Goal: Task Accomplishment & Management: Manage account settings

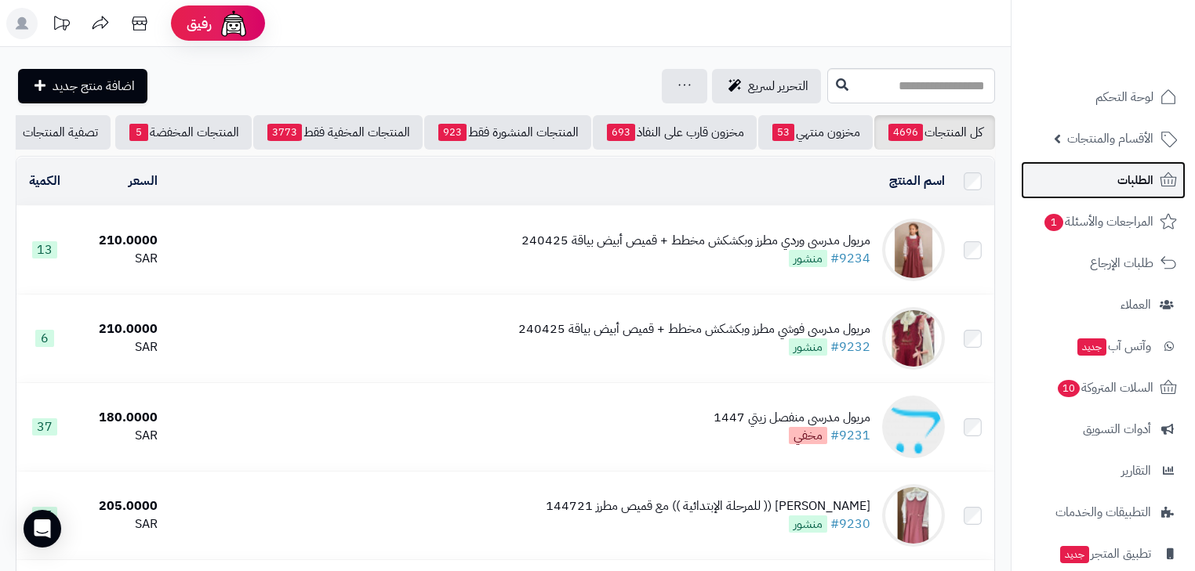
click at [1134, 181] on span "الطلبات" at bounding box center [1135, 180] width 36 height 22
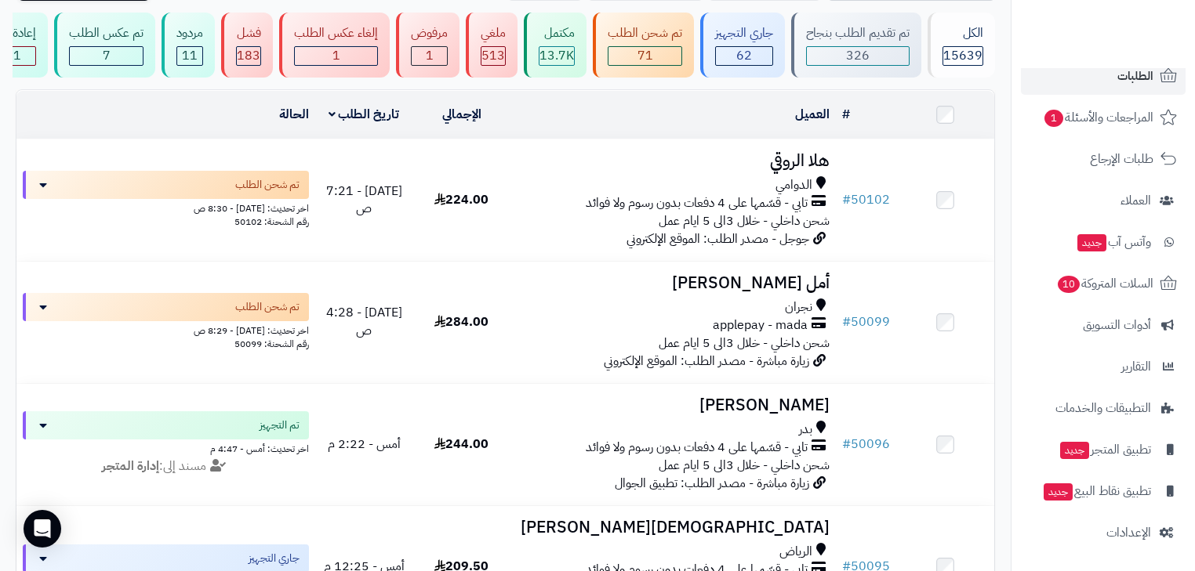
scroll to position [125, 0]
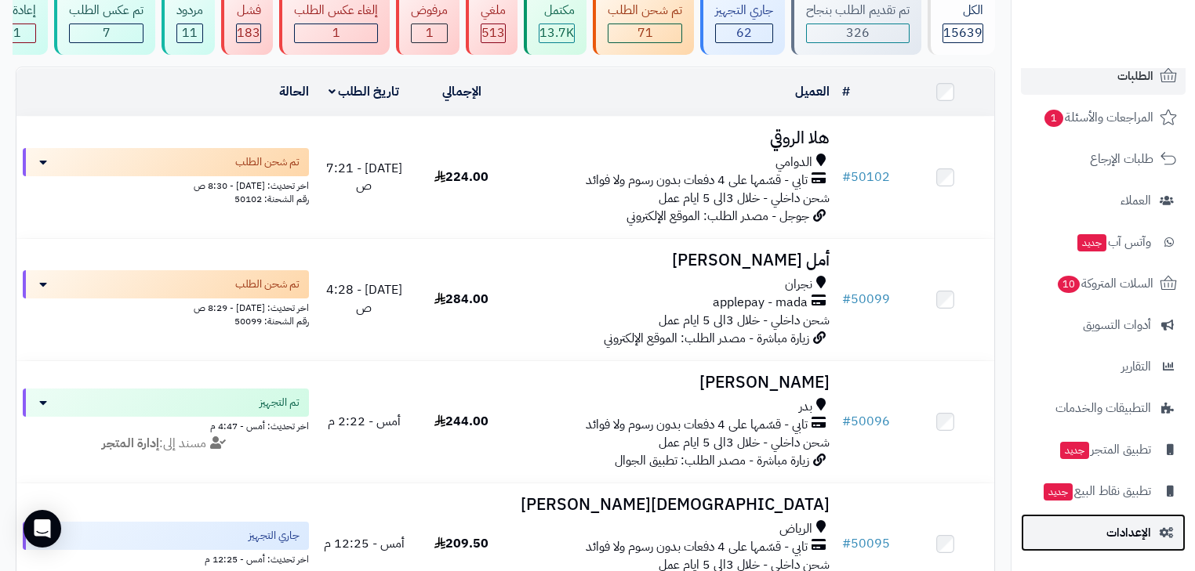
click at [1145, 518] on link "الإعدادات" at bounding box center [1103, 533] width 165 height 38
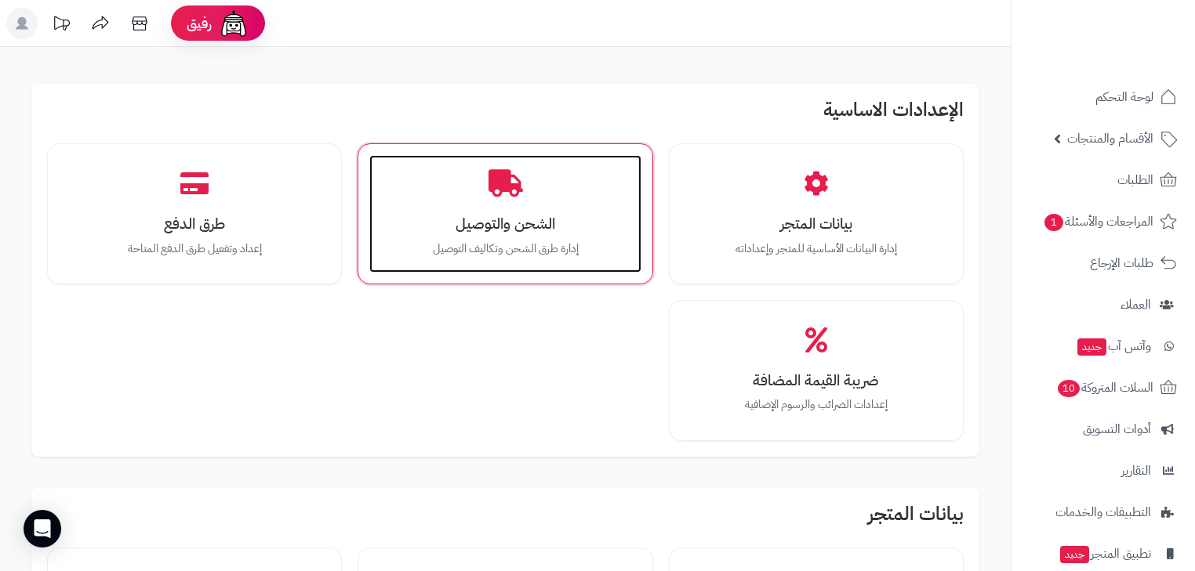
click at [420, 198] on div "الشحن والتوصيل إدارة طرق الشحن وتكاليف التوصيل" at bounding box center [504, 214] width 271 height 118
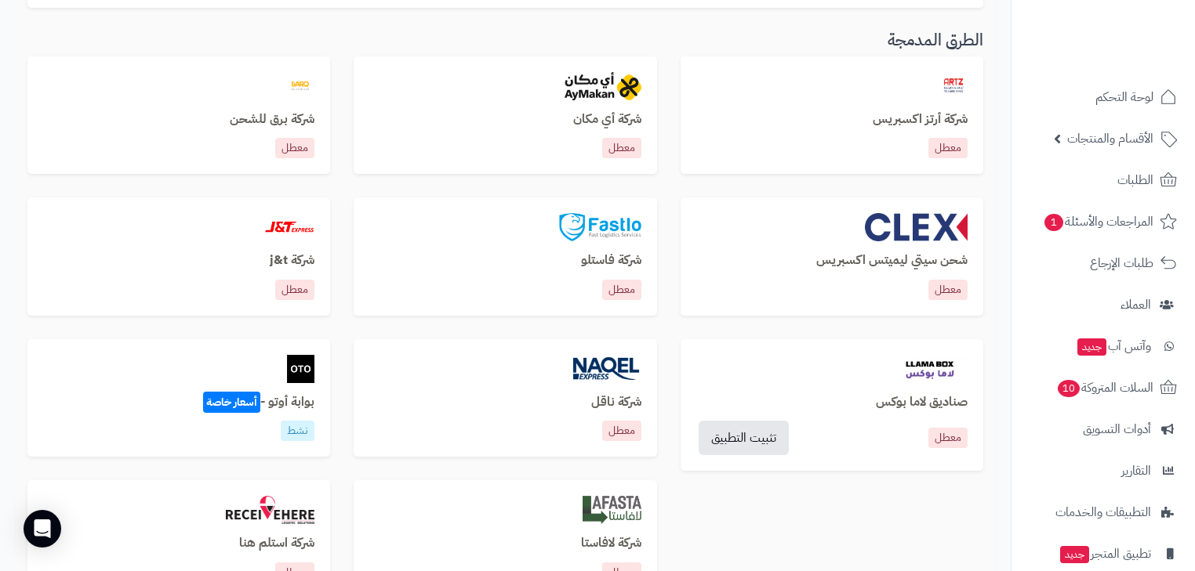
scroll to position [502, 0]
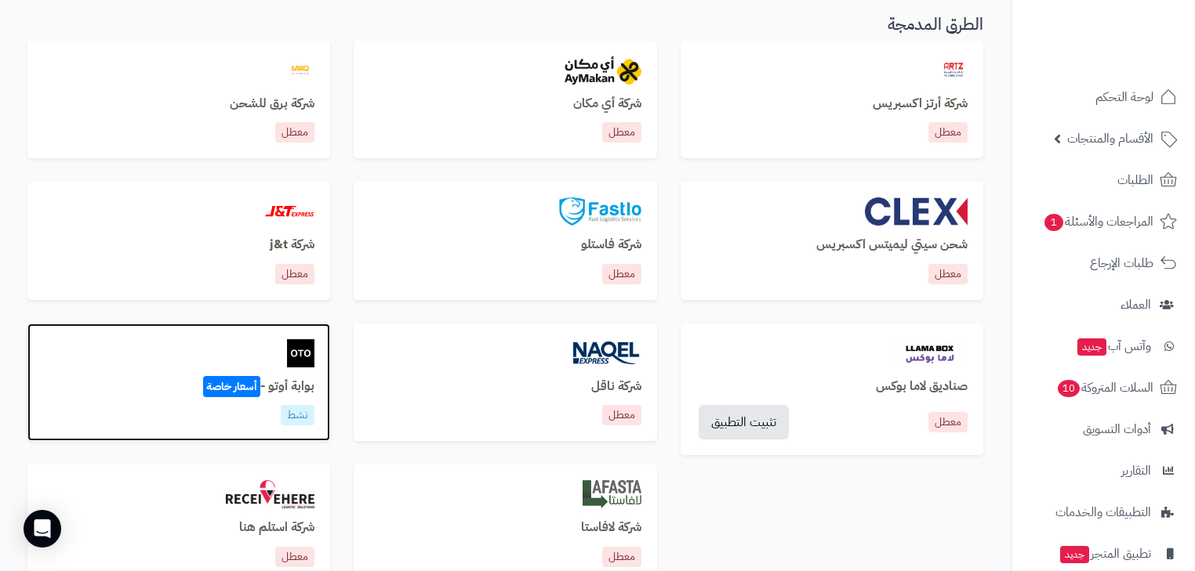
click at [296, 363] on img at bounding box center [301, 353] width 28 height 28
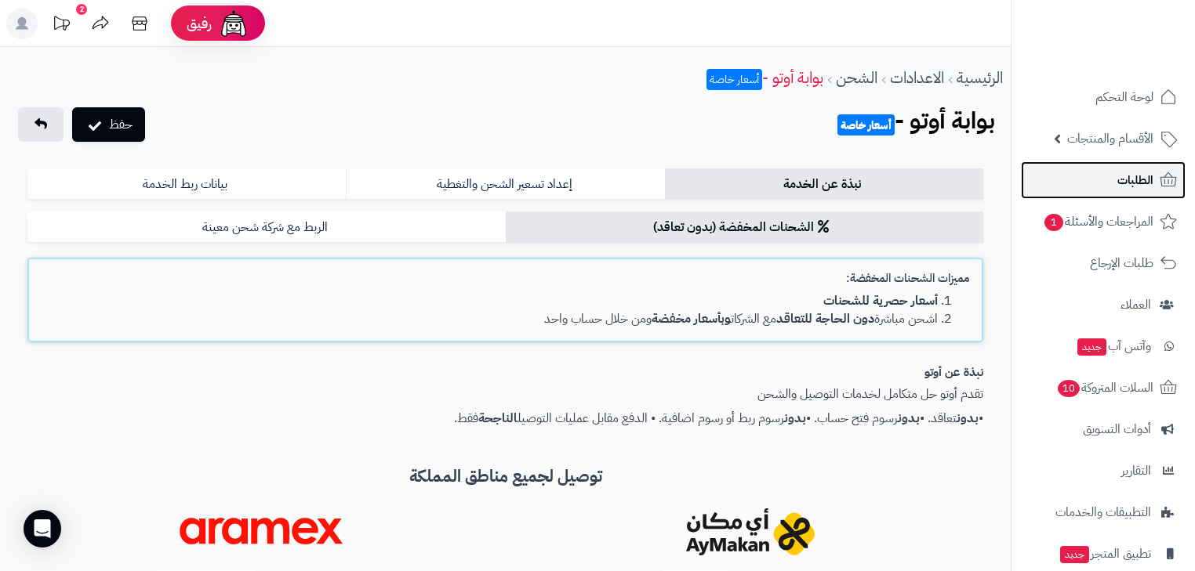
click at [1135, 171] on span "الطلبات" at bounding box center [1135, 180] width 36 height 22
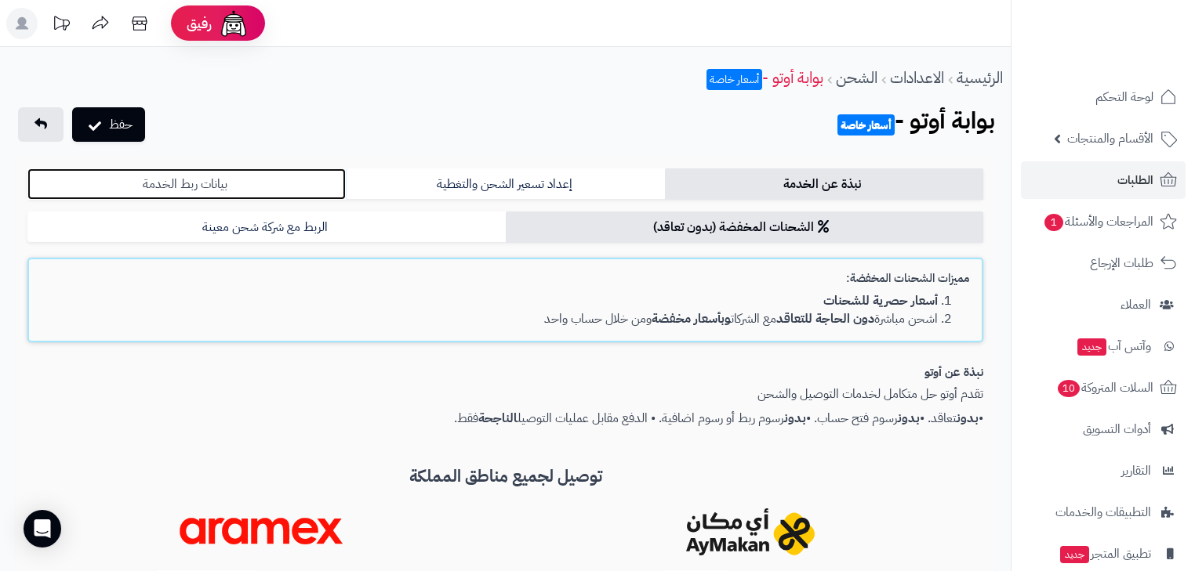
click at [273, 189] on link "بيانات ربط الخدمة" at bounding box center [186, 184] width 318 height 31
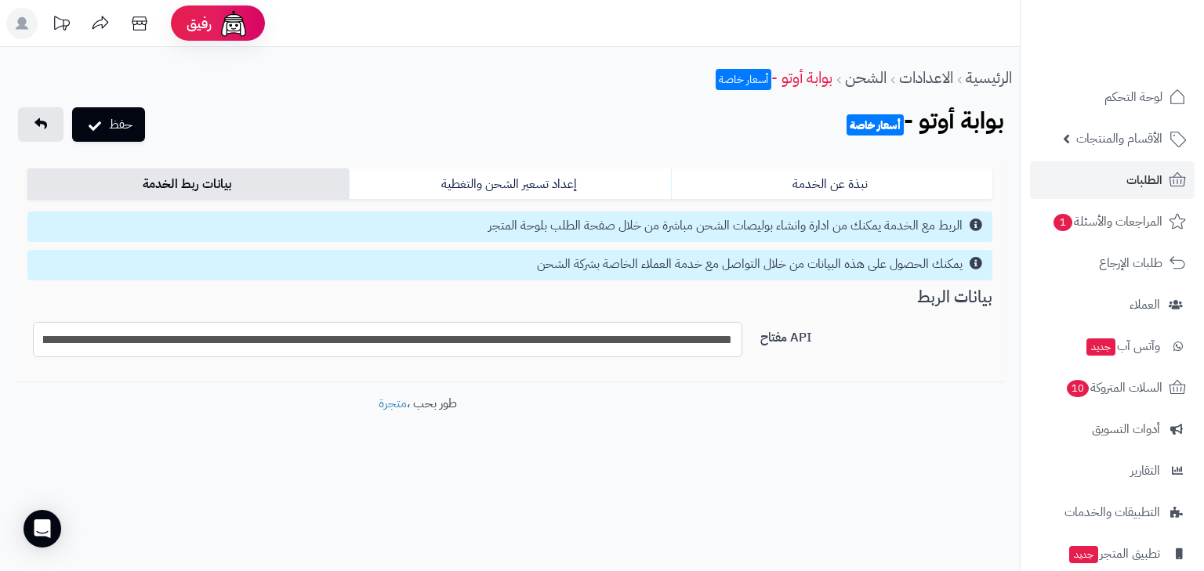
click at [680, 329] on input "**********" at bounding box center [387, 339] width 709 height 35
click at [680, 330] on input "**********" at bounding box center [387, 339] width 709 height 35
click at [140, 121] on button "حفظ" at bounding box center [108, 124] width 73 height 34
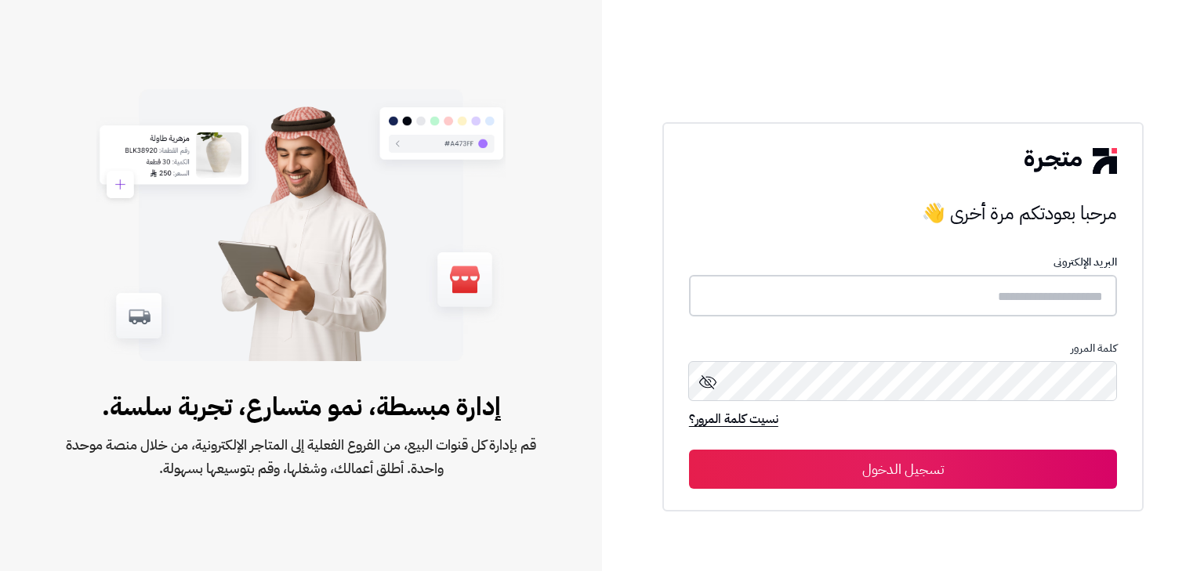
type input "*****"
click at [1026, 453] on button "تسجيل الدخول" at bounding box center [903, 468] width 428 height 39
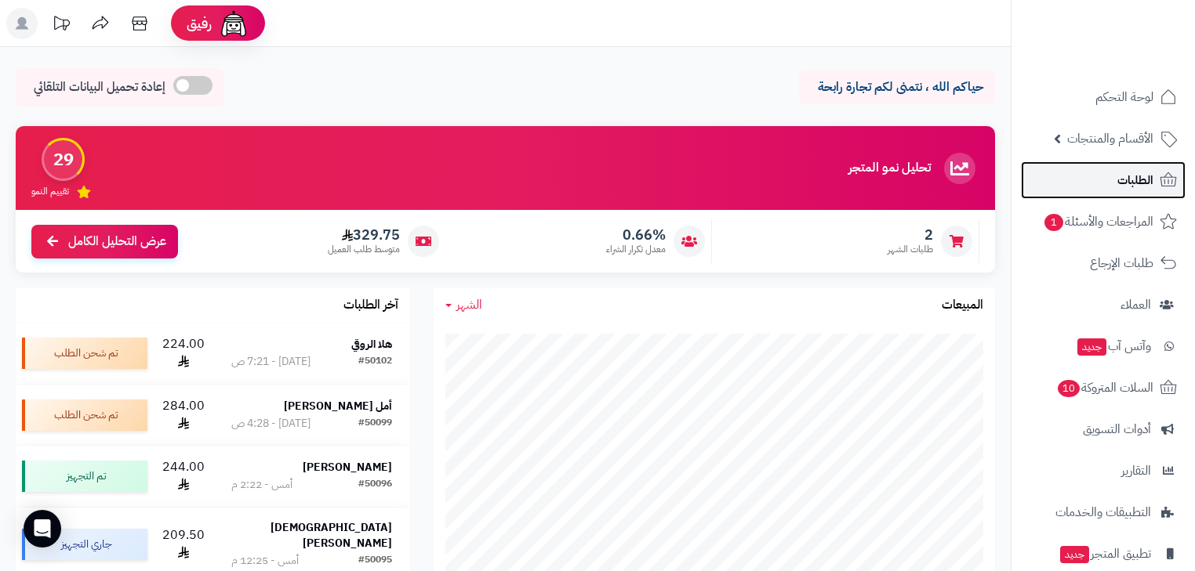
click at [1122, 186] on span "الطلبات" at bounding box center [1135, 180] width 36 height 22
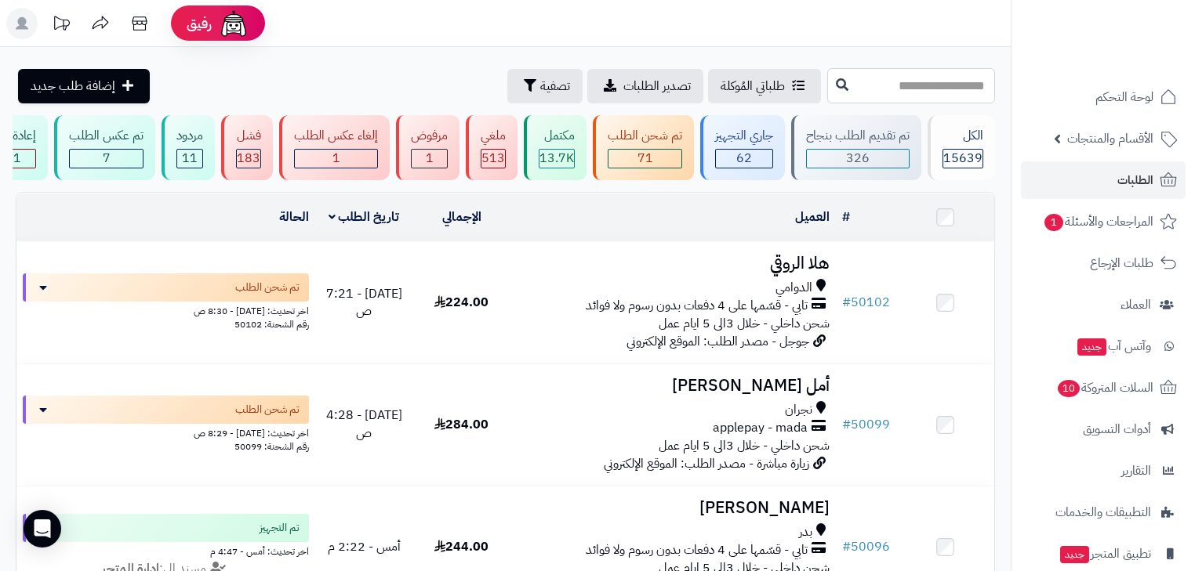
click at [827, 69] on input "text" at bounding box center [911, 85] width 168 height 35
paste input "*****"
type input "*****"
click at [836, 84] on icon at bounding box center [842, 84] width 13 height 13
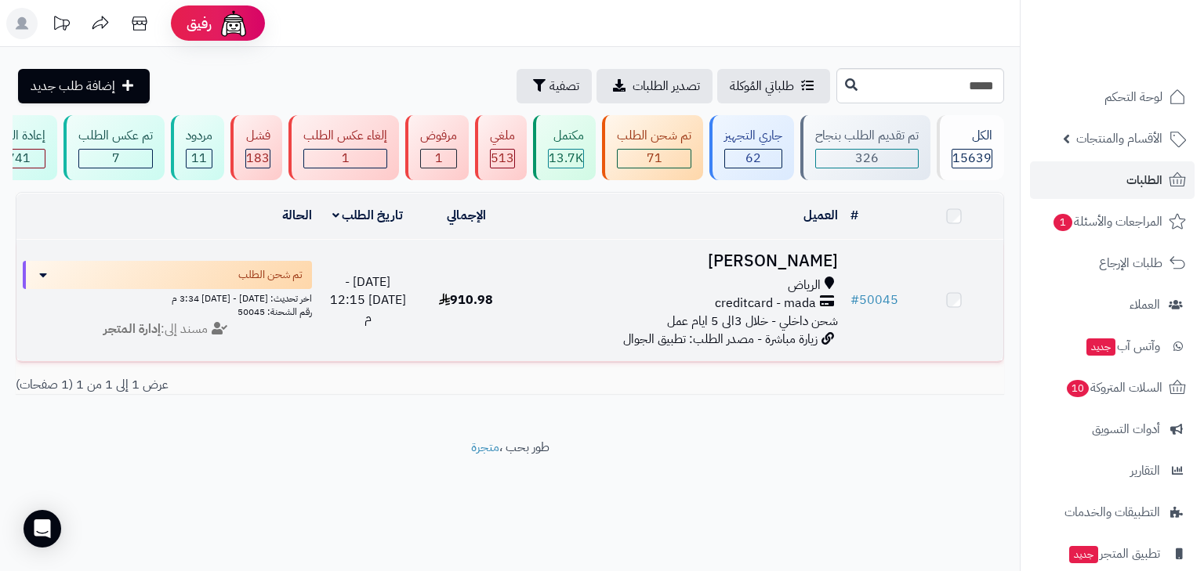
click at [768, 295] on div "الرياض" at bounding box center [680, 286] width 316 height 18
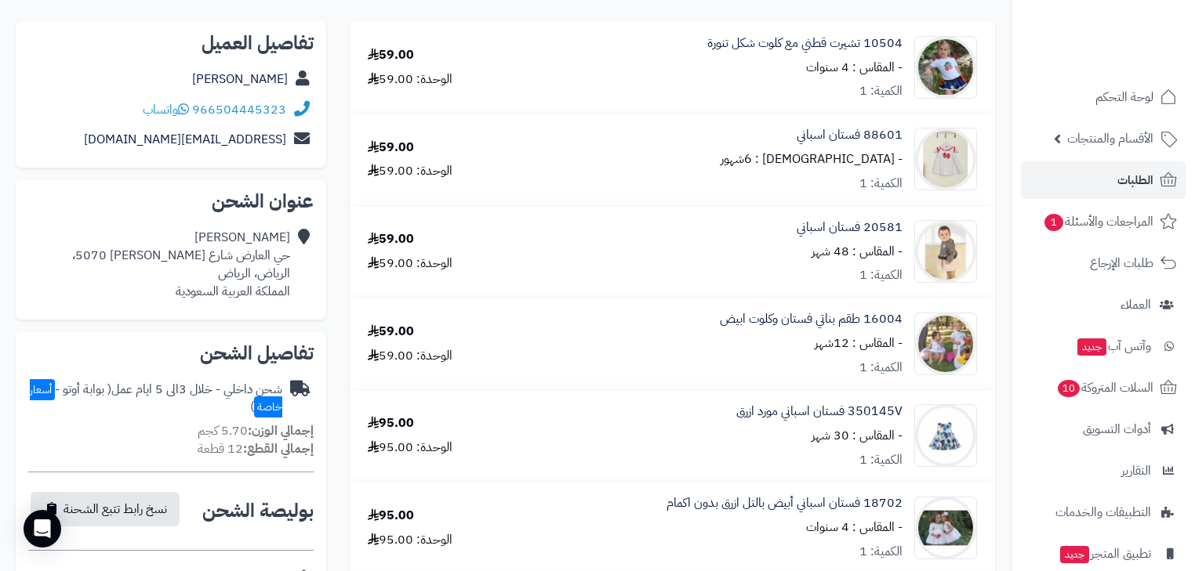
scroll to position [125, 0]
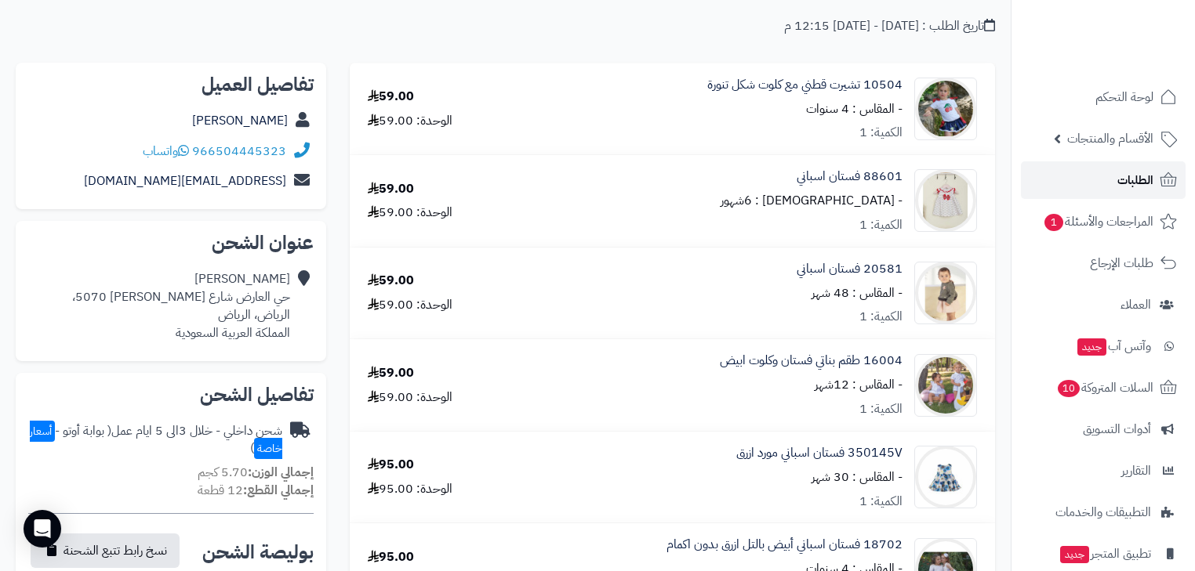
click at [1130, 194] on link "الطلبات" at bounding box center [1103, 180] width 165 height 38
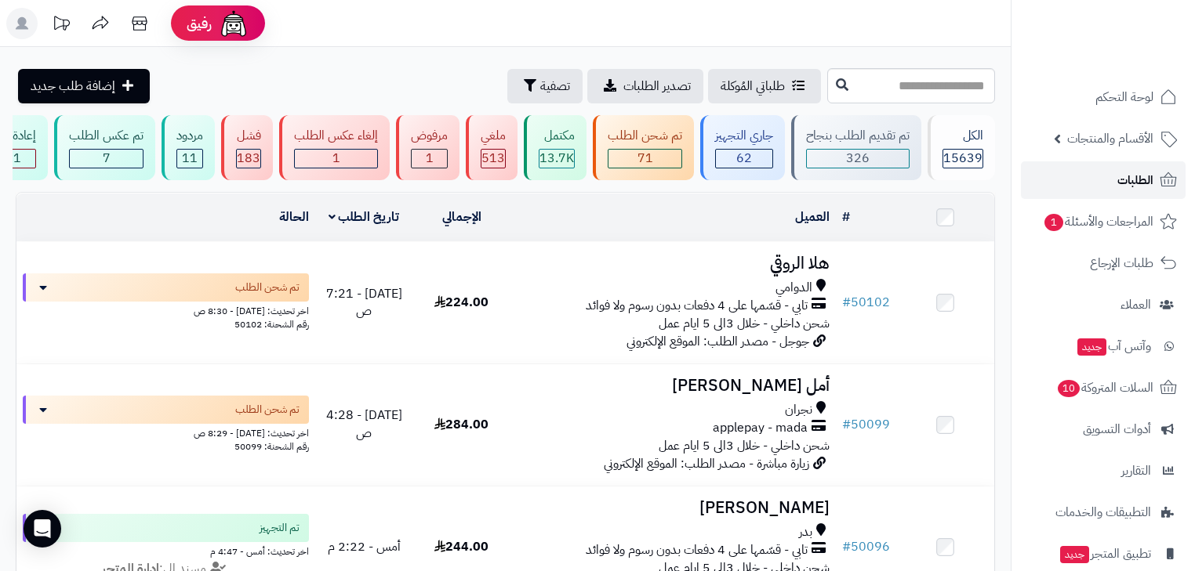
click at [1124, 172] on span "الطلبات" at bounding box center [1135, 180] width 36 height 22
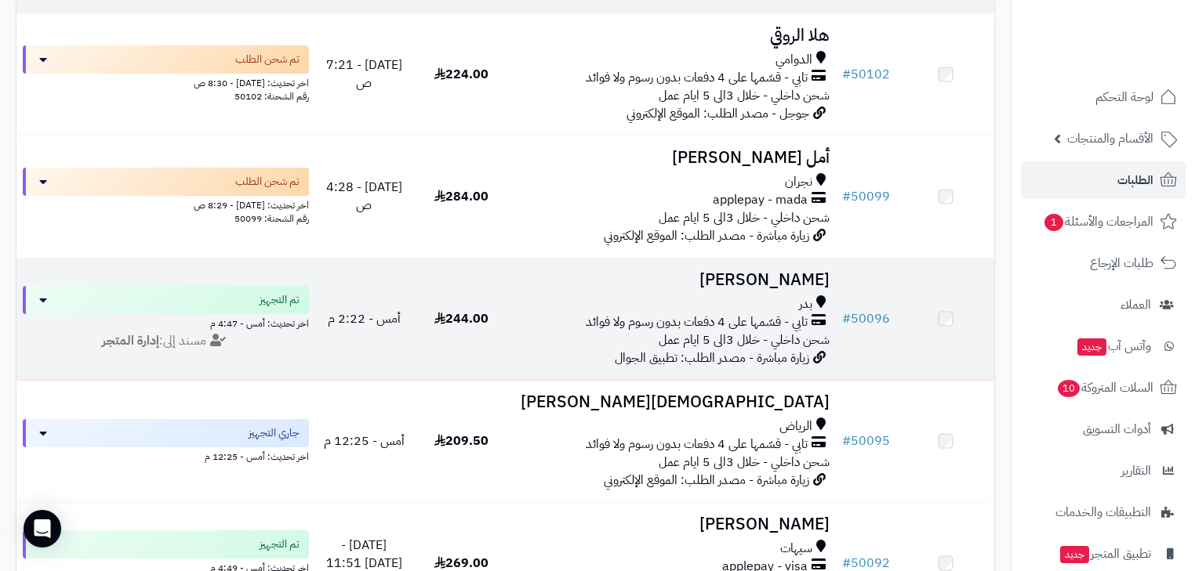
scroll to position [251, 0]
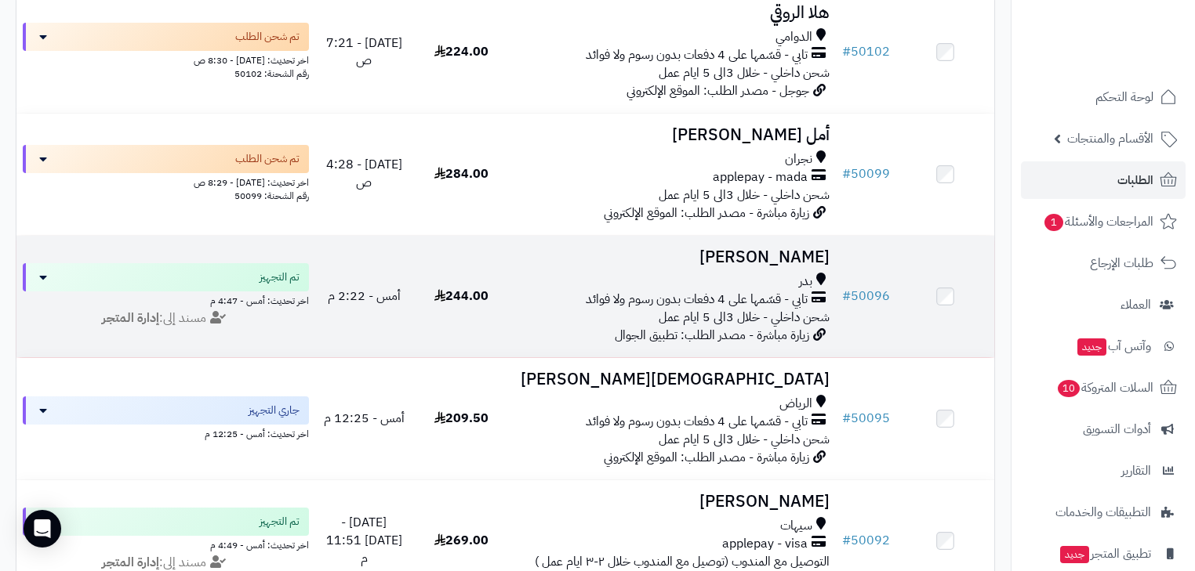
click at [763, 304] on span "تابي - قسّمها على 4 دفعات بدون رسوم ولا فوائد" at bounding box center [697, 300] width 222 height 18
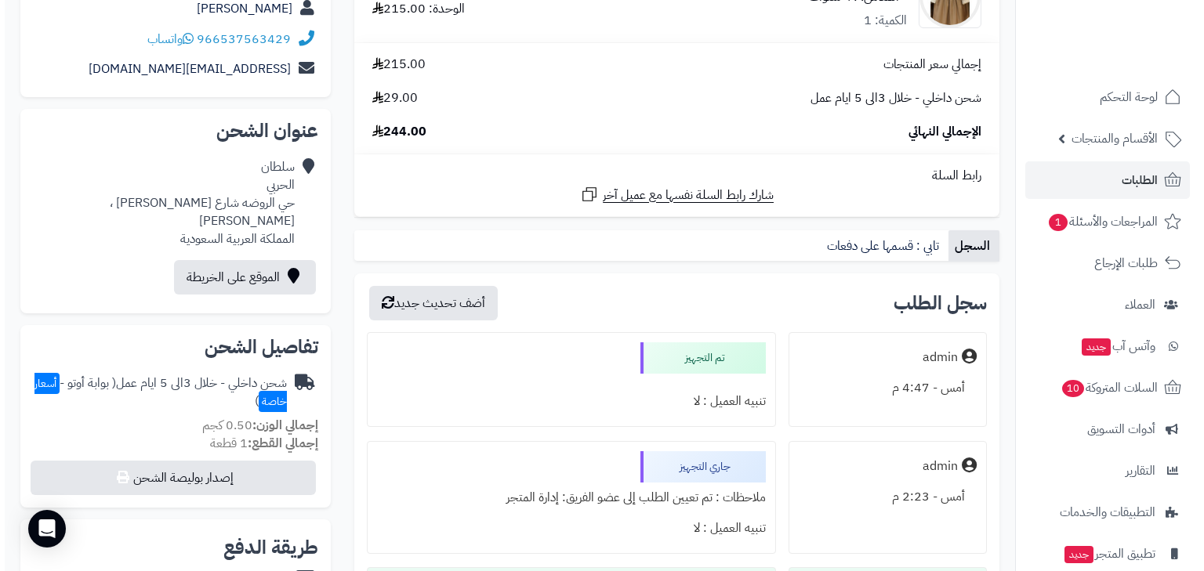
scroll to position [251, 0]
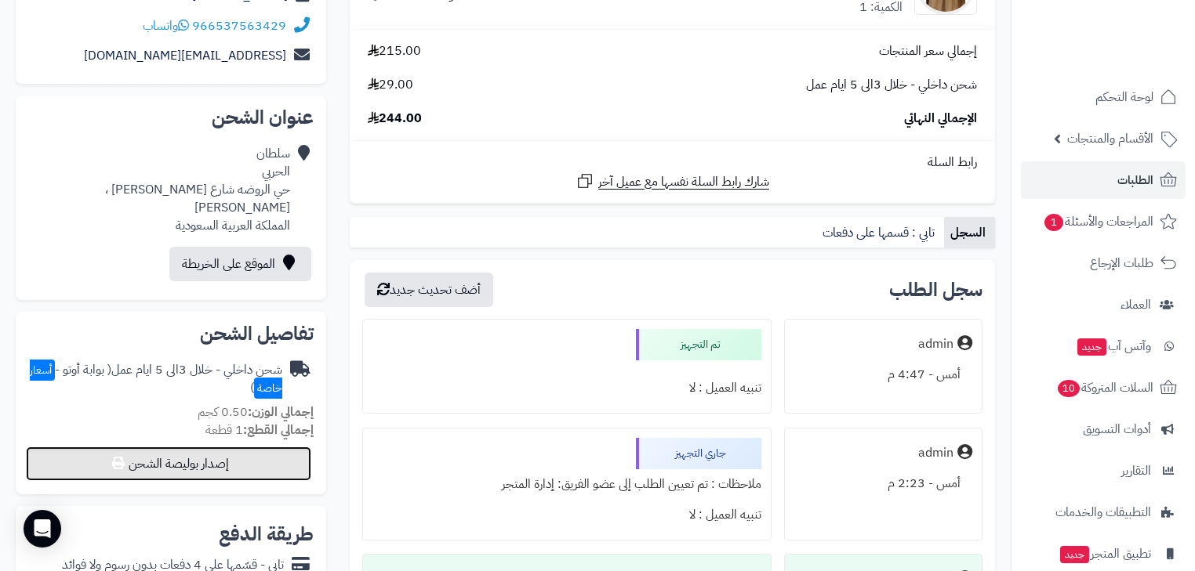
click at [268, 458] on button "إصدار بوليصة الشحن" at bounding box center [168, 464] width 285 height 34
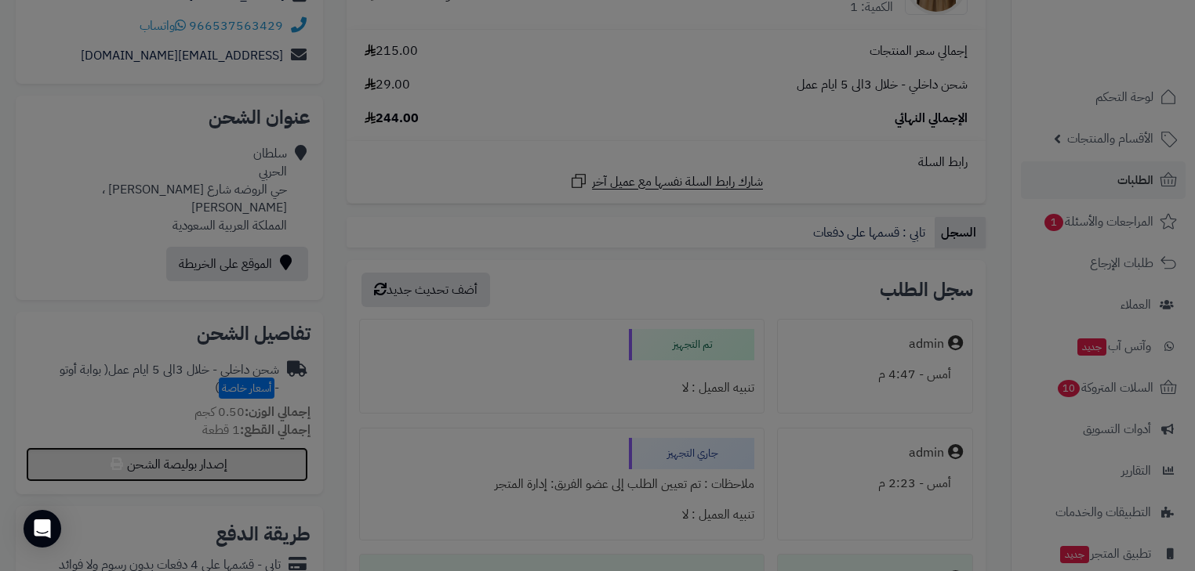
select select "***"
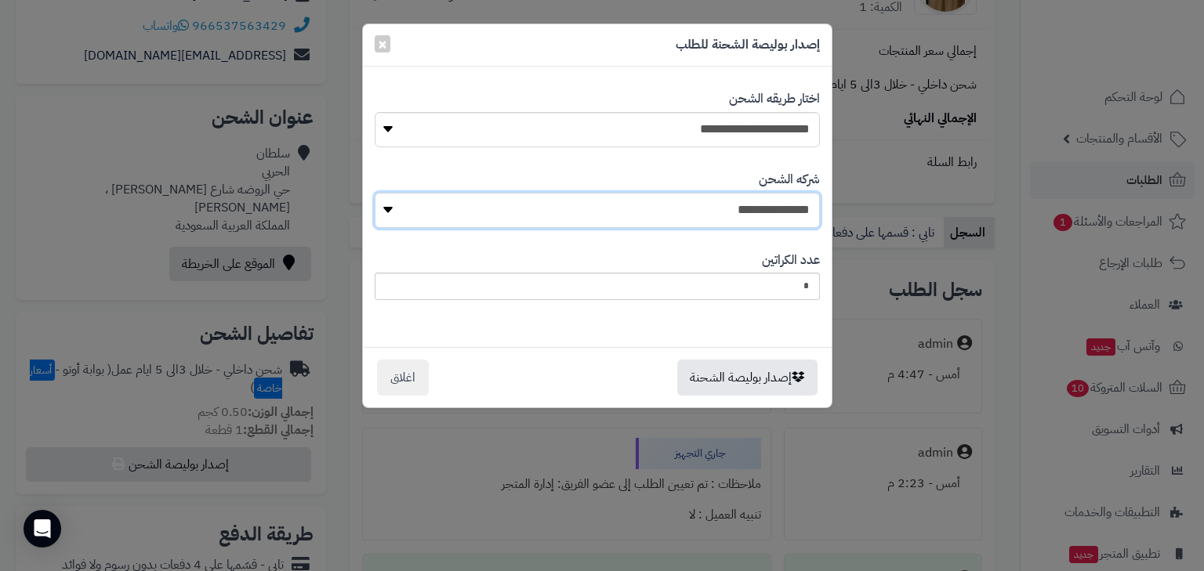
click at [771, 207] on select "**********" at bounding box center [597, 210] width 445 height 35
click at [379, 193] on select "**********" at bounding box center [597, 210] width 445 height 35
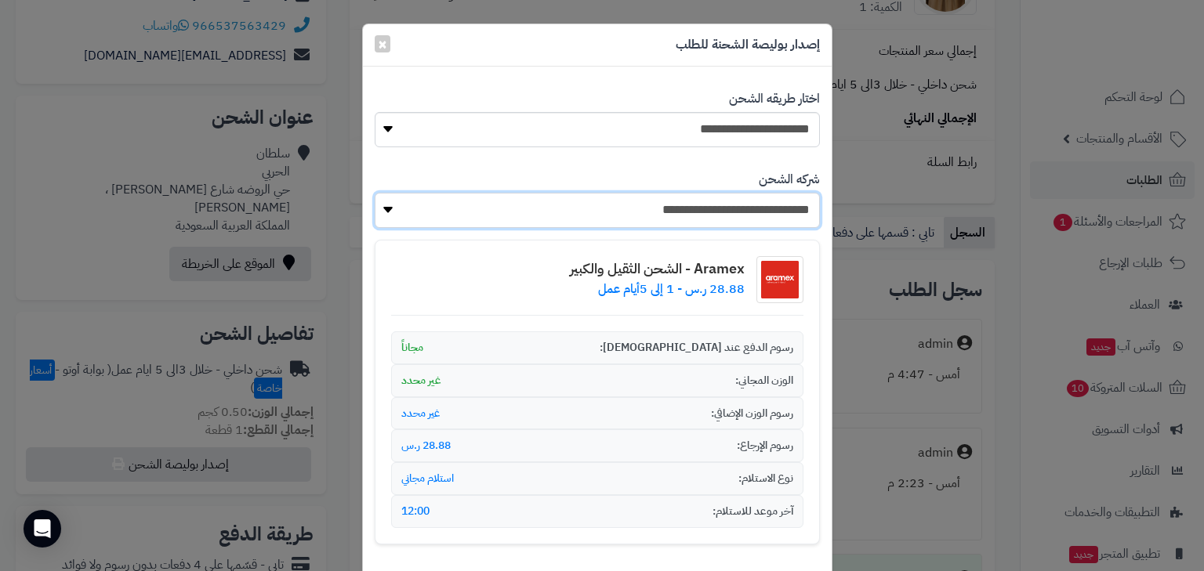
click at [789, 209] on select "**********" at bounding box center [597, 210] width 445 height 35
select select "****"
click at [379, 193] on select "**********" at bounding box center [597, 210] width 445 height 35
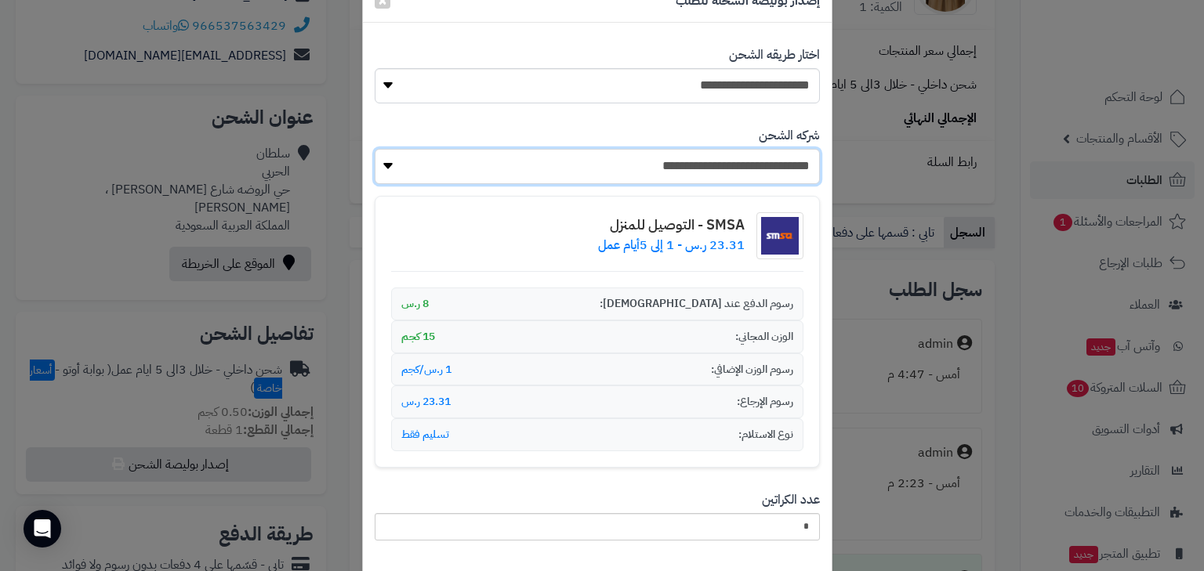
scroll to position [142, 0]
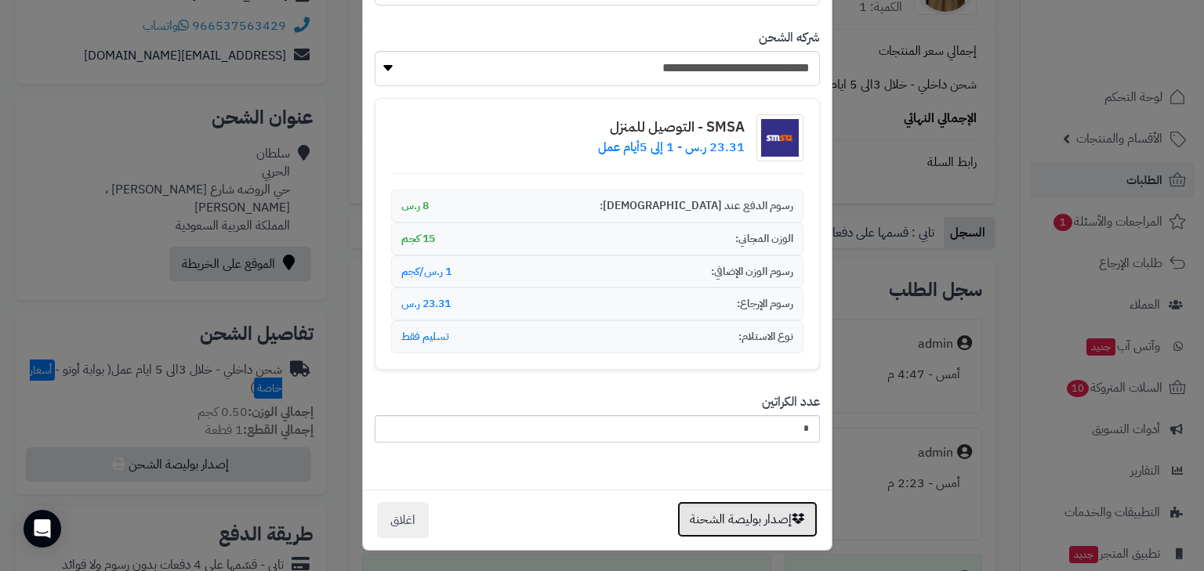
click at [719, 521] on button "إصدار بوليصة الشحنة" at bounding box center [747, 520] width 140 height 36
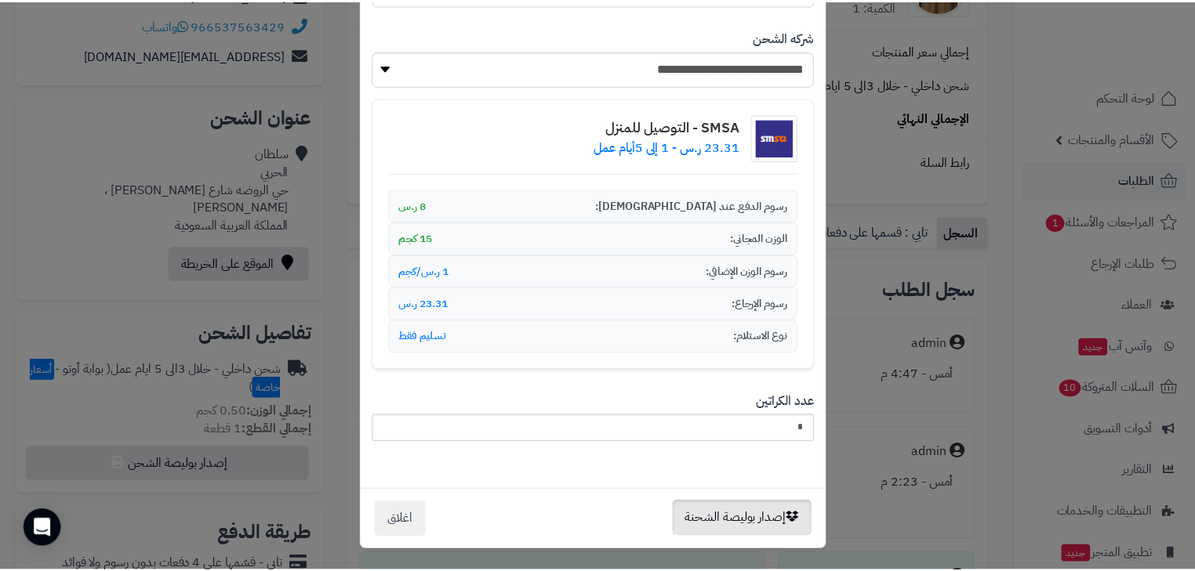
scroll to position [0, 0]
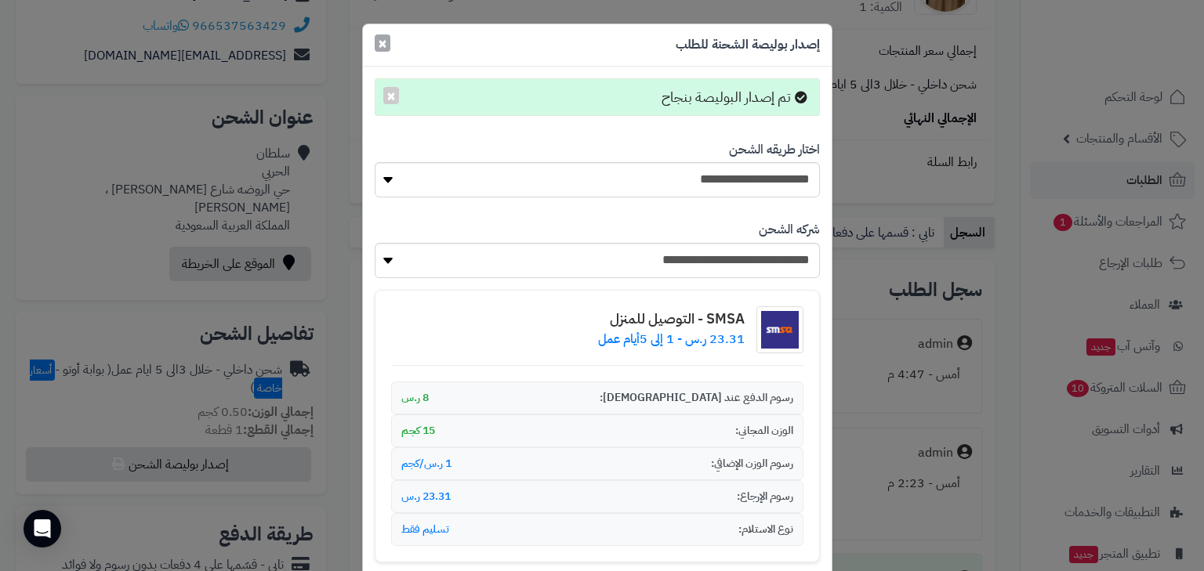
click at [383, 47] on span "×" at bounding box center [382, 43] width 9 height 24
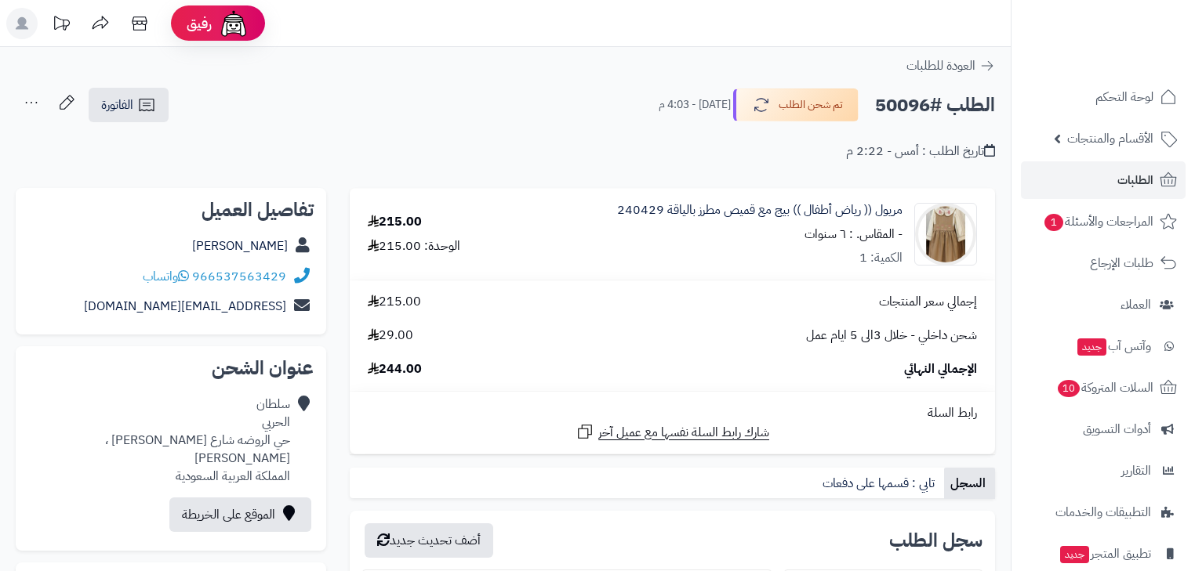
scroll to position [251, 0]
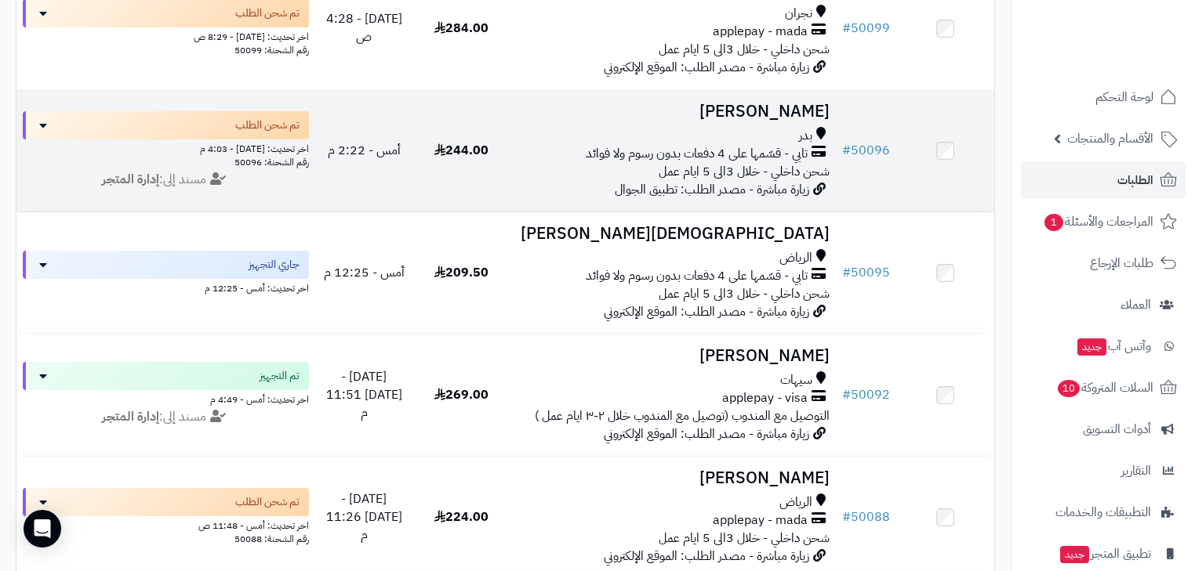
scroll to position [439, 0]
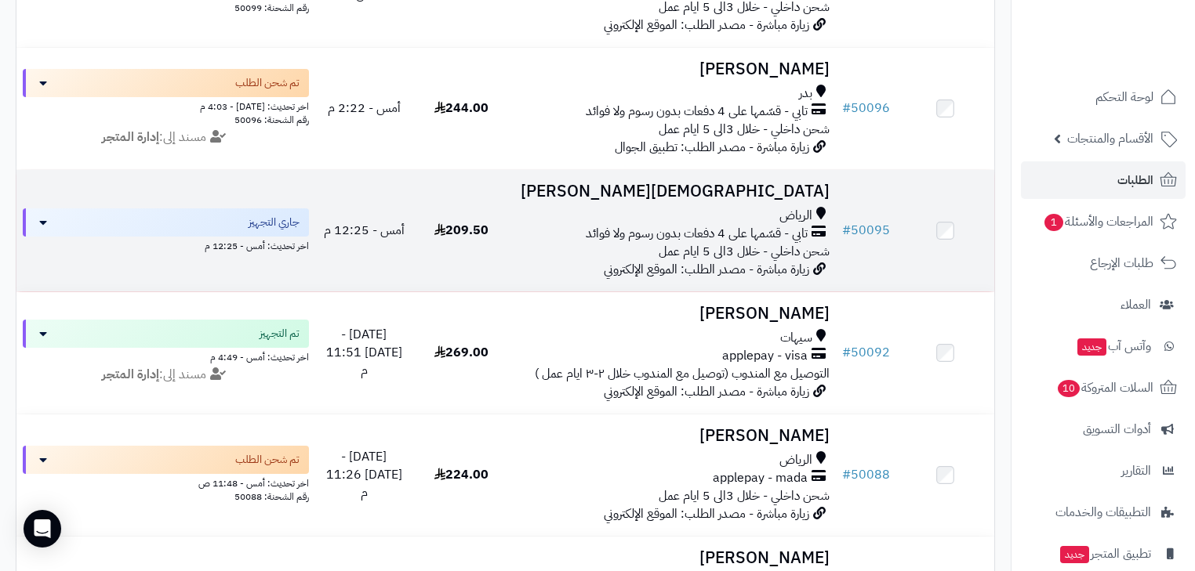
click at [722, 260] on span "شحن داخلي - خلال 3الى 5 ايام عمل" at bounding box center [743, 251] width 171 height 19
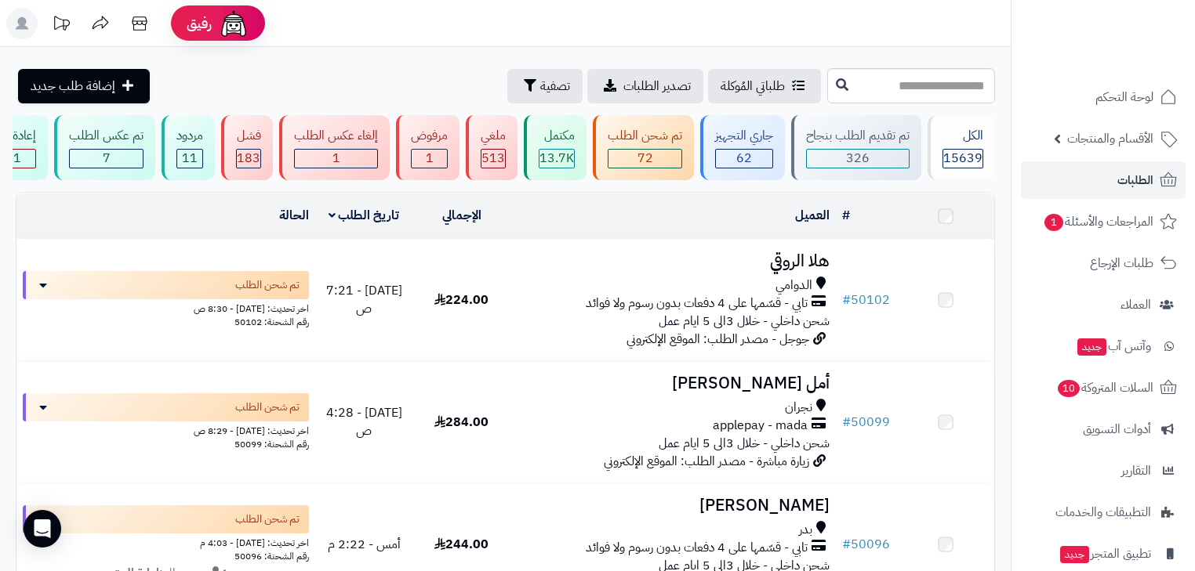
scroll to position [439, 0]
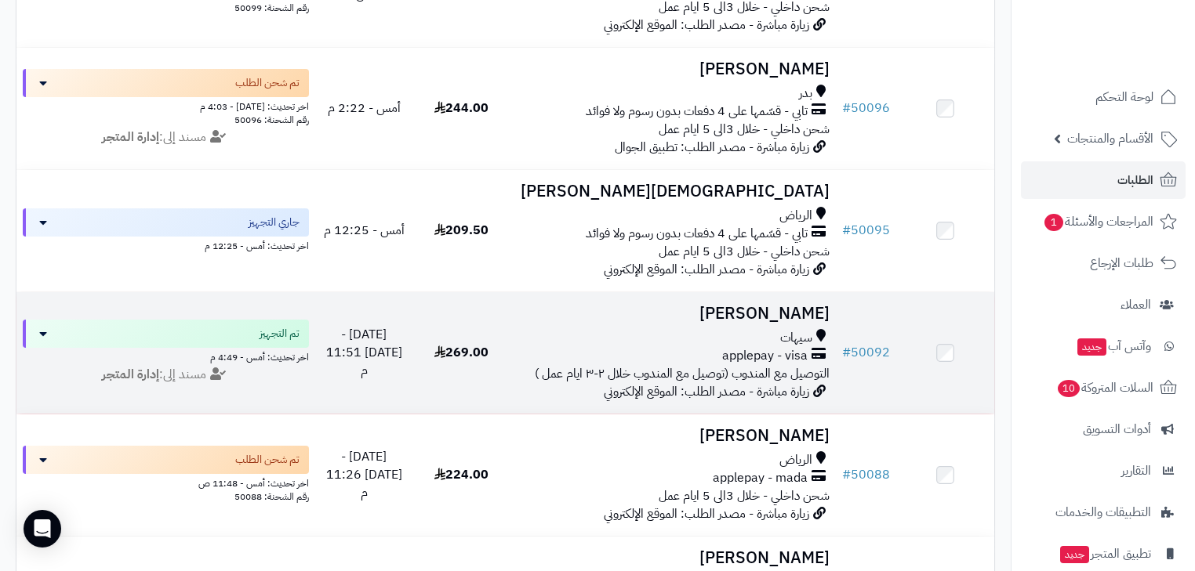
click at [699, 345] on div "سيهات" at bounding box center [673, 338] width 313 height 18
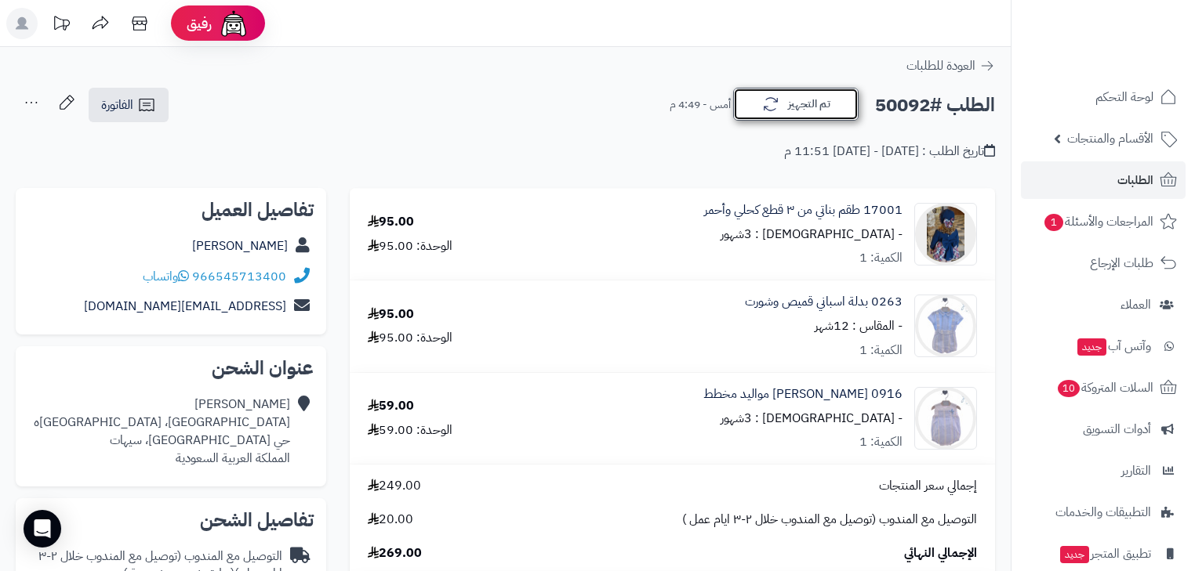
click at [796, 108] on button "تم التجهيز" at bounding box center [795, 104] width 125 height 33
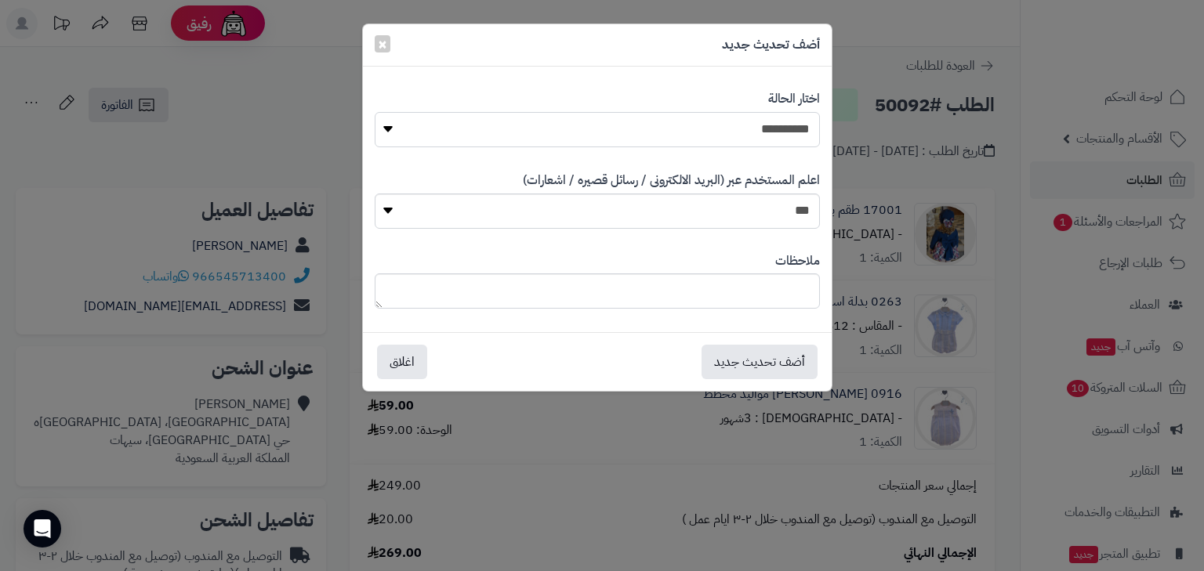
click at [800, 138] on select "**********" at bounding box center [597, 129] width 445 height 35
select select "*"
click at [375, 112] on select "**********" at bounding box center [597, 129] width 445 height 35
click at [796, 376] on button "أضف تحديث جديد" at bounding box center [760, 361] width 116 height 34
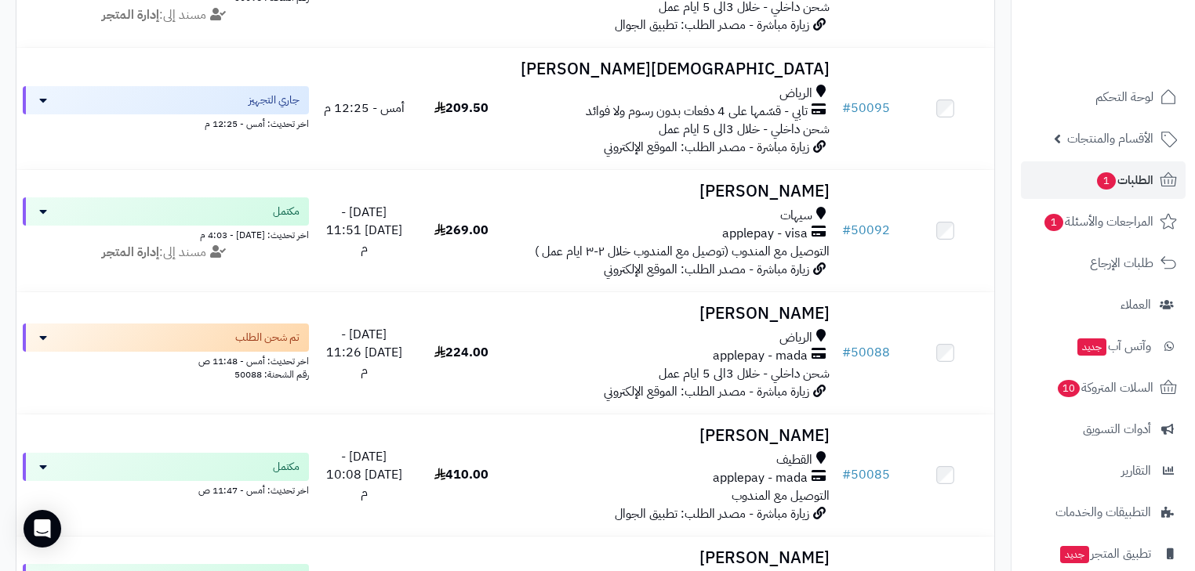
scroll to position [687, 0]
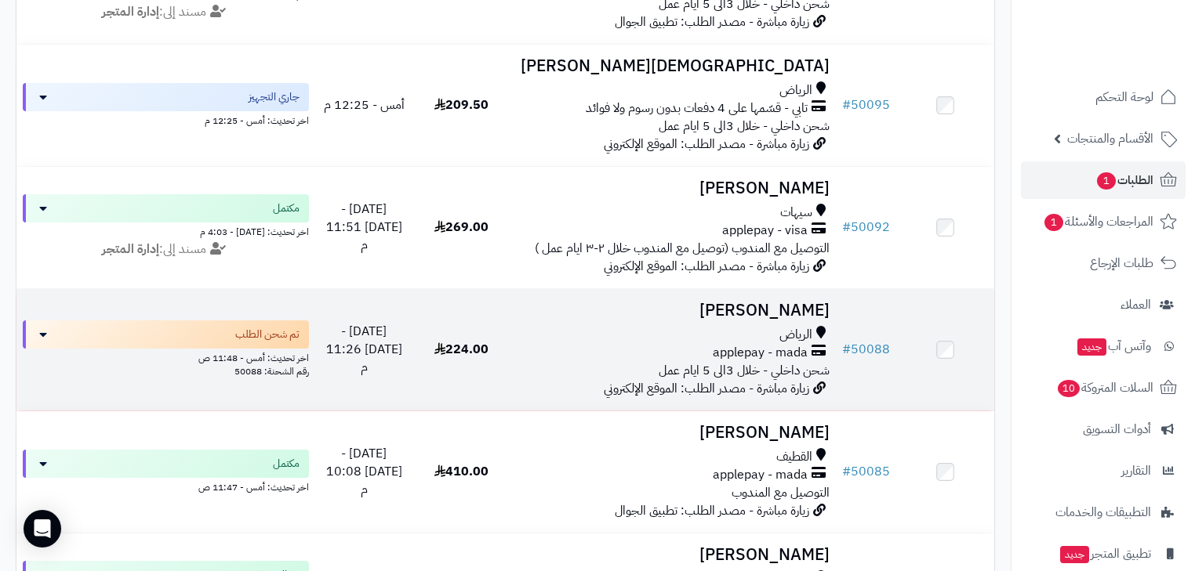
click at [767, 344] on div "الرياض" at bounding box center [673, 335] width 313 height 18
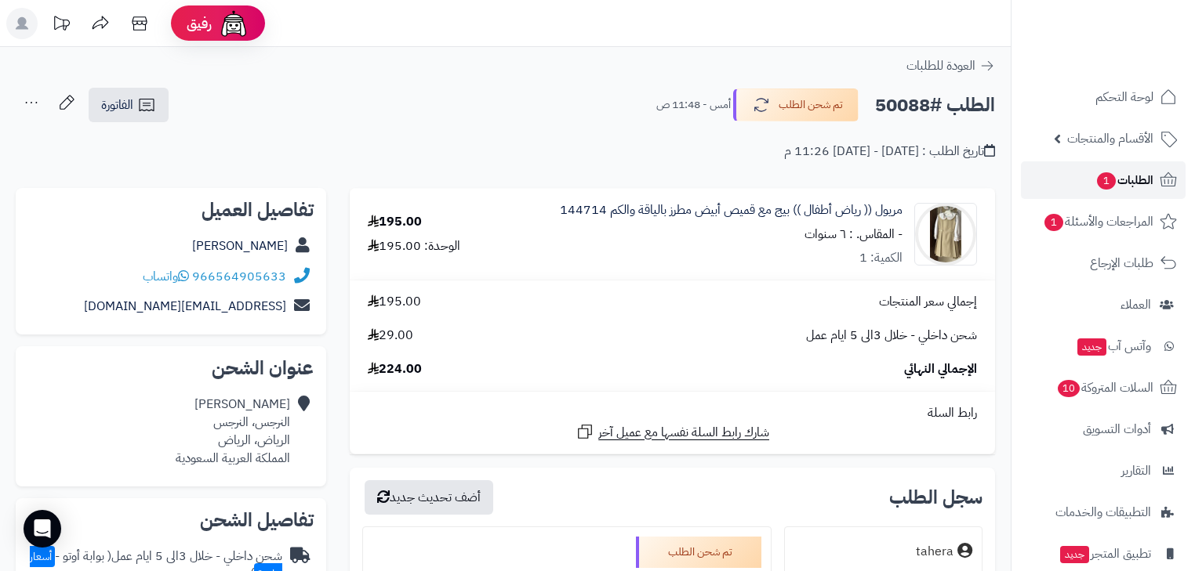
click at [1110, 176] on span "1" at bounding box center [1106, 180] width 19 height 17
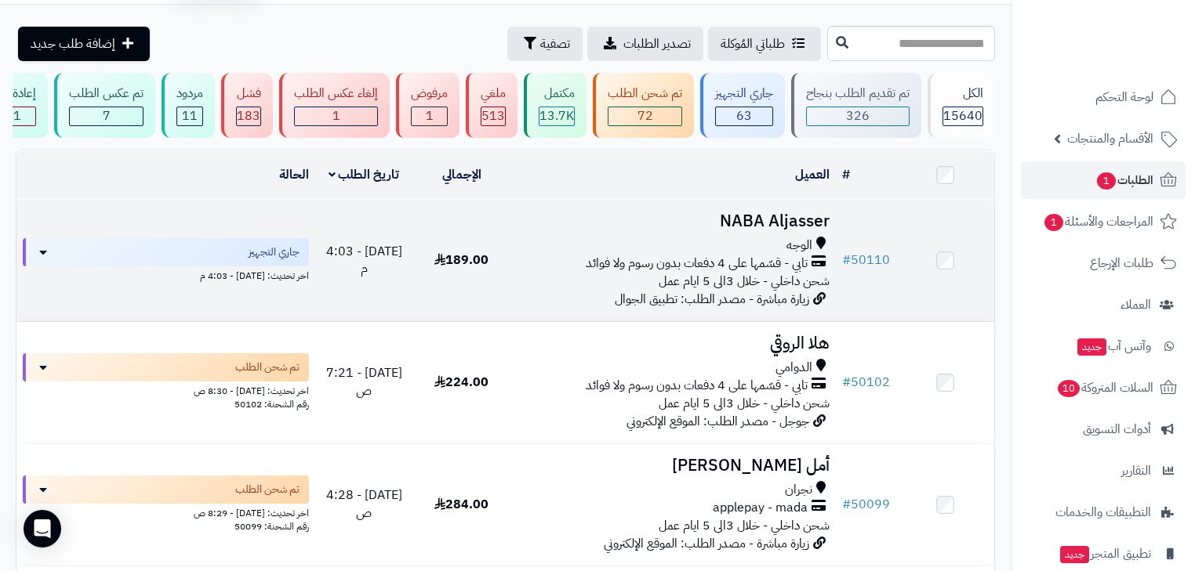
scroll to position [63, 0]
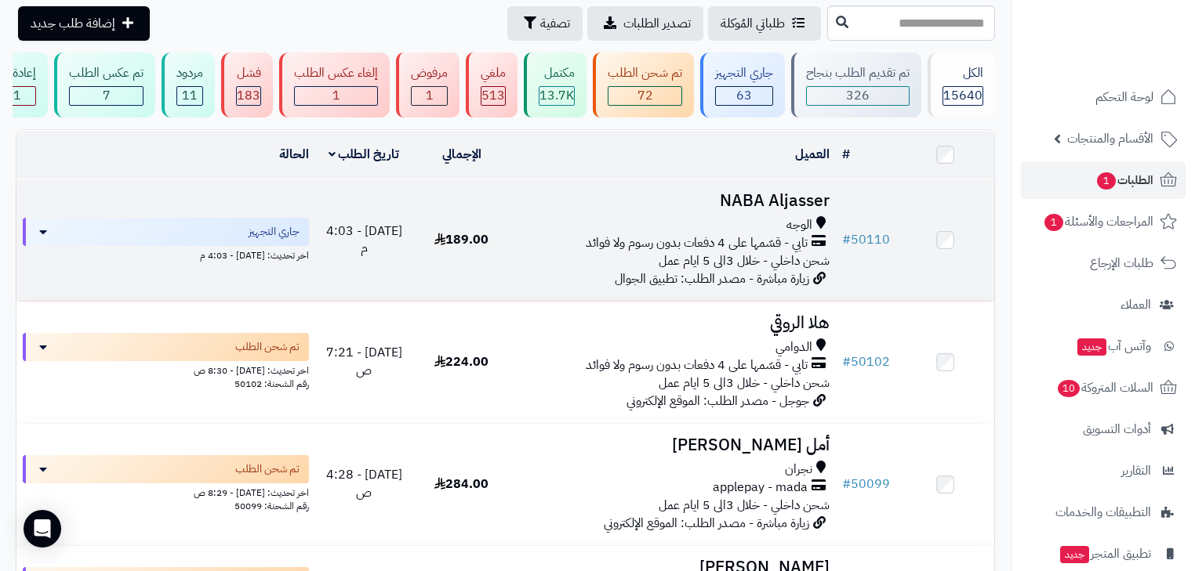
click at [784, 262] on span "شحن داخلي - خلال 3الى 5 ايام عمل" at bounding box center [743, 261] width 171 height 19
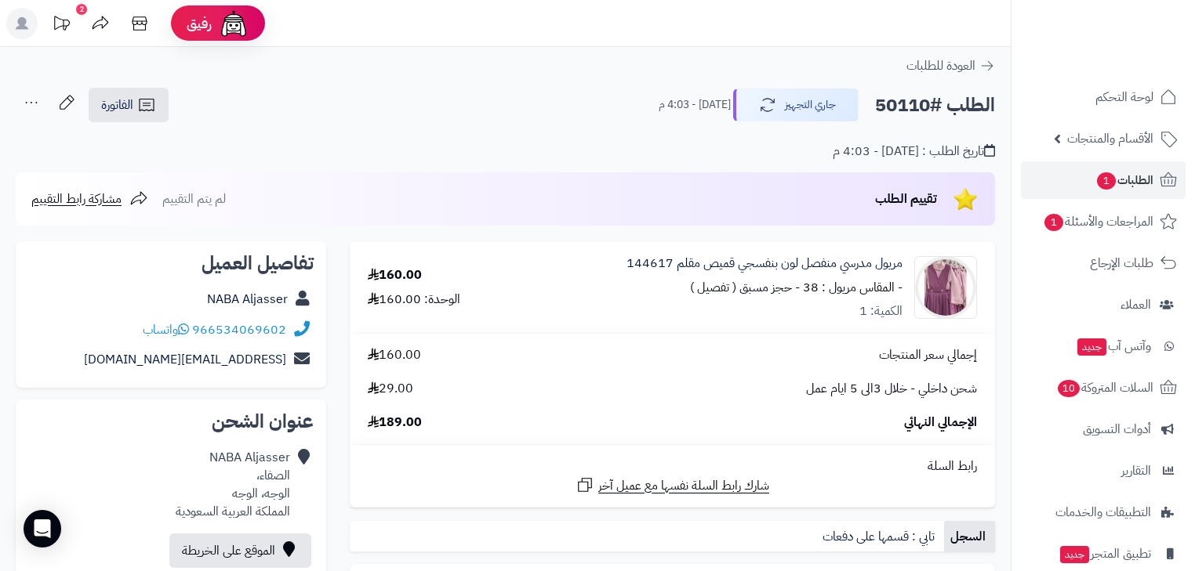
scroll to position [63, 0]
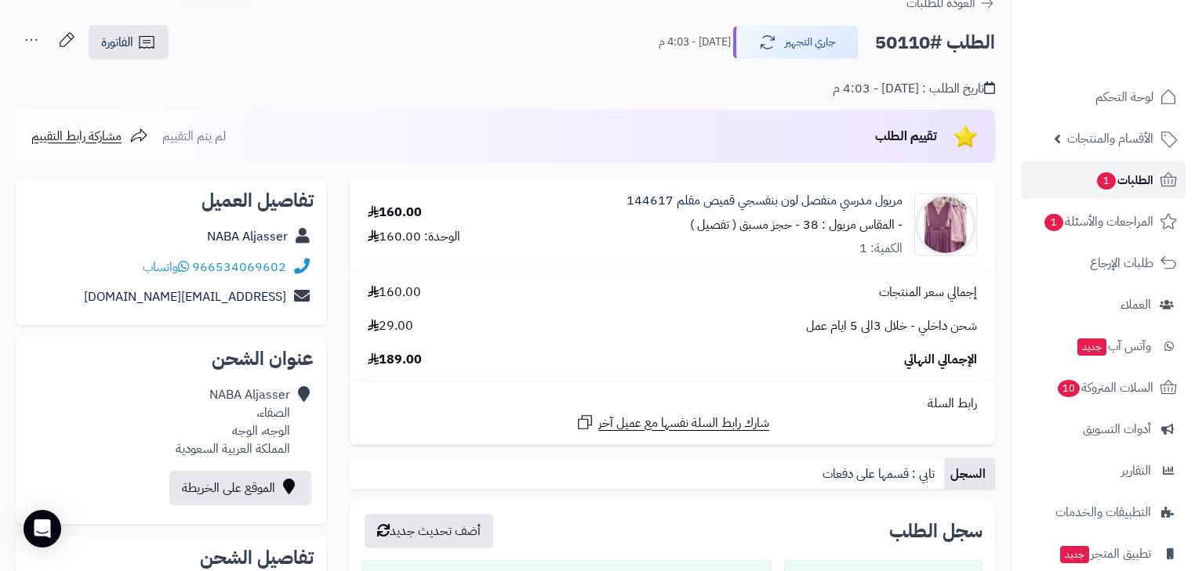
click at [1110, 169] on span "الطلبات 1" at bounding box center [1124, 180] width 58 height 22
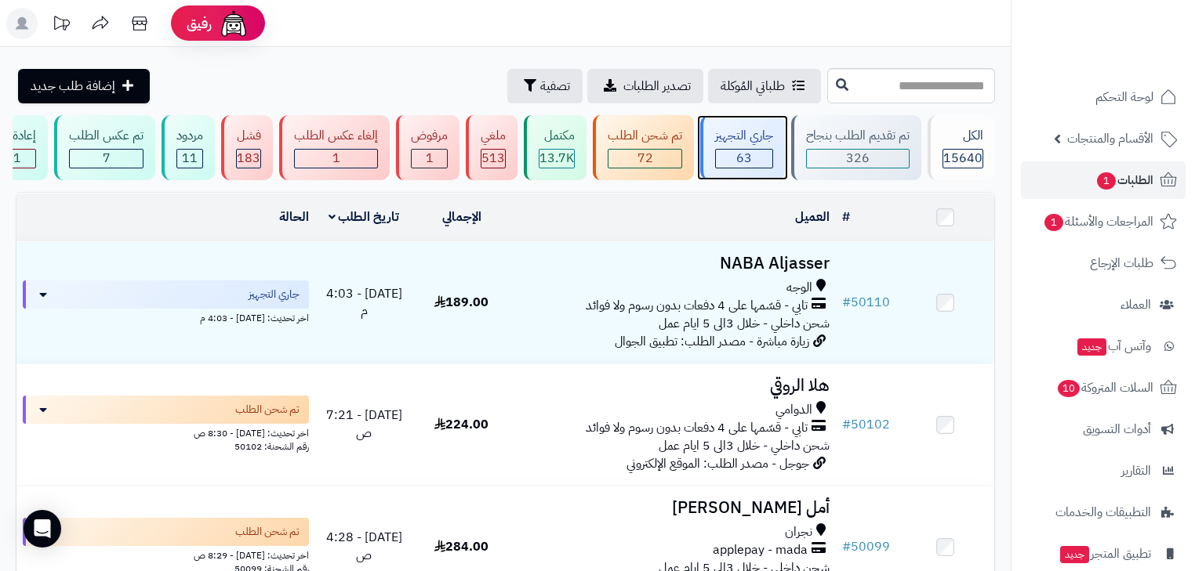
click at [717, 151] on div "63" at bounding box center [744, 159] width 56 height 18
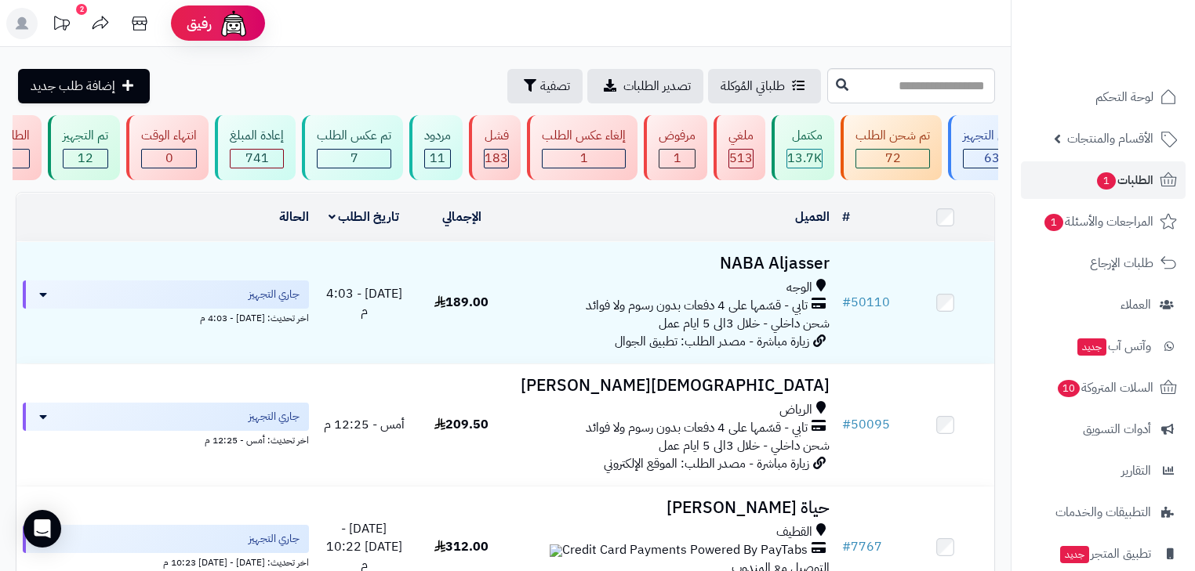
scroll to position [0, -303]
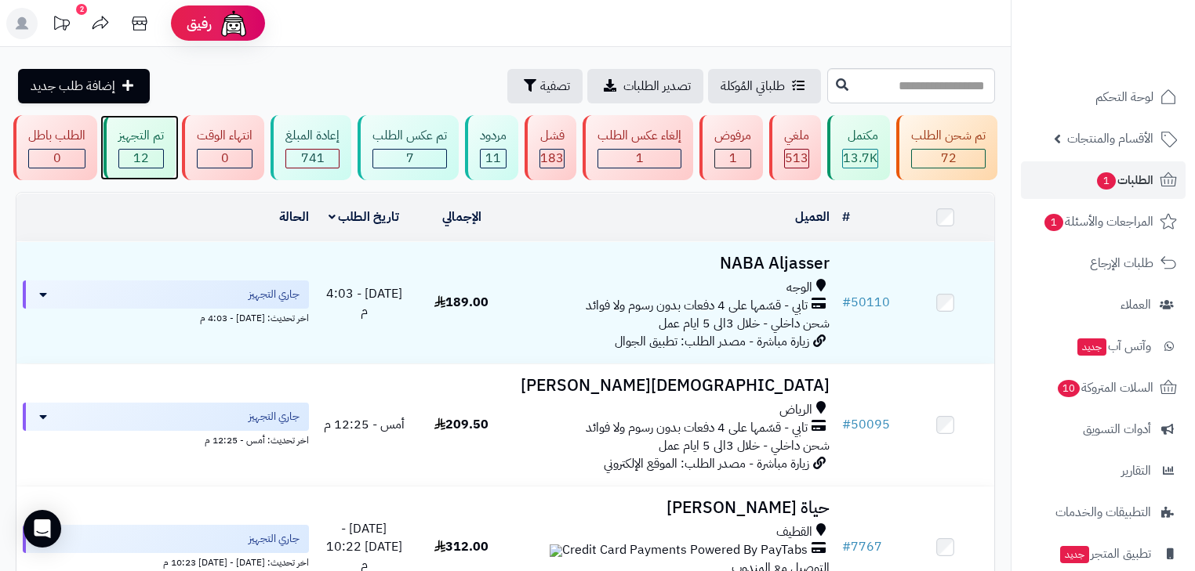
click at [157, 143] on div "تم التجهيز" at bounding box center [140, 136] width 45 height 18
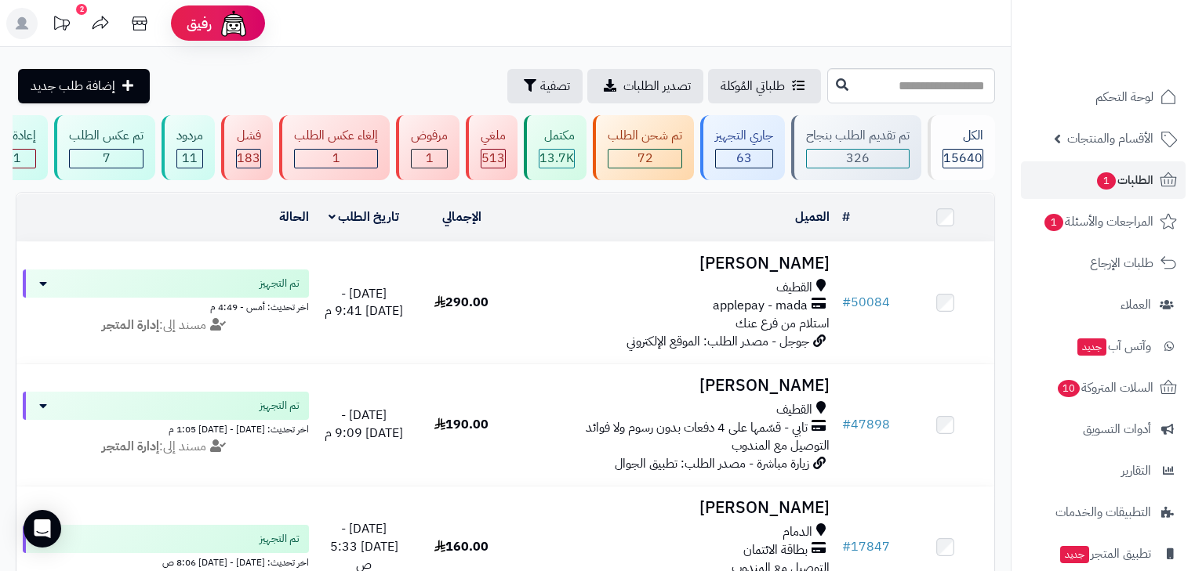
click at [759, 293] on div "القطيف" at bounding box center [673, 288] width 313 height 18
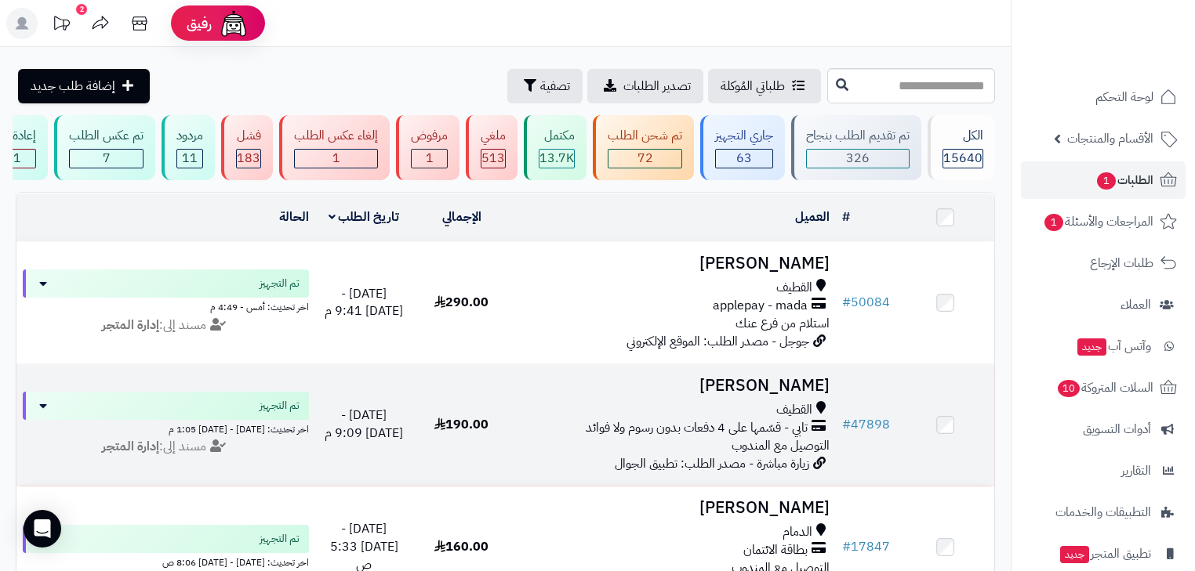
click at [640, 419] on div "القطيف" at bounding box center [673, 410] width 313 height 18
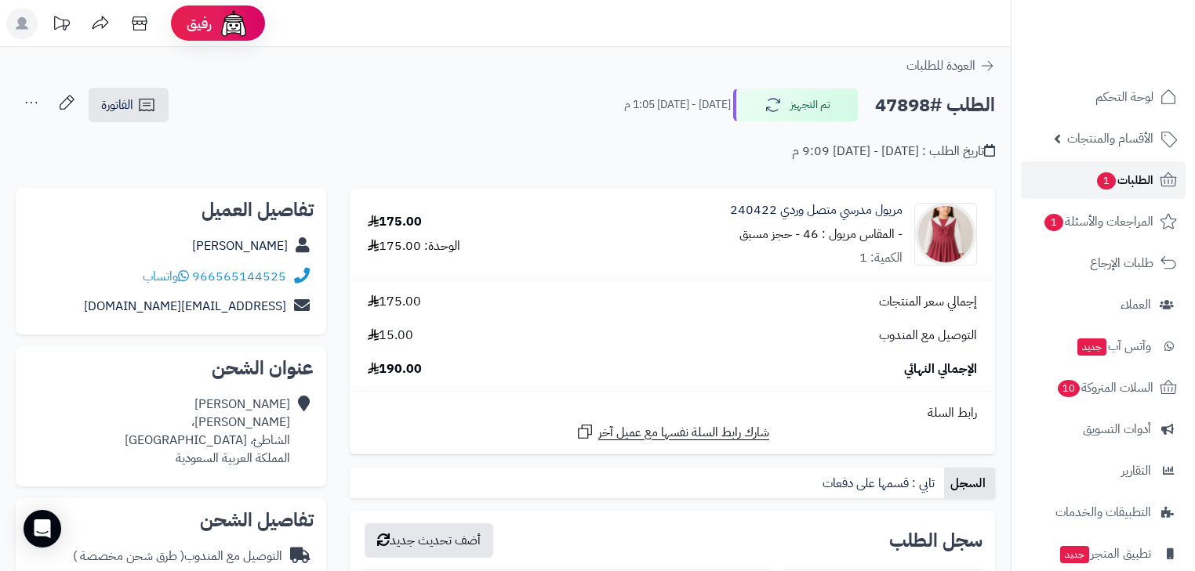
click at [1152, 184] on span "الطلبات 1" at bounding box center [1124, 180] width 58 height 22
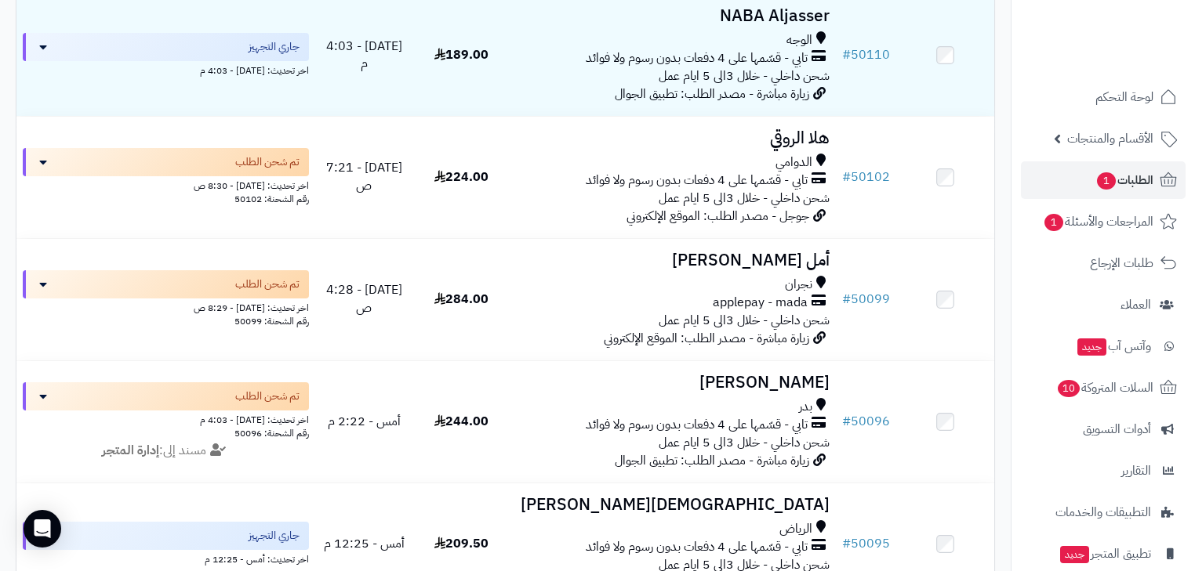
scroll to position [251, 0]
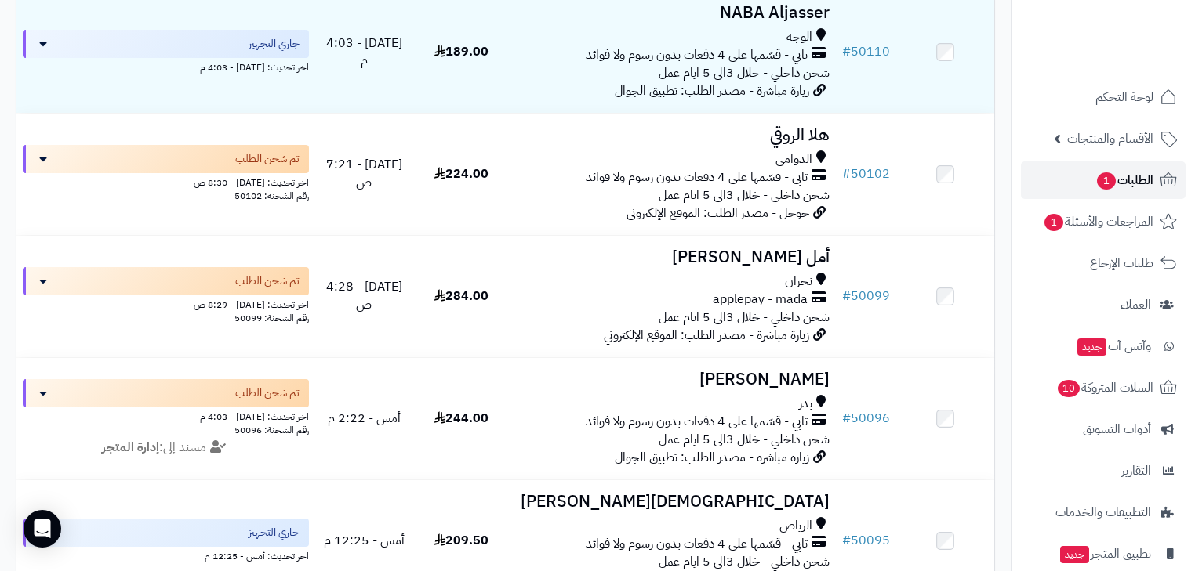
click at [1097, 176] on span "1" at bounding box center [1106, 180] width 19 height 17
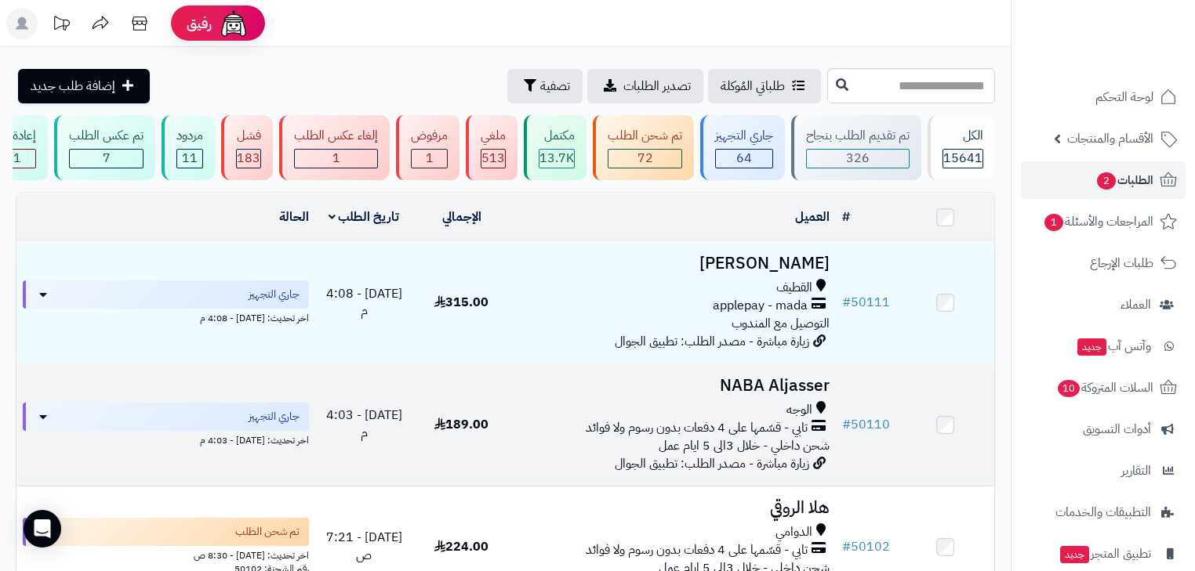
click at [714, 455] on span "شحن داخلي - خلال 3الى 5 ايام عمل" at bounding box center [743, 446] width 171 height 19
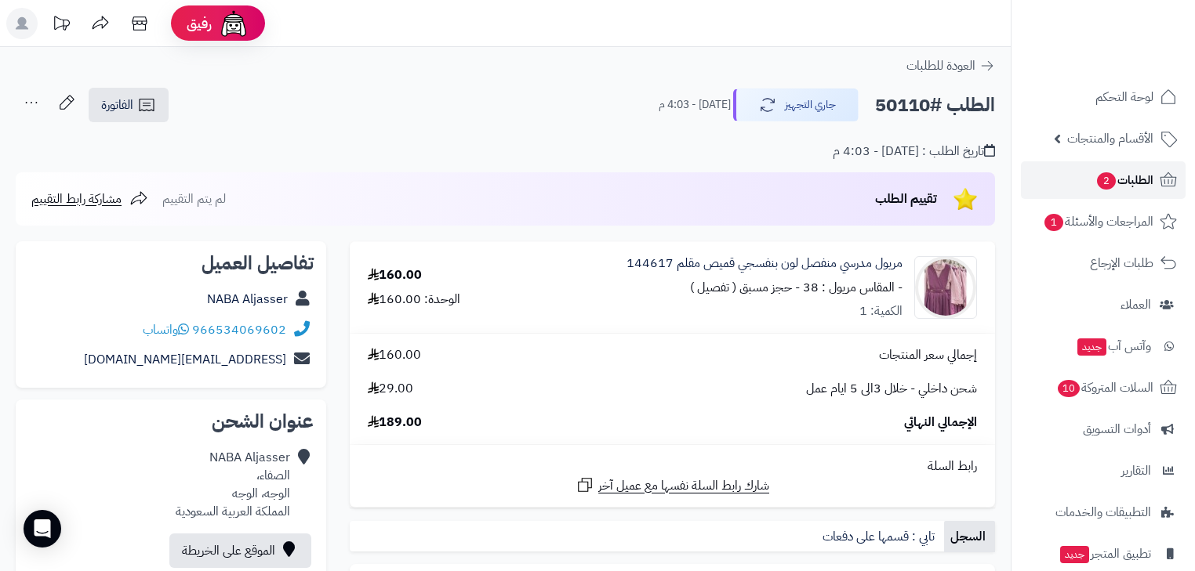
click at [1150, 184] on span "الطلبات 2" at bounding box center [1124, 180] width 58 height 22
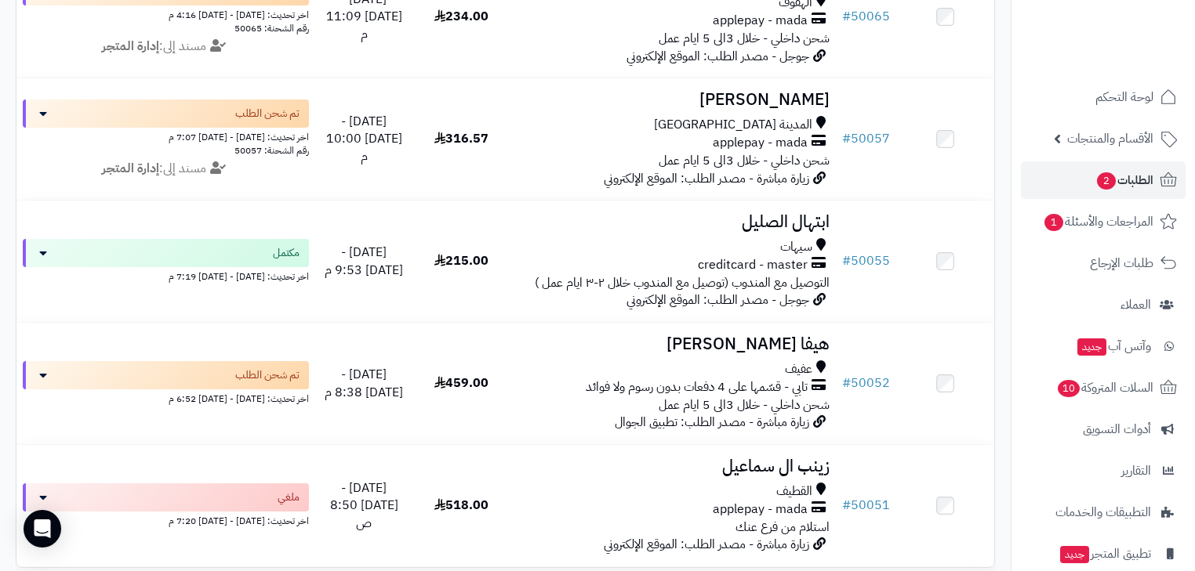
scroll to position [2312, 0]
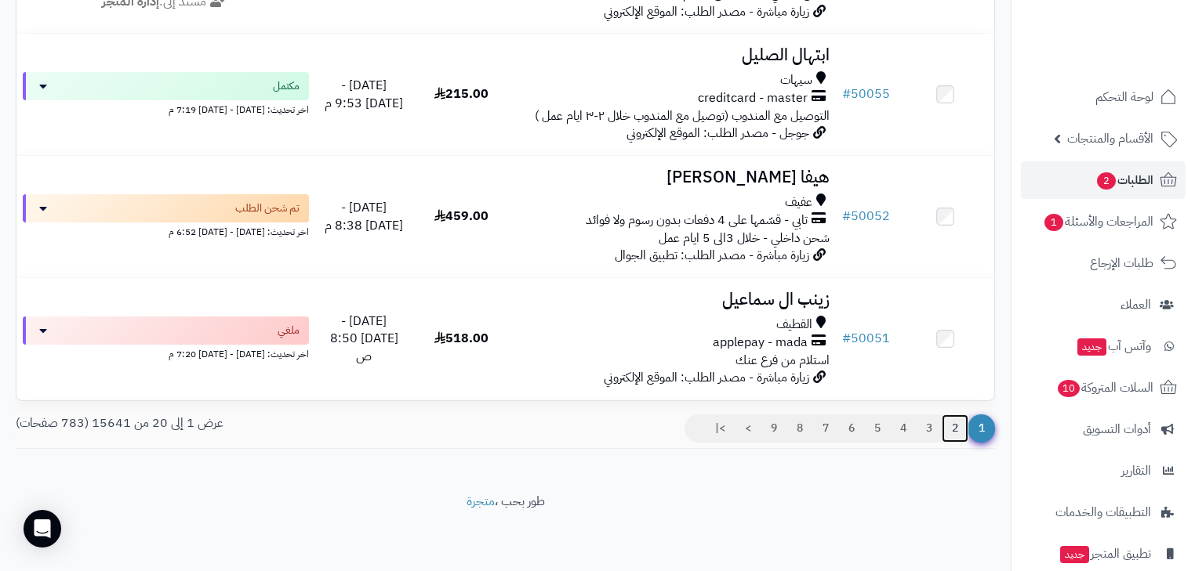
click at [964, 425] on link "2" at bounding box center [954, 429] width 27 height 28
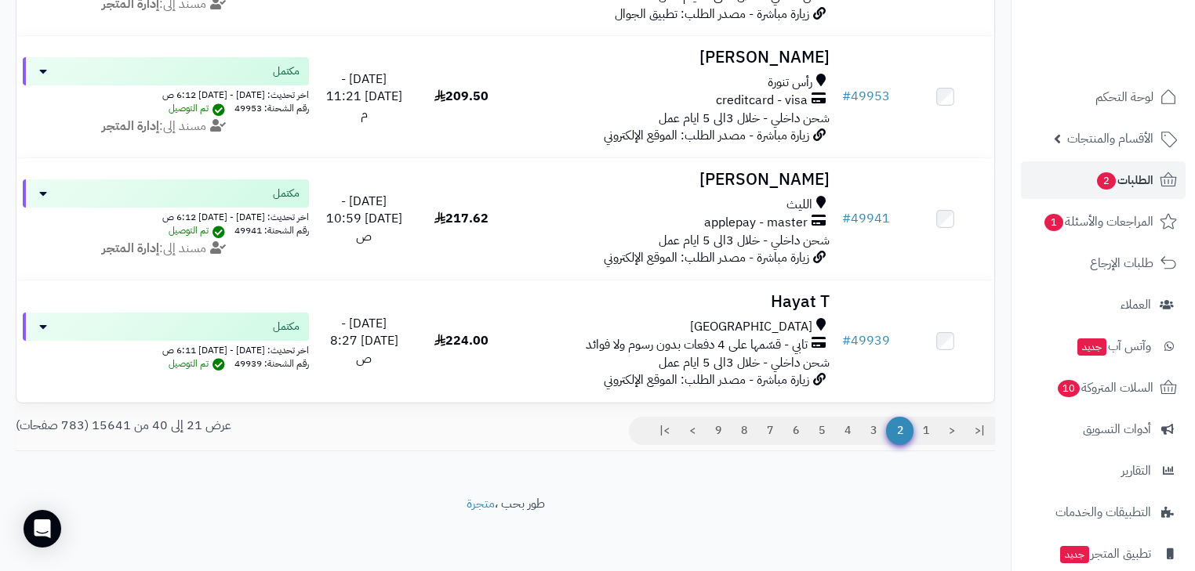
scroll to position [2312, 0]
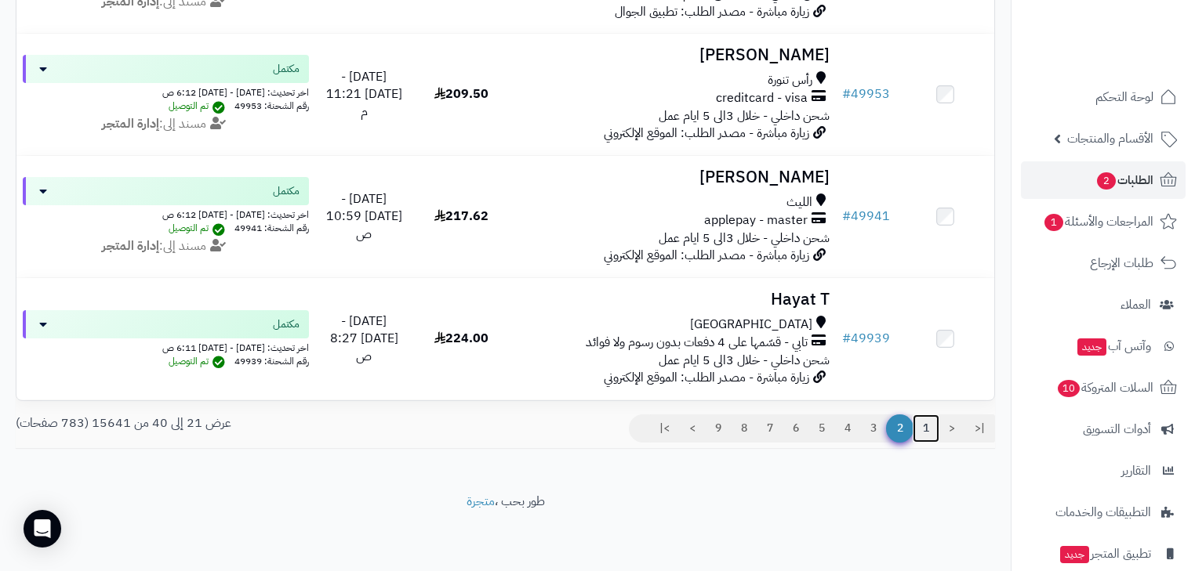
click at [919, 431] on link "1" at bounding box center [925, 429] width 27 height 28
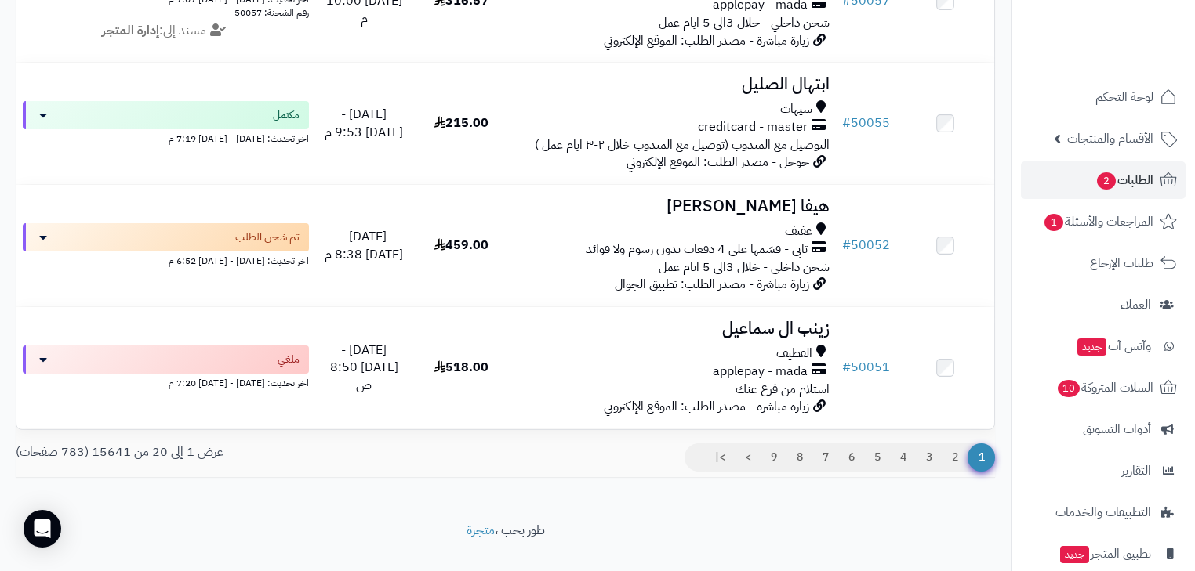
scroll to position [2312, 0]
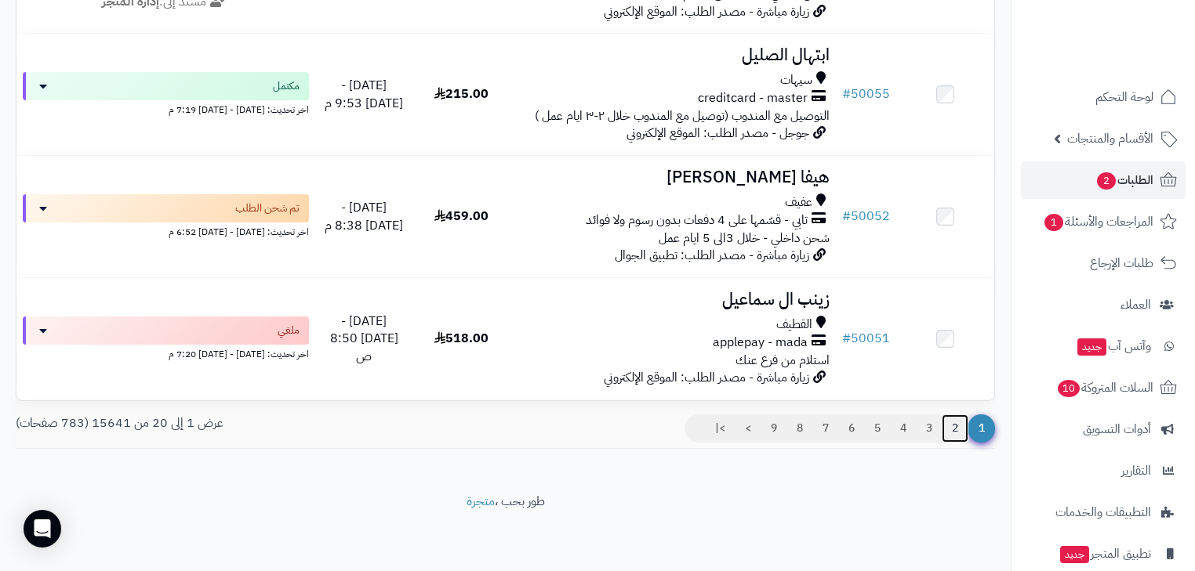
click at [950, 426] on link "2" at bounding box center [954, 429] width 27 height 28
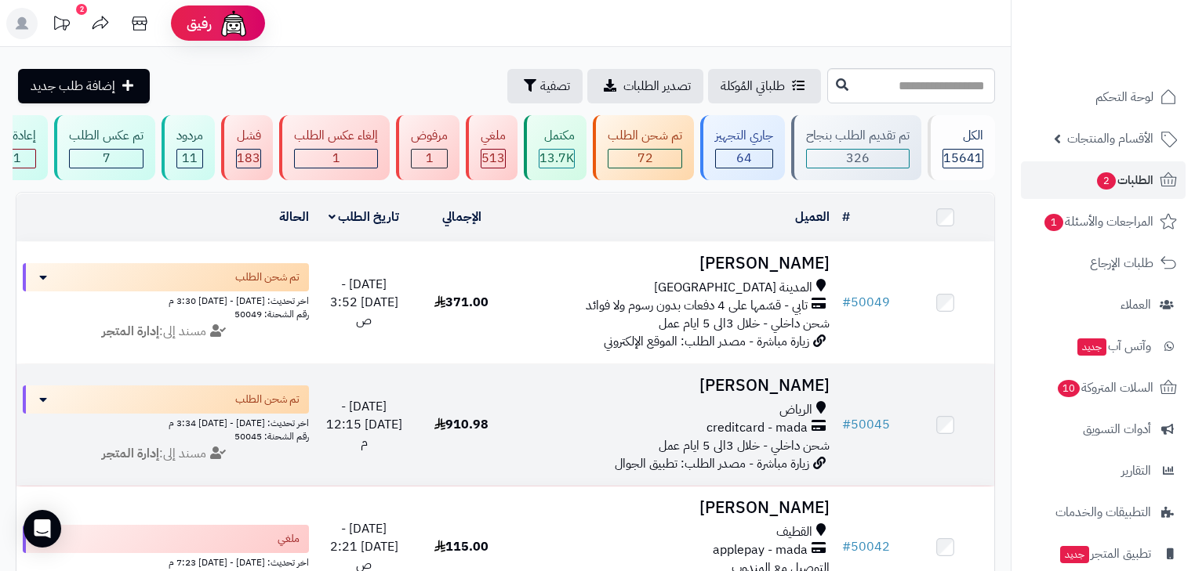
click at [810, 429] on div "creditcard - mada" at bounding box center [673, 428] width 313 height 18
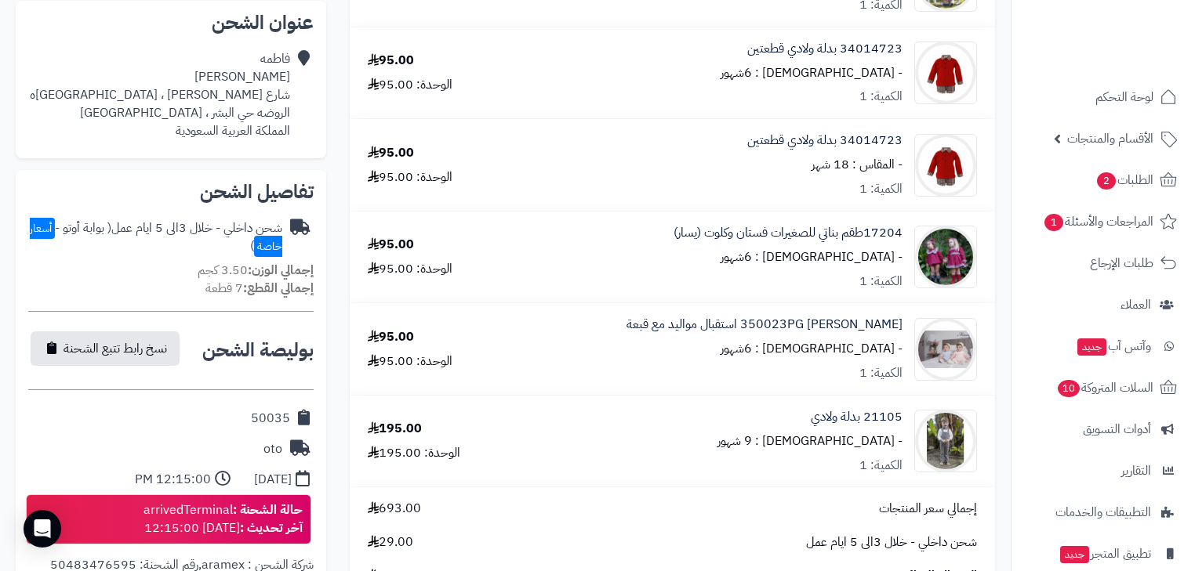
scroll to position [376, 0]
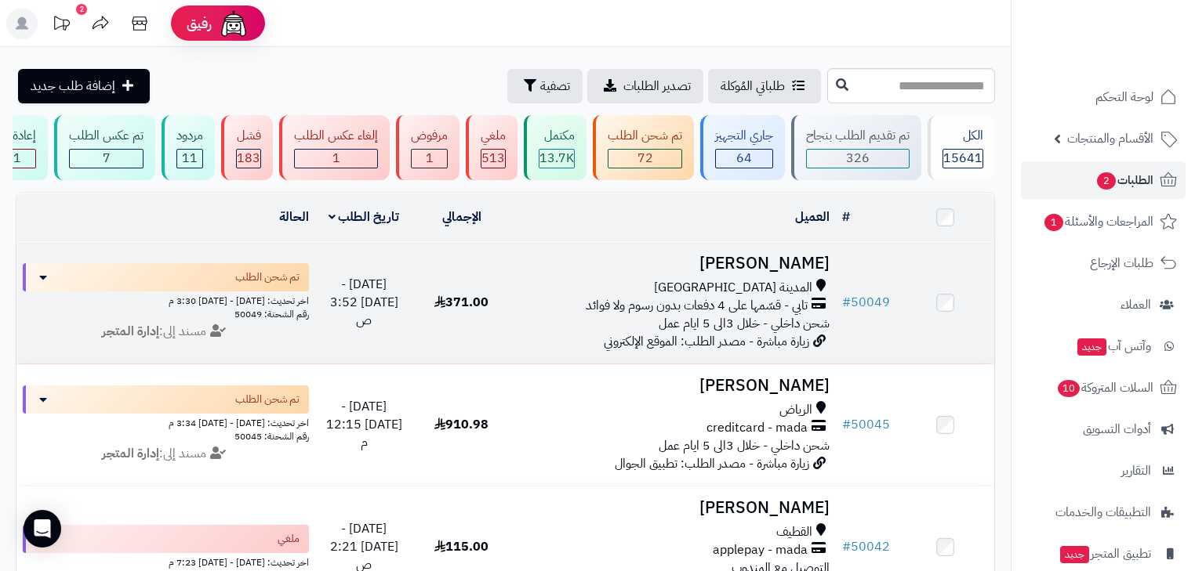
click at [751, 332] on span "شحن داخلي - خلال 3الى 5 ايام عمل" at bounding box center [743, 323] width 171 height 19
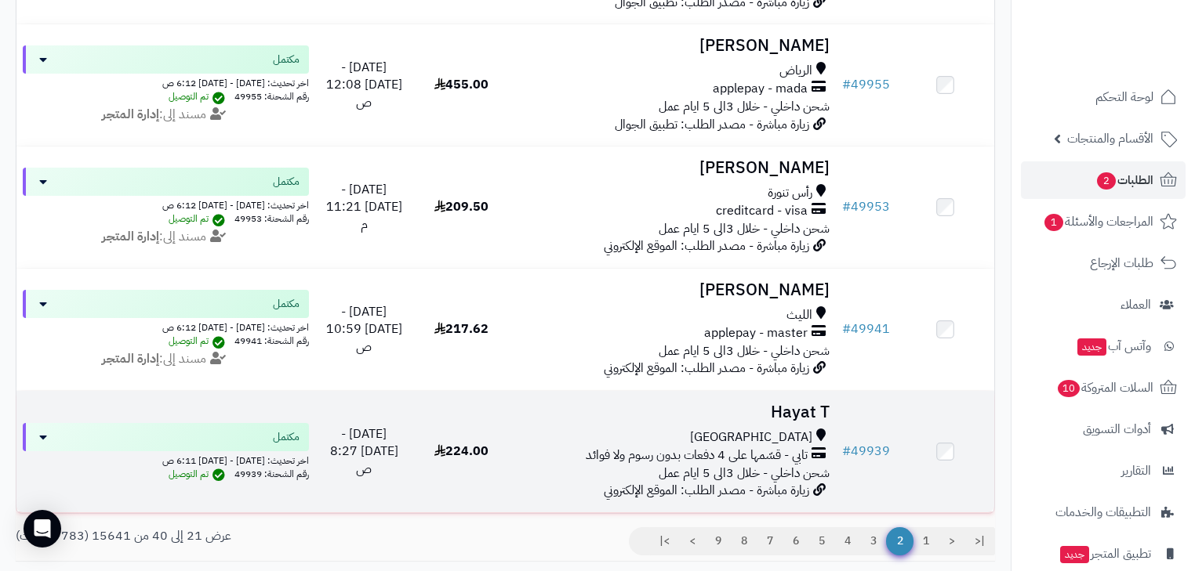
scroll to position [2312, 0]
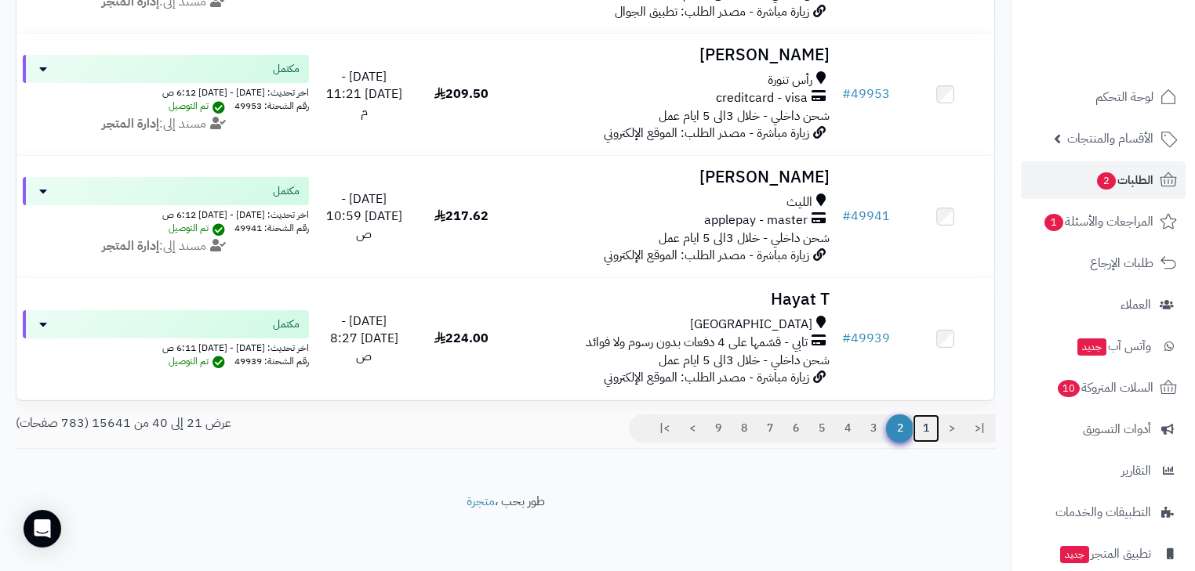
click at [923, 430] on link "1" at bounding box center [925, 429] width 27 height 28
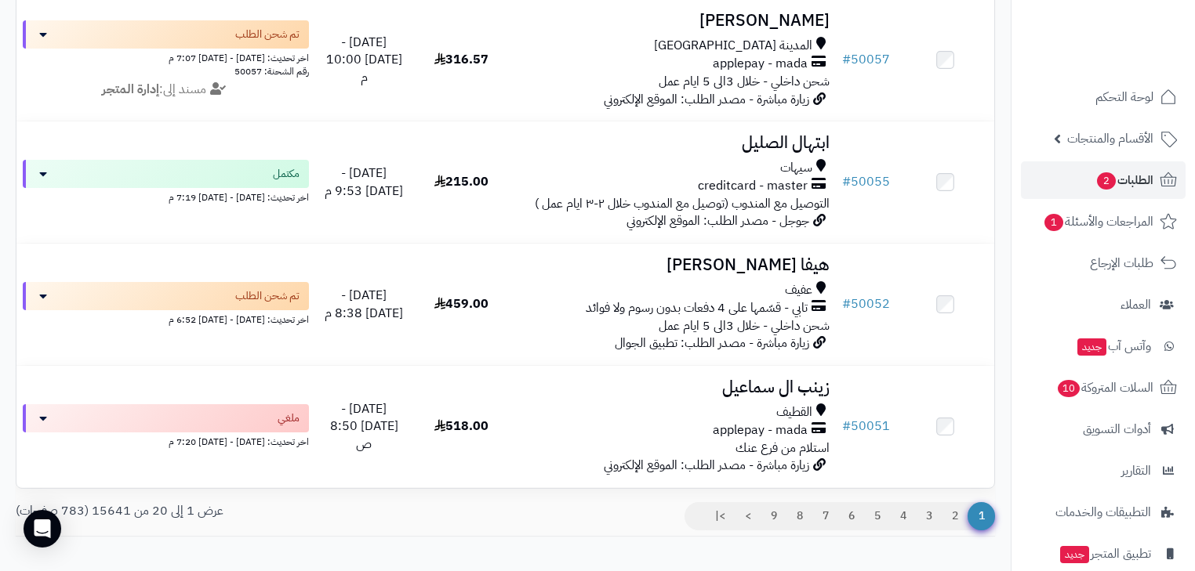
scroll to position [2312, 0]
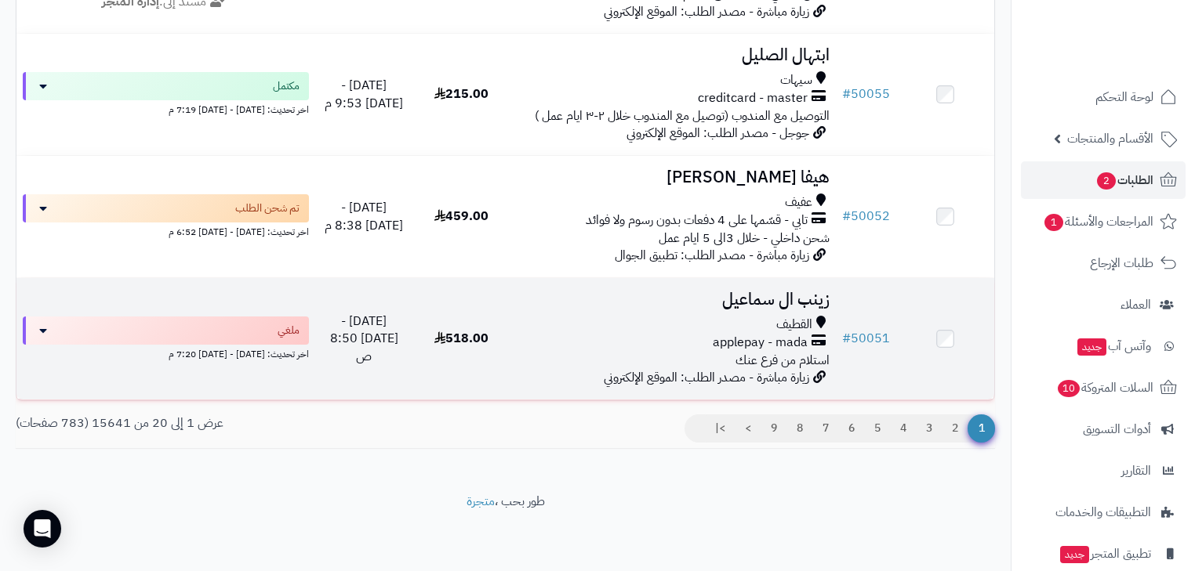
click at [781, 334] on span "applepay - mada" at bounding box center [760, 343] width 95 height 18
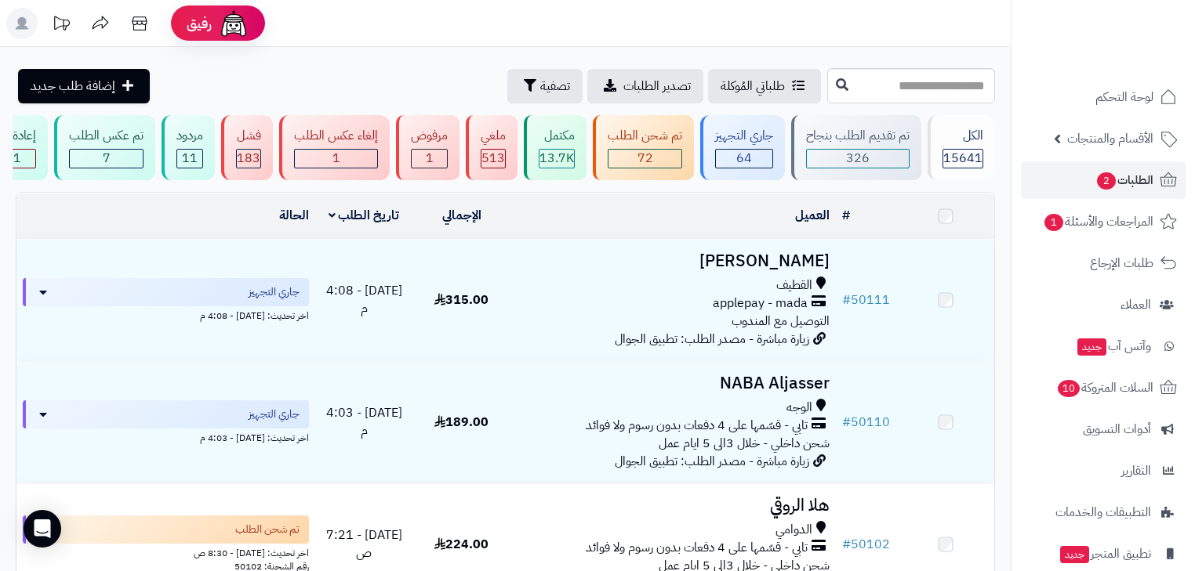
scroll to position [2312, 0]
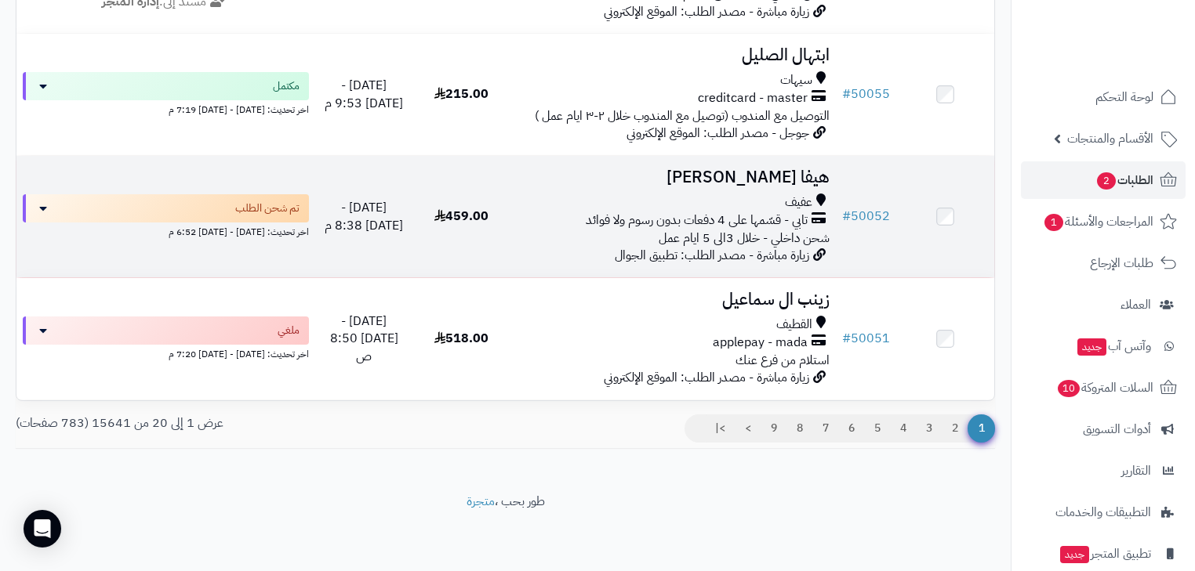
click at [765, 229] on span "شحن داخلي - خلال 3الى 5 ايام عمل" at bounding box center [743, 238] width 171 height 19
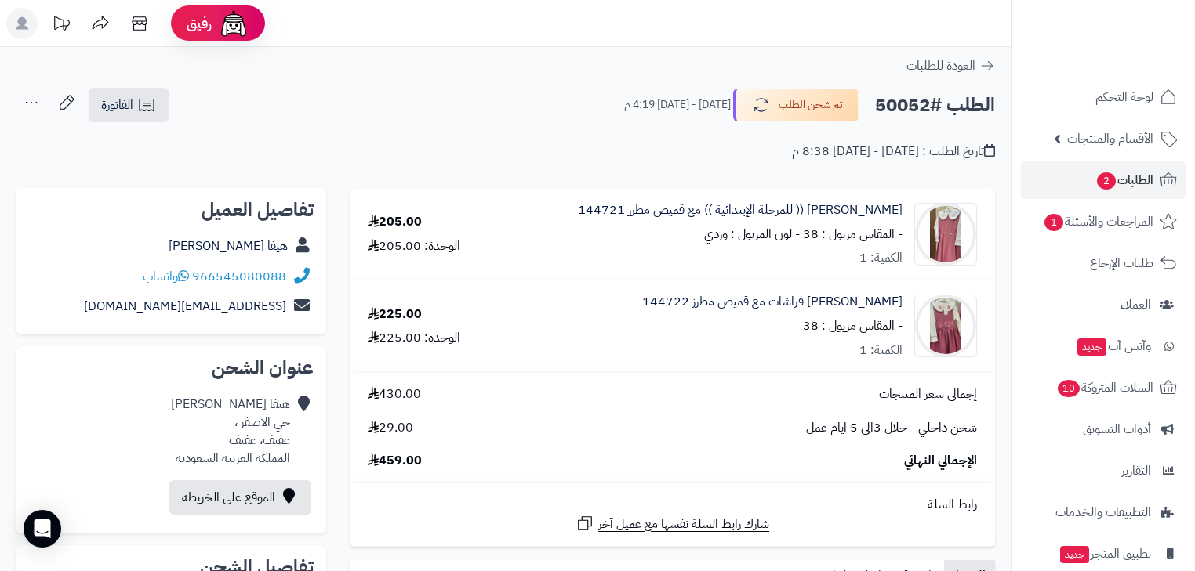
scroll to position [63, 0]
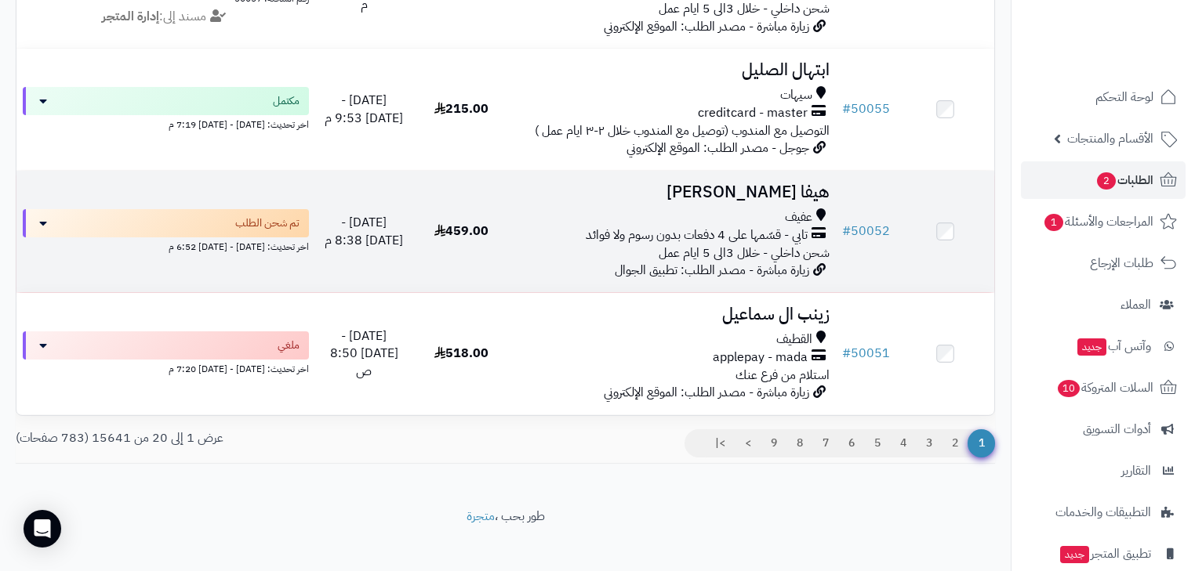
scroll to position [2250, 0]
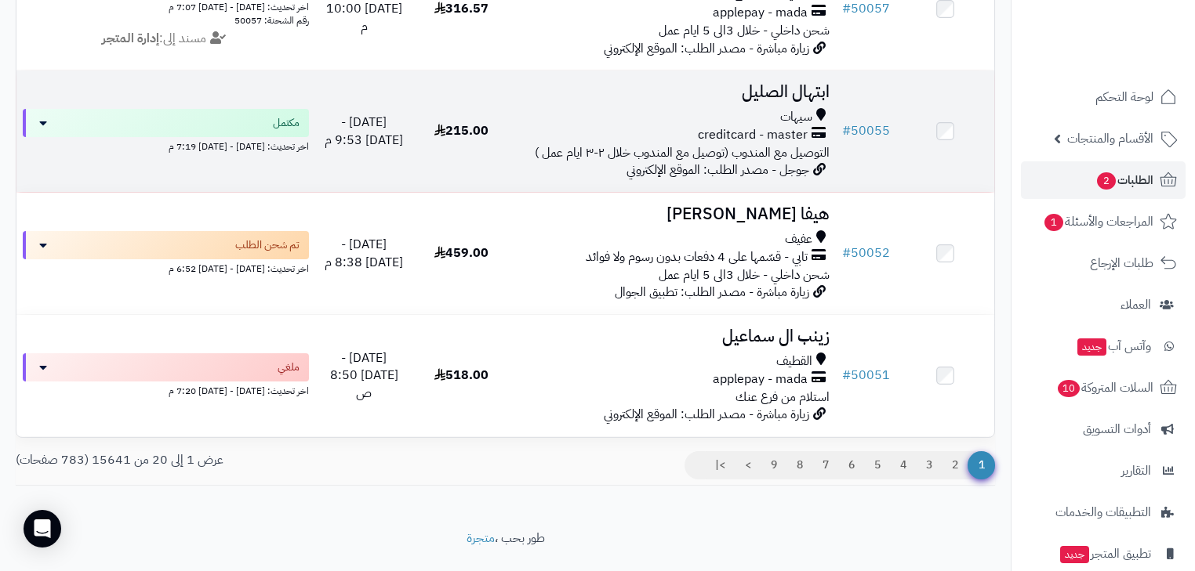
click at [781, 126] on span "سيهات" at bounding box center [796, 117] width 32 height 18
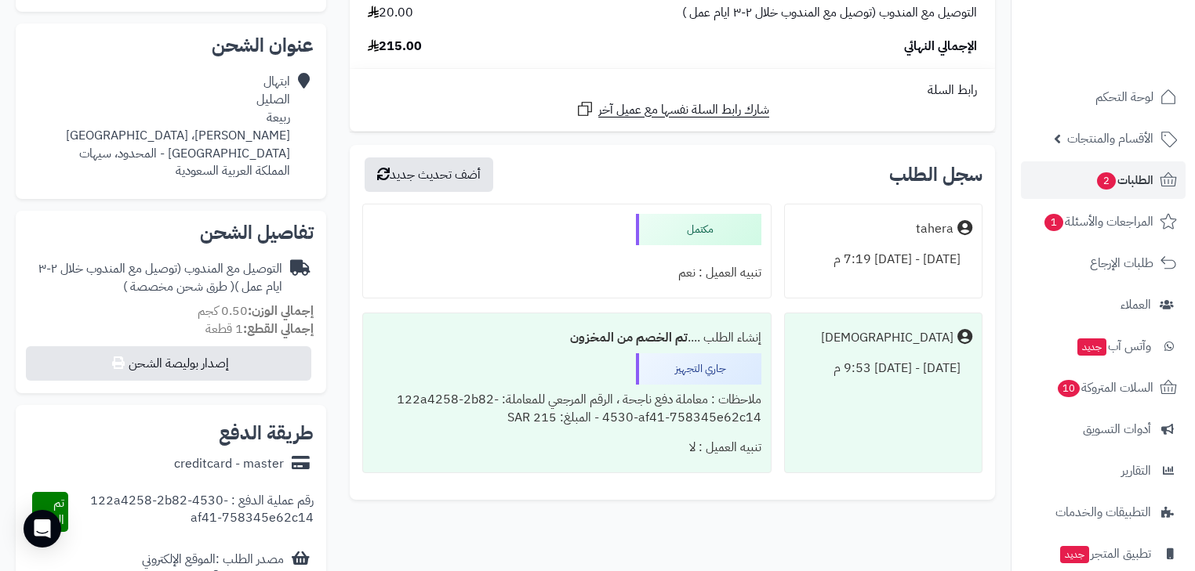
scroll to position [188, 0]
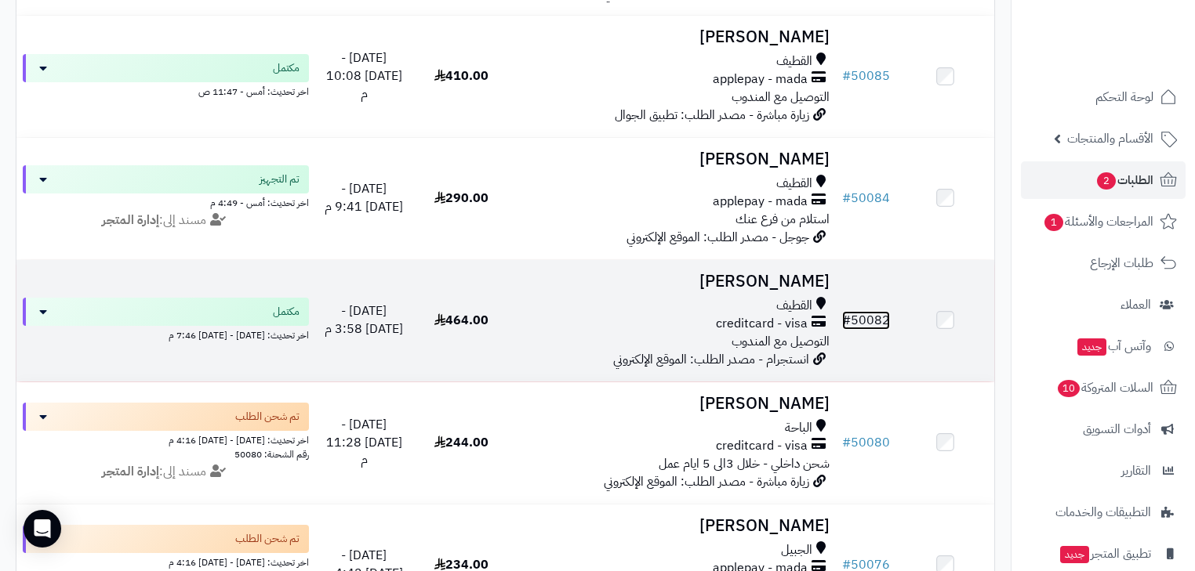
scroll to position [1184, 0]
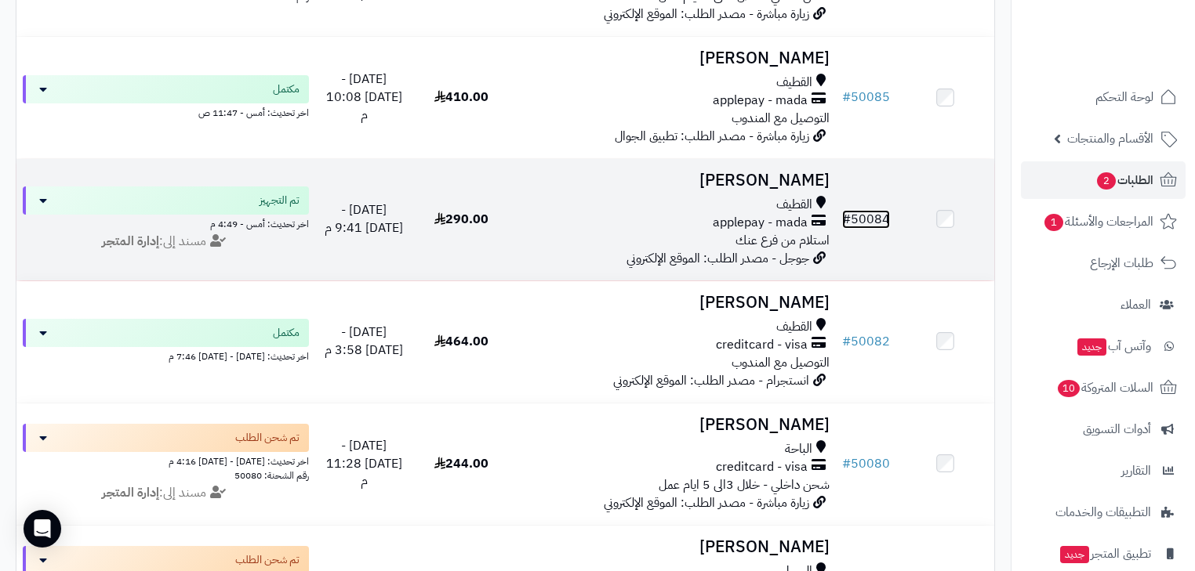
drag, startPoint x: 796, startPoint y: 193, endPoint x: 878, endPoint y: 223, distance: 87.1
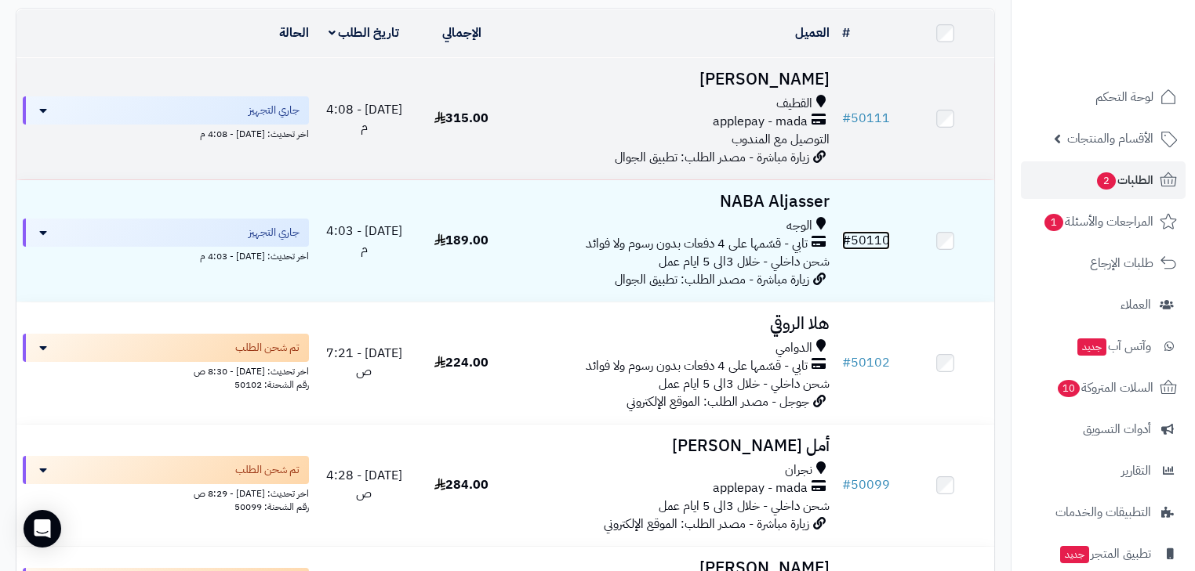
scroll to position [180, 0]
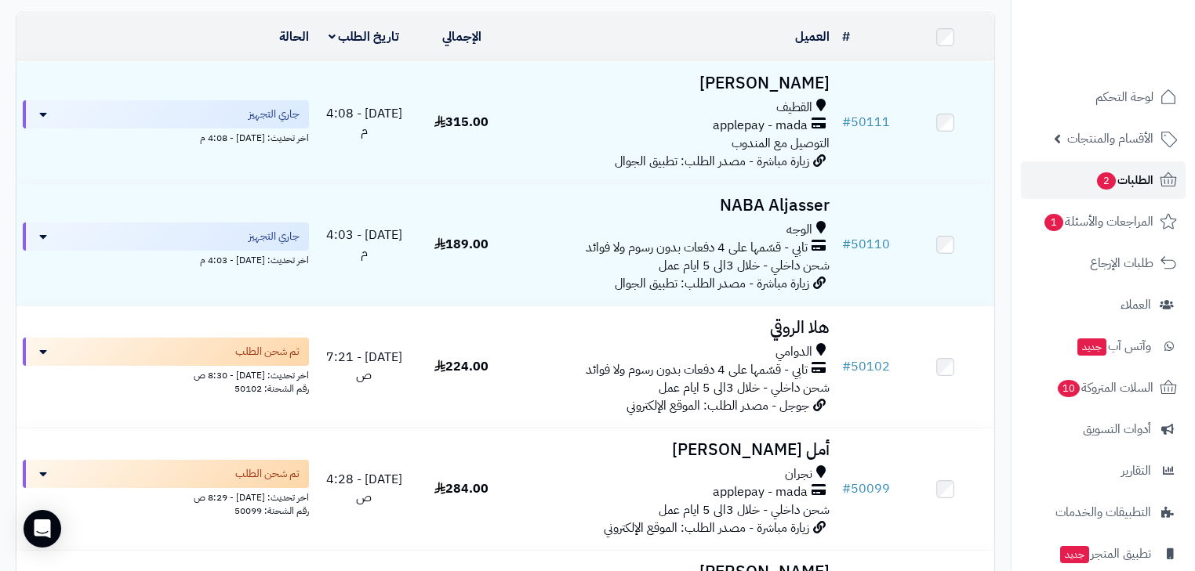
click at [1138, 188] on span "الطلبات 2" at bounding box center [1124, 180] width 58 height 22
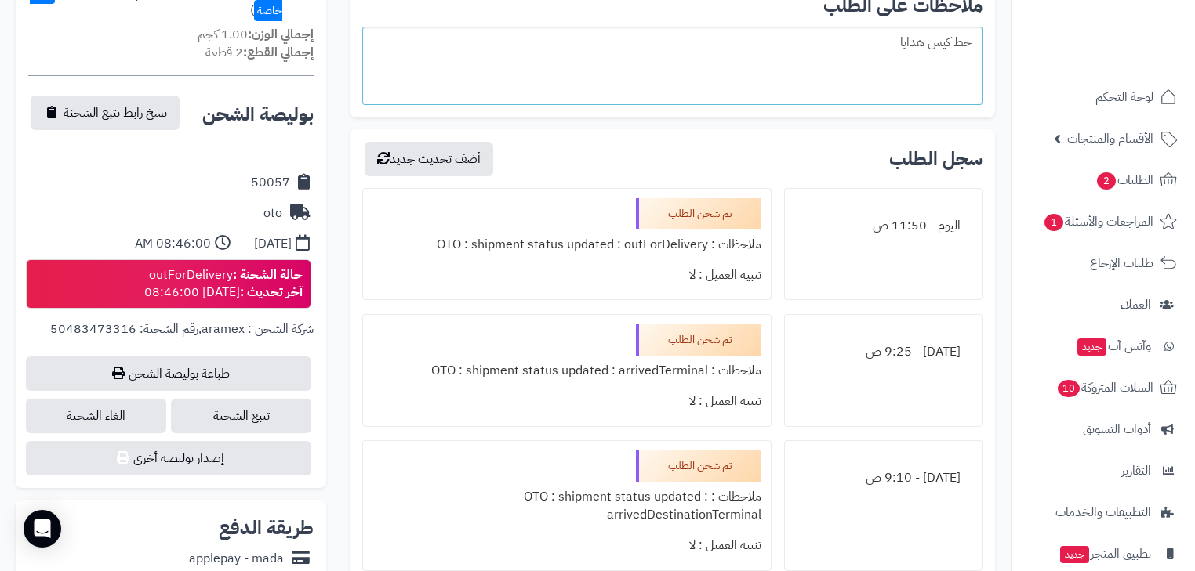
scroll to position [753, 0]
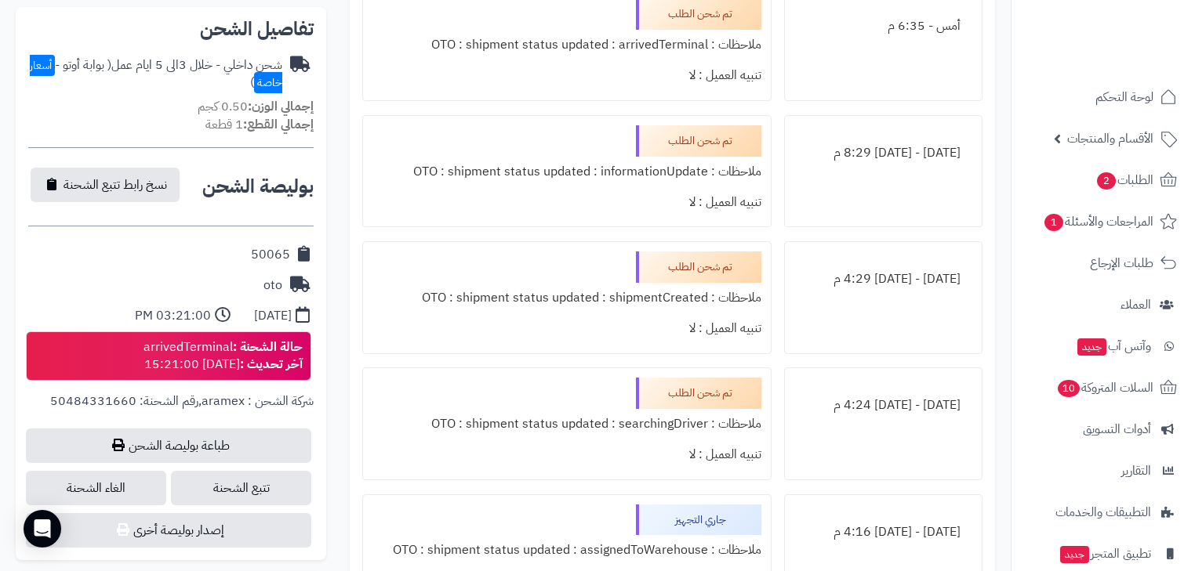
scroll to position [564, 0]
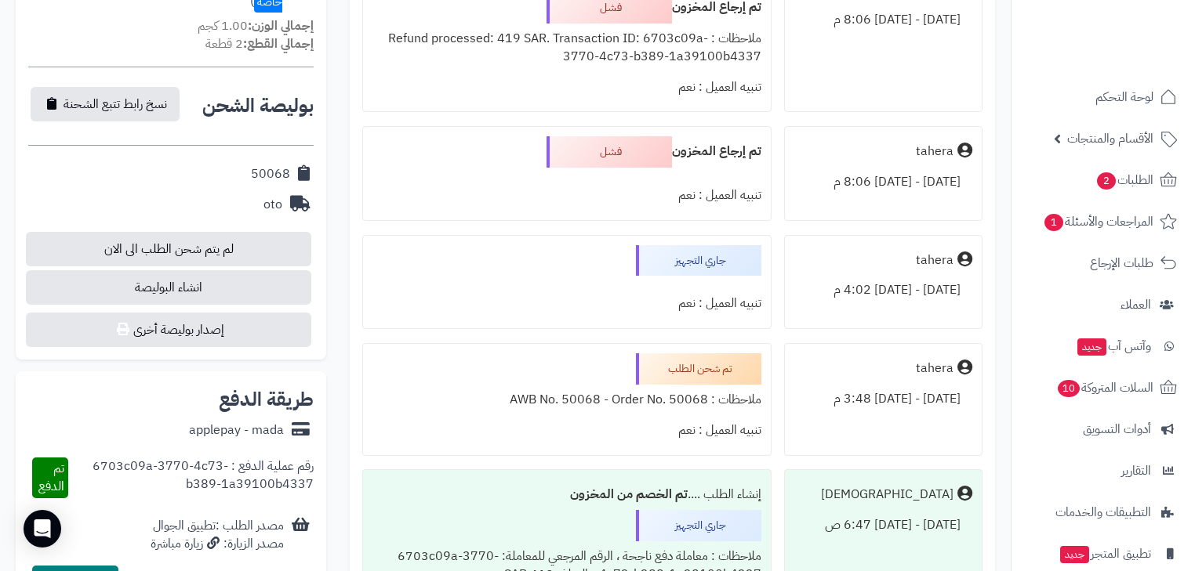
scroll to position [753, 0]
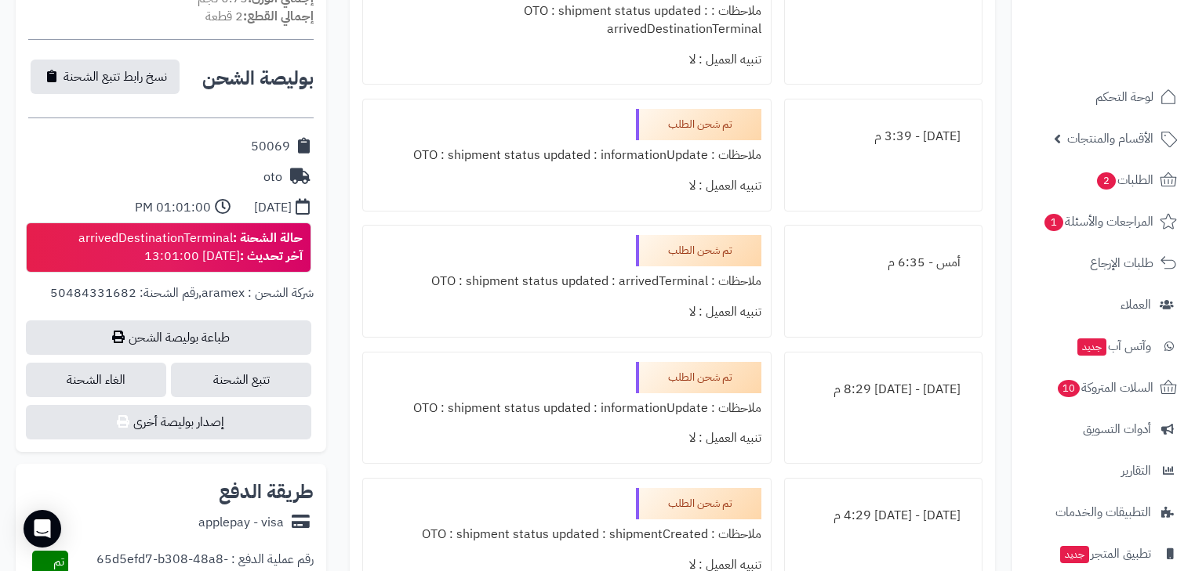
scroll to position [439, 0]
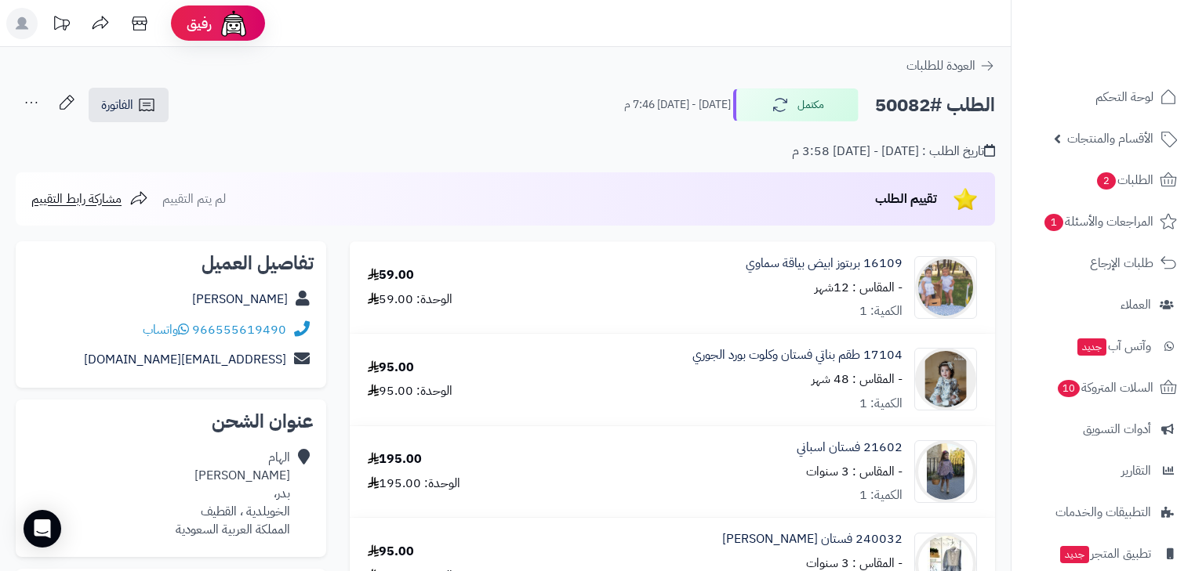
click at [31, 100] on icon at bounding box center [31, 102] width 31 height 31
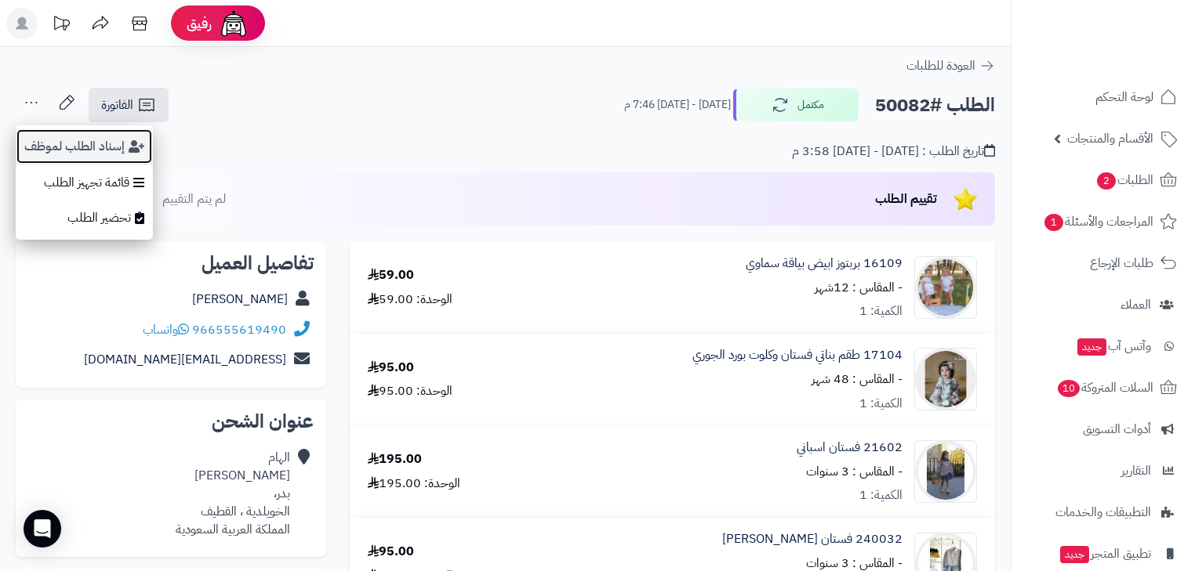
click at [96, 154] on button "إسناد الطلب لموظف" at bounding box center [84, 147] width 137 height 36
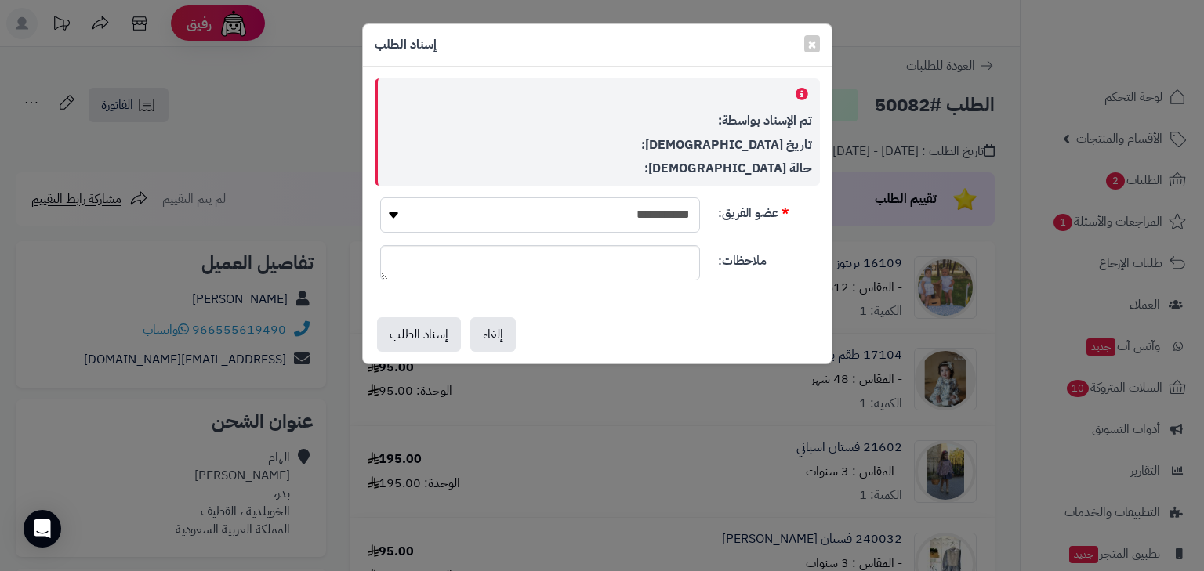
click at [684, 205] on select "**********" at bounding box center [540, 215] width 320 height 35
select select "*"
click at [380, 198] on select "**********" at bounding box center [540, 215] width 320 height 35
click at [428, 335] on button "إسناد الطلب" at bounding box center [419, 334] width 84 height 34
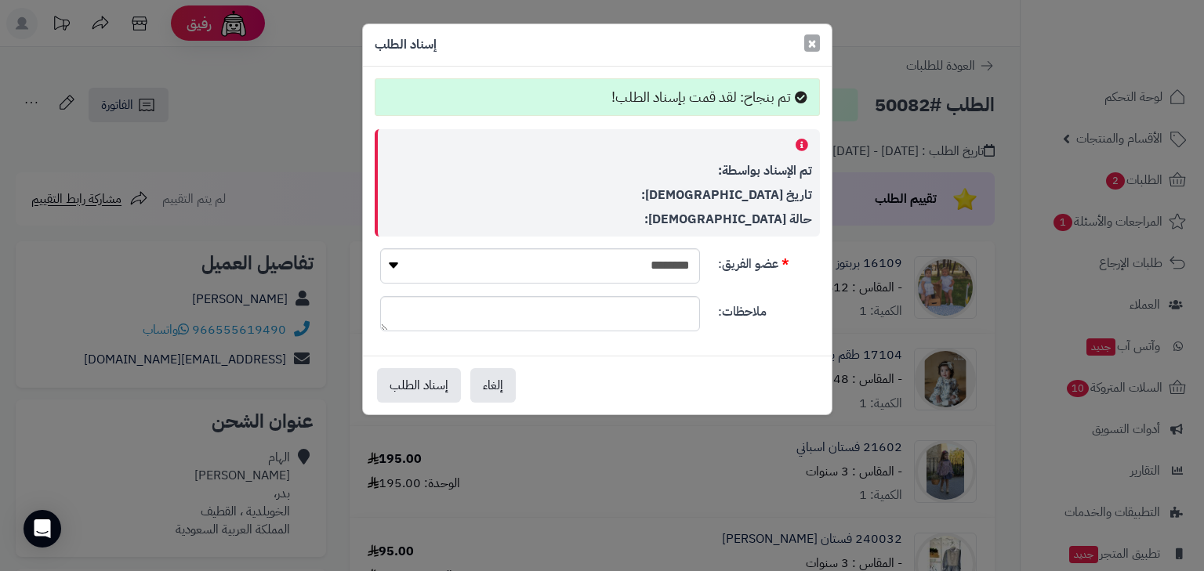
click at [811, 45] on span "×" at bounding box center [811, 43] width 9 height 24
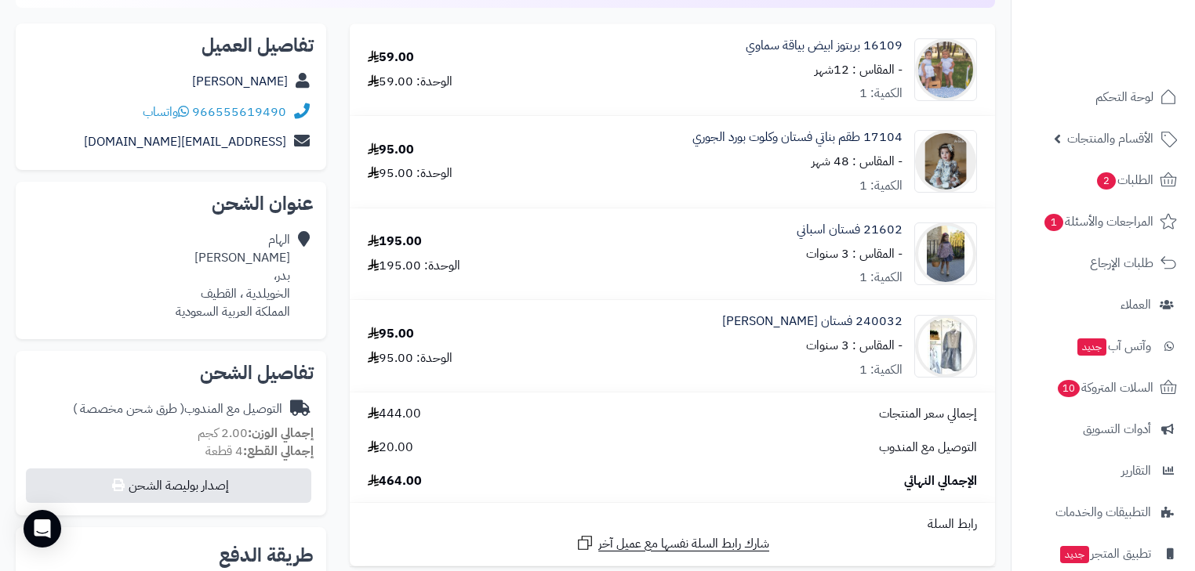
scroll to position [196, 0]
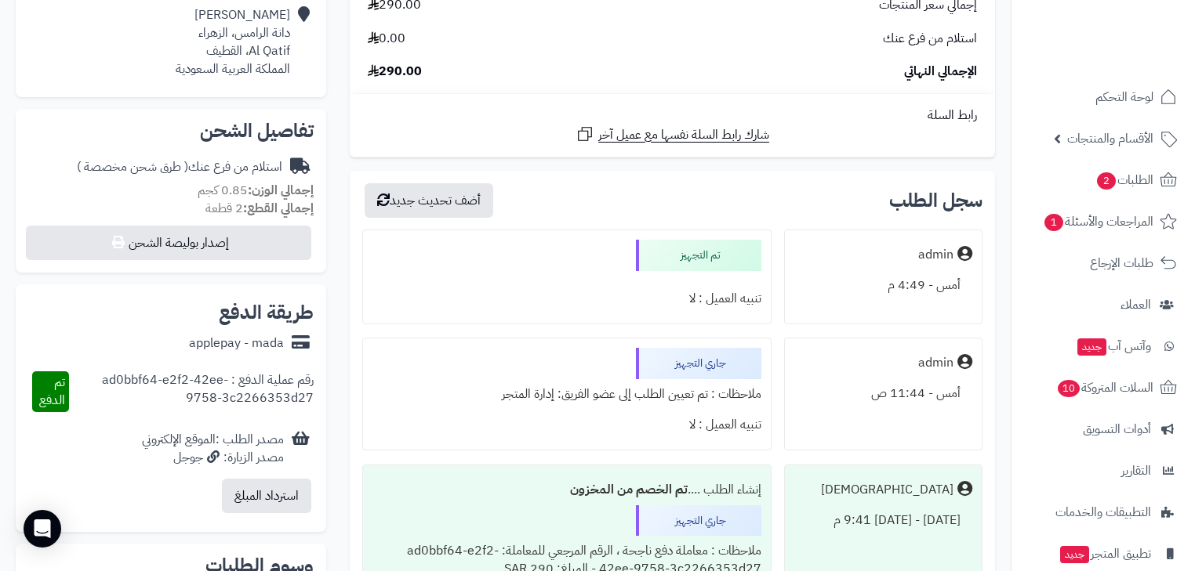
scroll to position [188, 0]
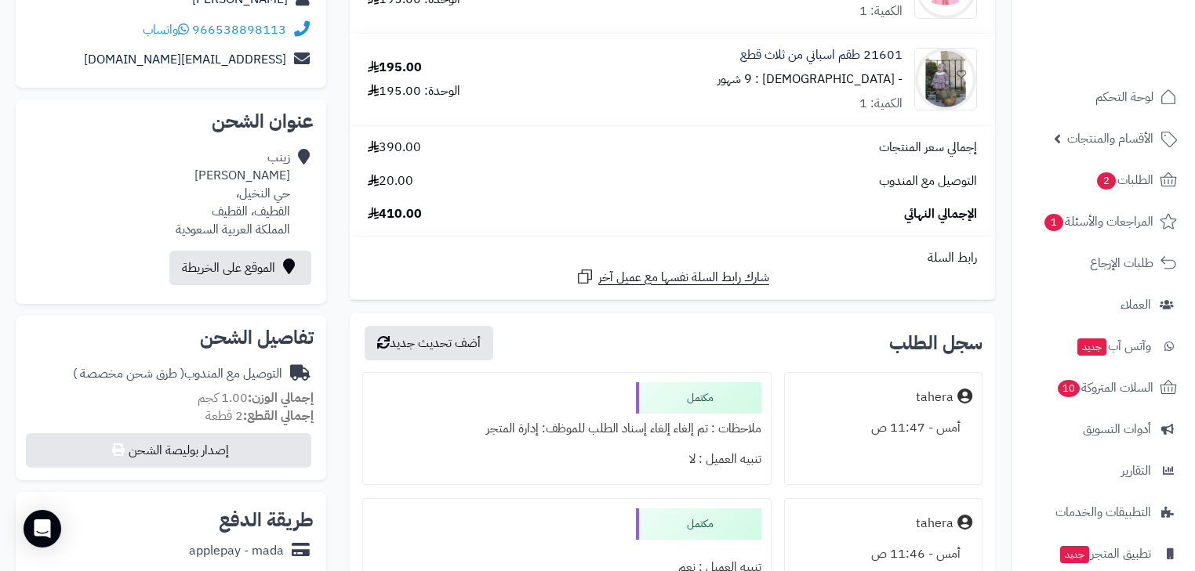
scroll to position [251, 0]
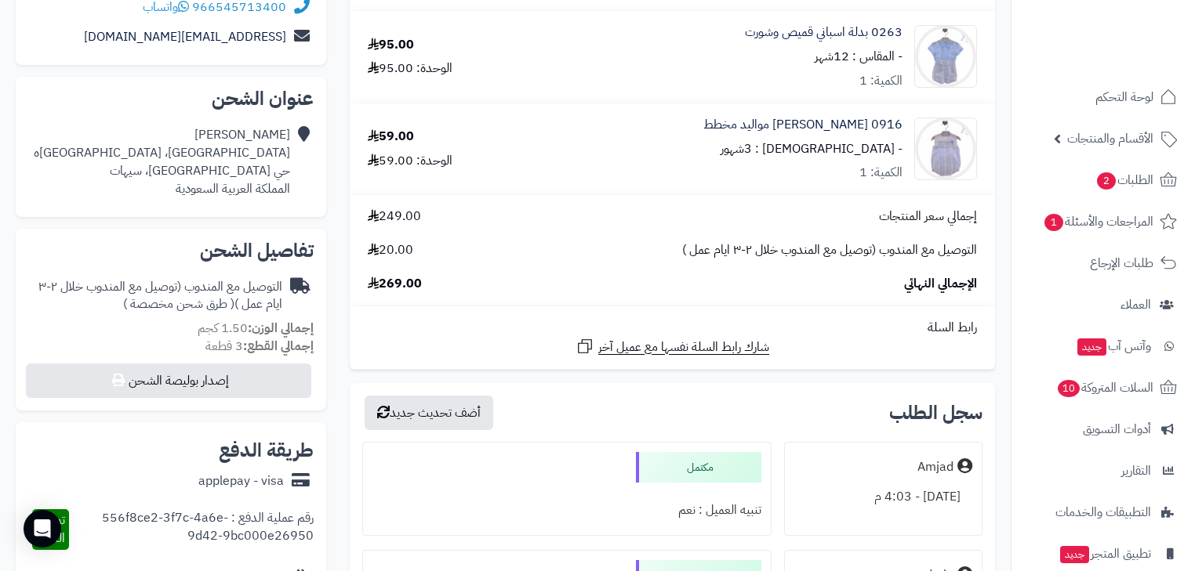
scroll to position [251, 0]
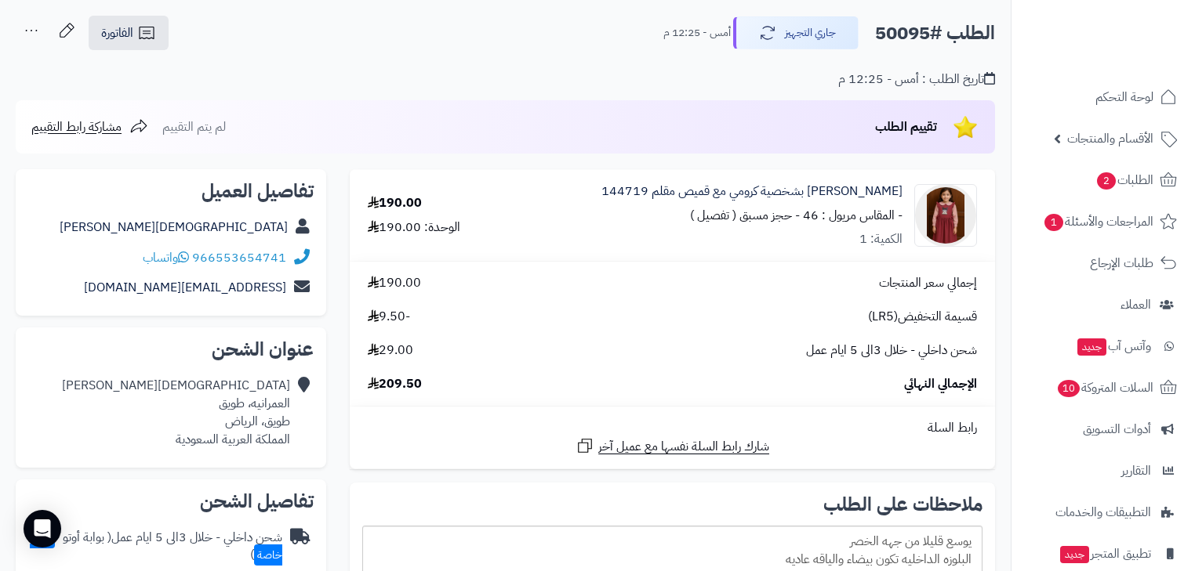
scroll to position [63, 0]
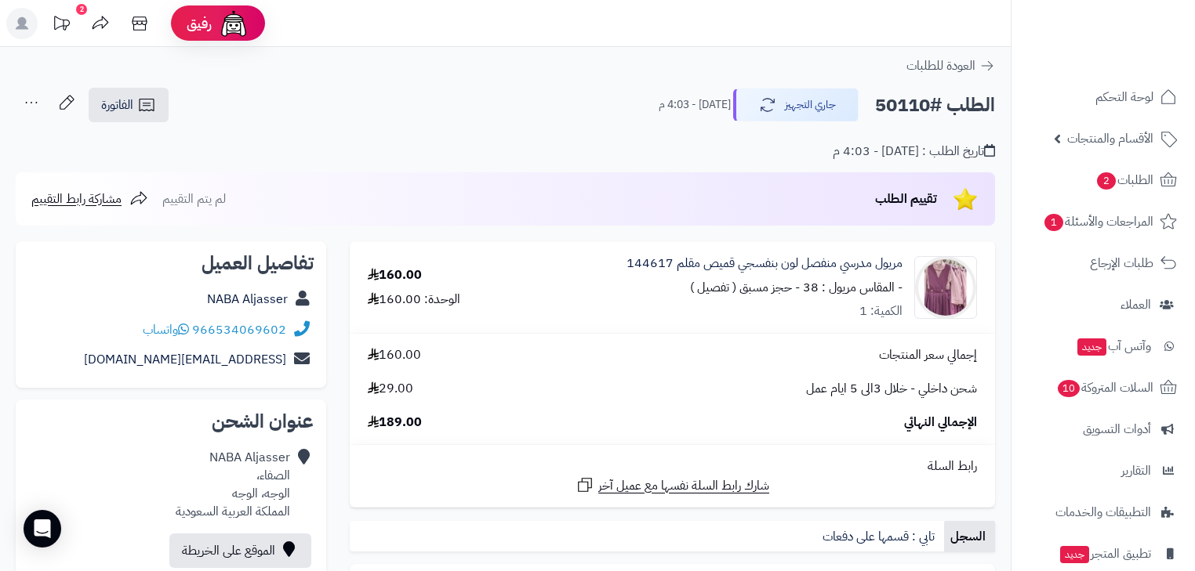
scroll to position [63, 0]
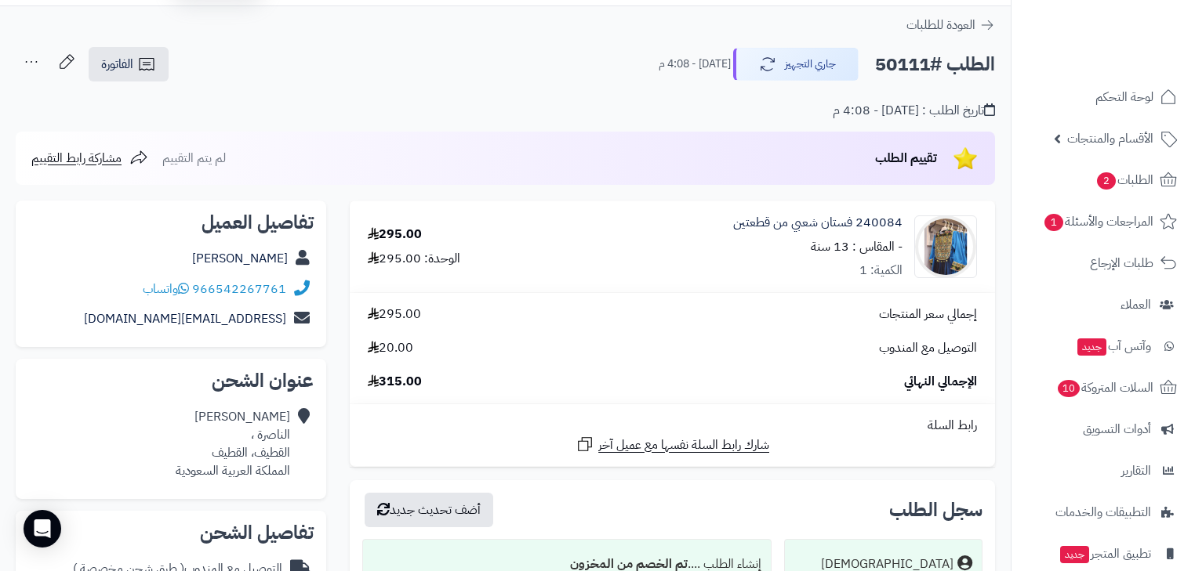
scroll to position [63, 0]
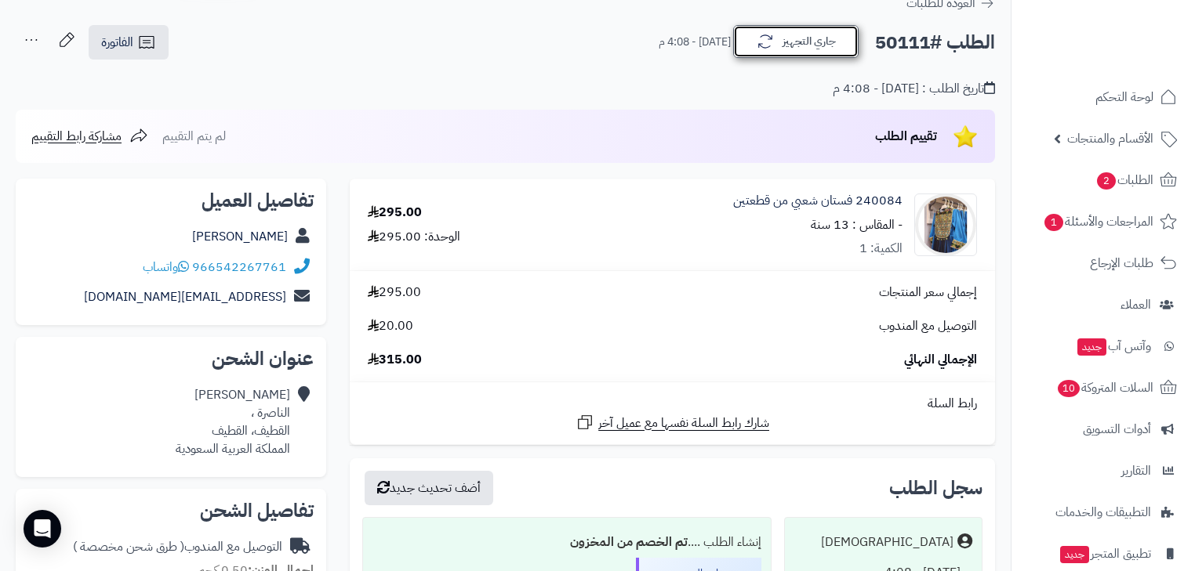
click at [798, 52] on button "جاري التجهيز" at bounding box center [795, 41] width 125 height 33
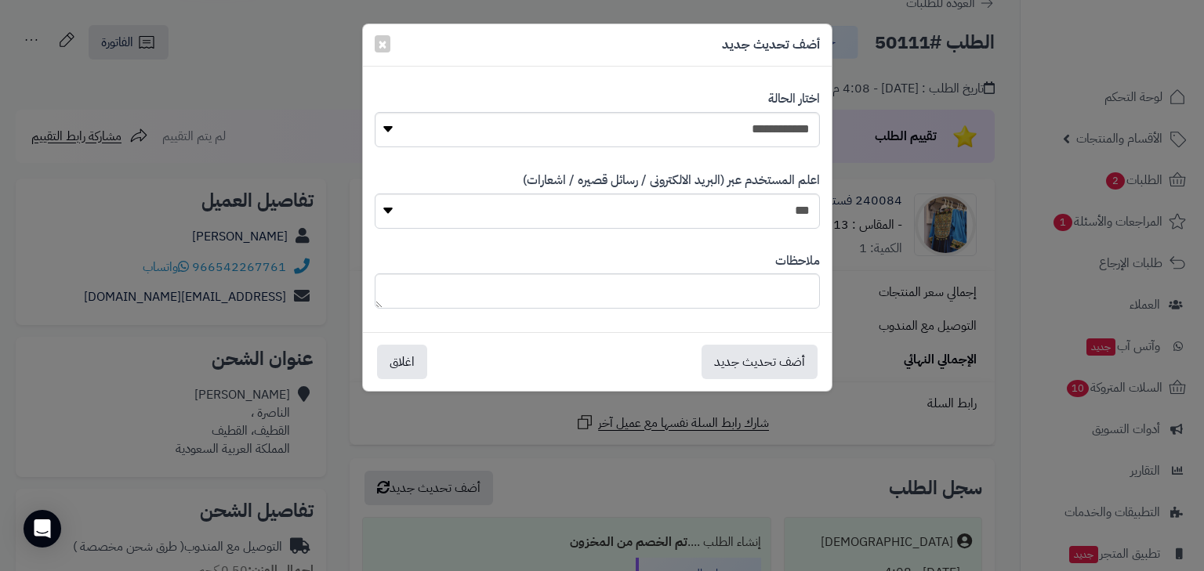
drag, startPoint x: 780, startPoint y: 105, endPoint x: 782, endPoint y: 115, distance: 10.3
click at [780, 107] on label "اختار الحالة" at bounding box center [794, 99] width 52 height 18
click at [787, 125] on select "**********" at bounding box center [597, 129] width 445 height 35
select select "*"
click at [375, 112] on select "**********" at bounding box center [597, 129] width 445 height 35
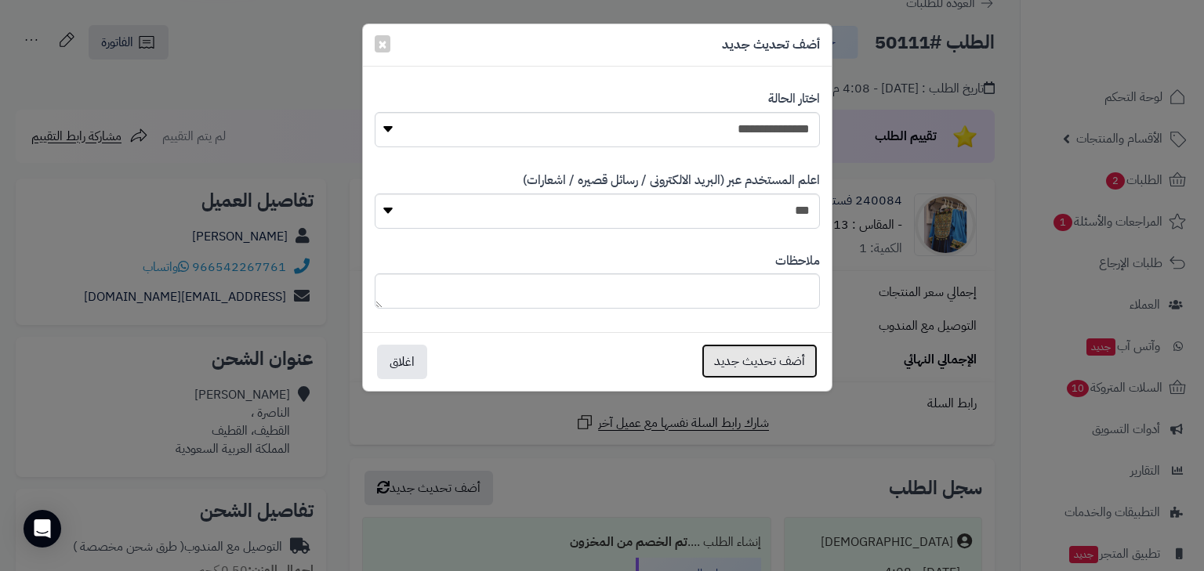
click at [779, 368] on button "أضف تحديث جديد" at bounding box center [760, 361] width 116 height 34
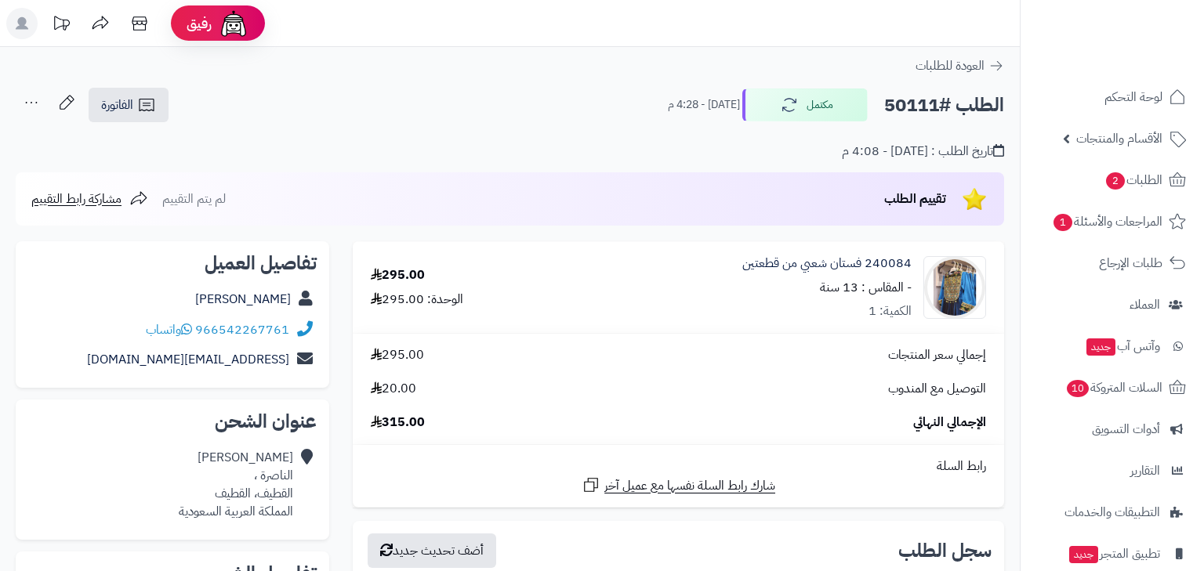
scroll to position [63, 0]
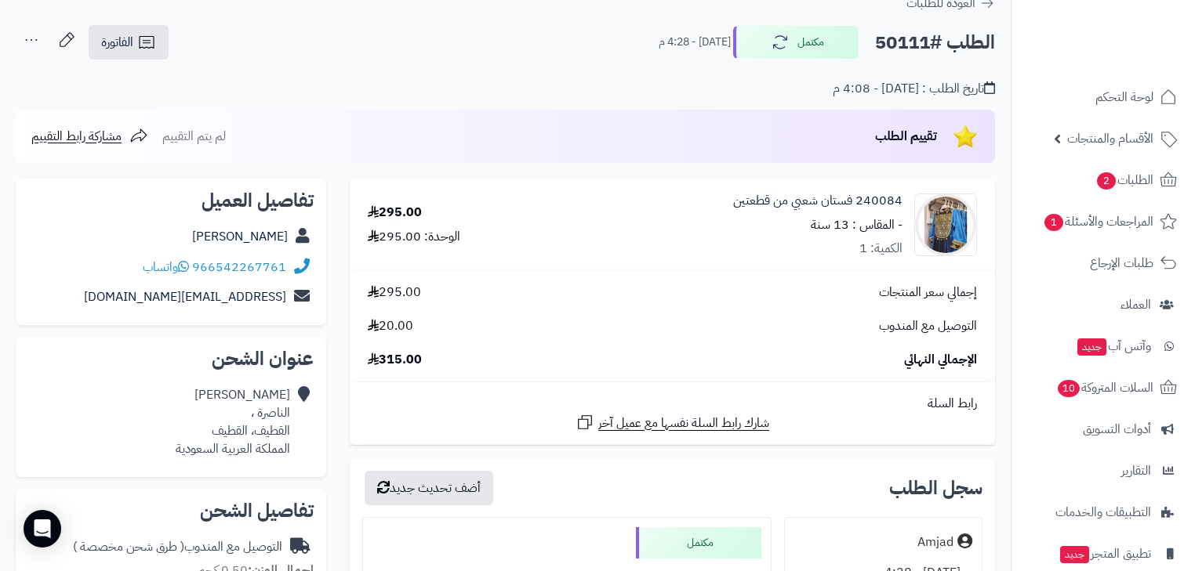
click at [30, 44] on icon at bounding box center [31, 39] width 31 height 31
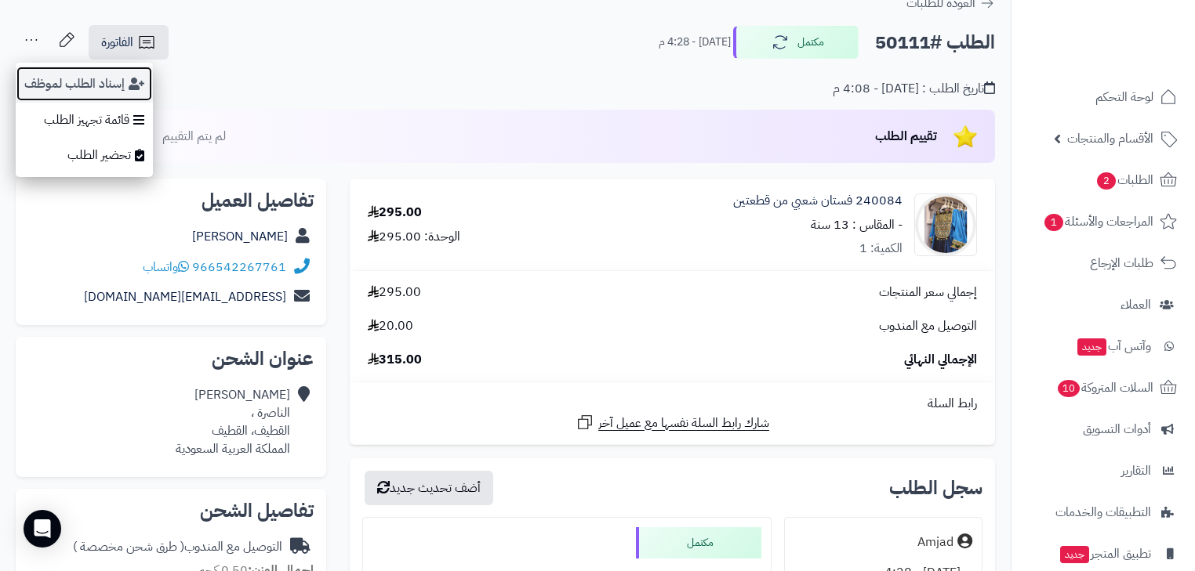
click at [50, 72] on button "إسناد الطلب لموظف" at bounding box center [84, 84] width 137 height 36
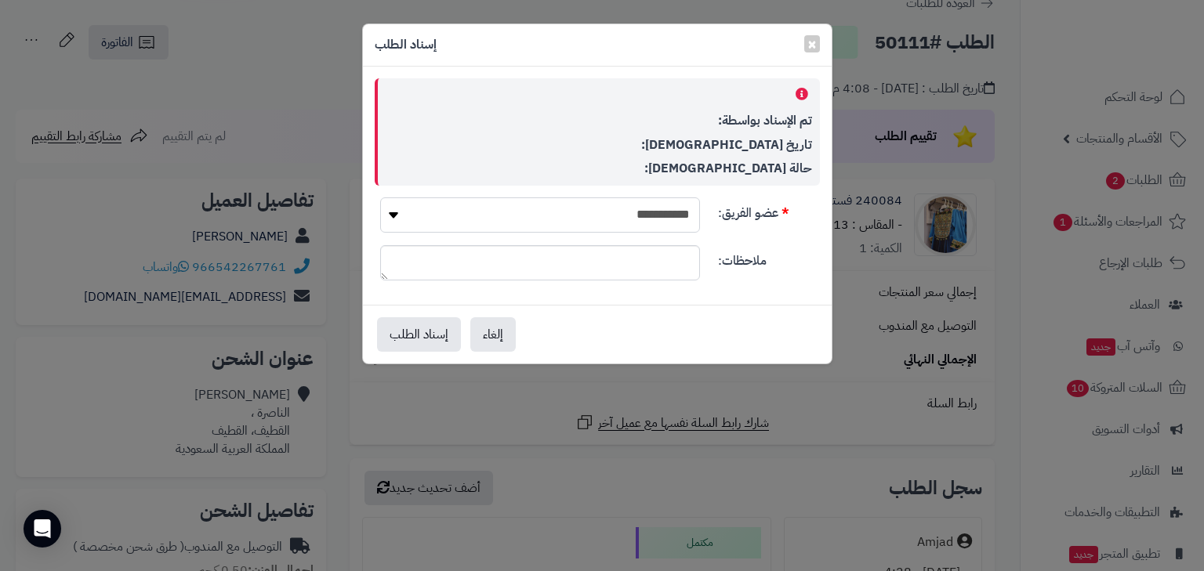
click at [680, 217] on select "**********" at bounding box center [540, 215] width 320 height 35
select select "*"
click at [380, 198] on select "**********" at bounding box center [540, 215] width 320 height 35
click at [393, 327] on button "إسناد الطلب" at bounding box center [419, 334] width 84 height 34
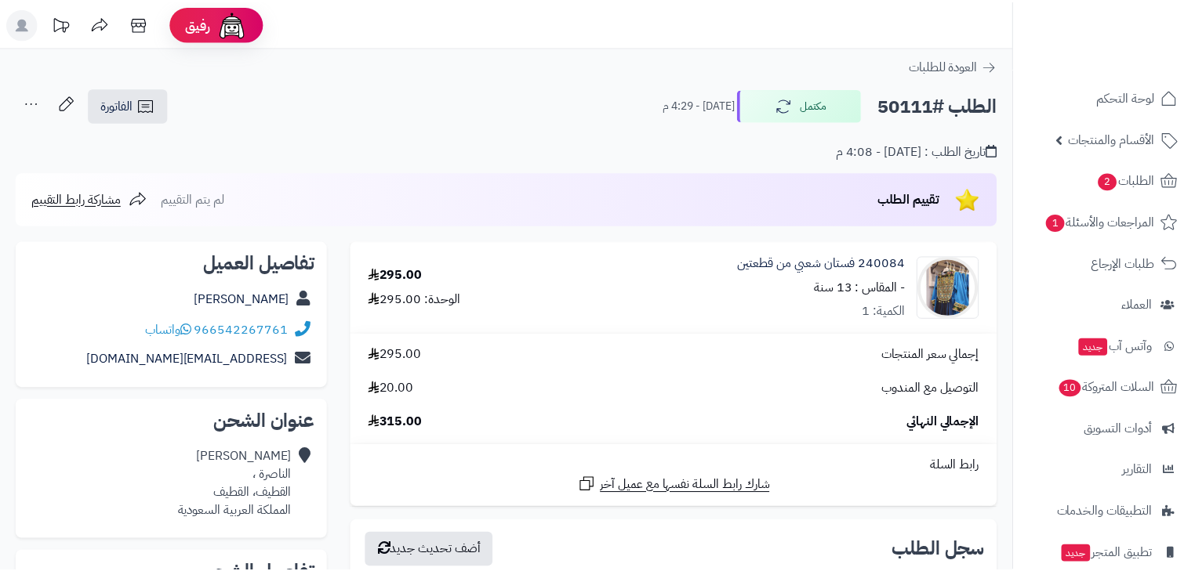
scroll to position [63, 0]
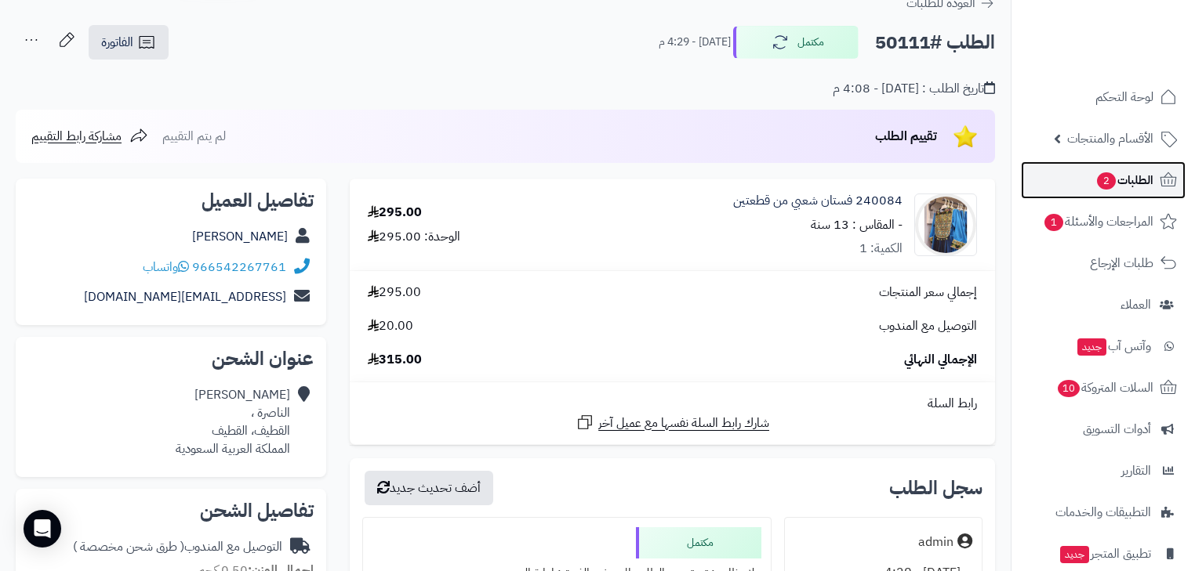
click at [1130, 185] on span "الطلبات 2" at bounding box center [1124, 180] width 58 height 22
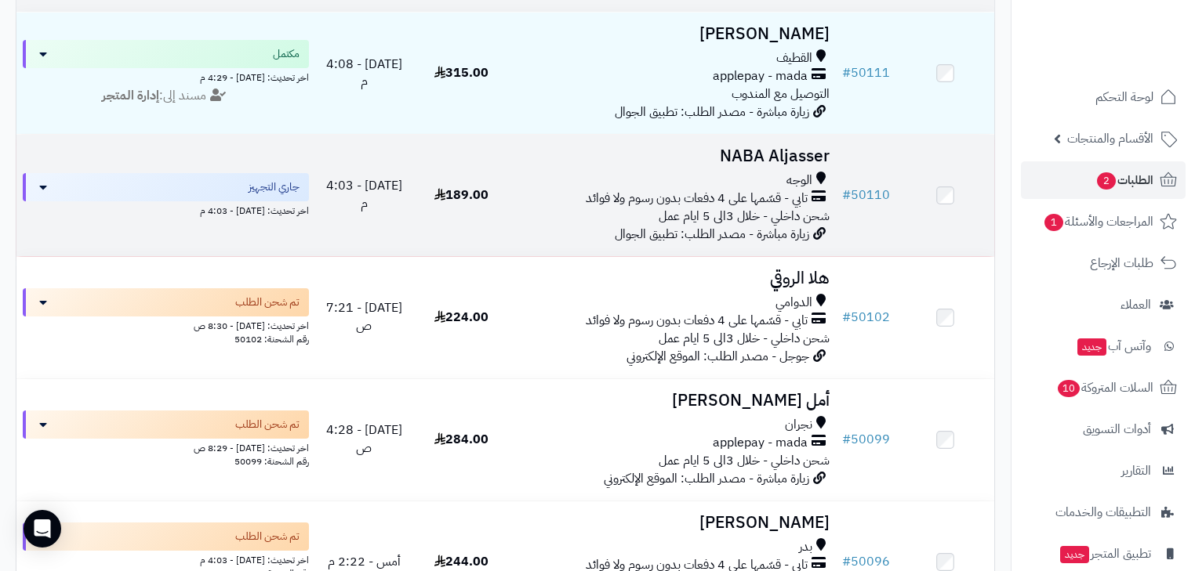
scroll to position [251, 0]
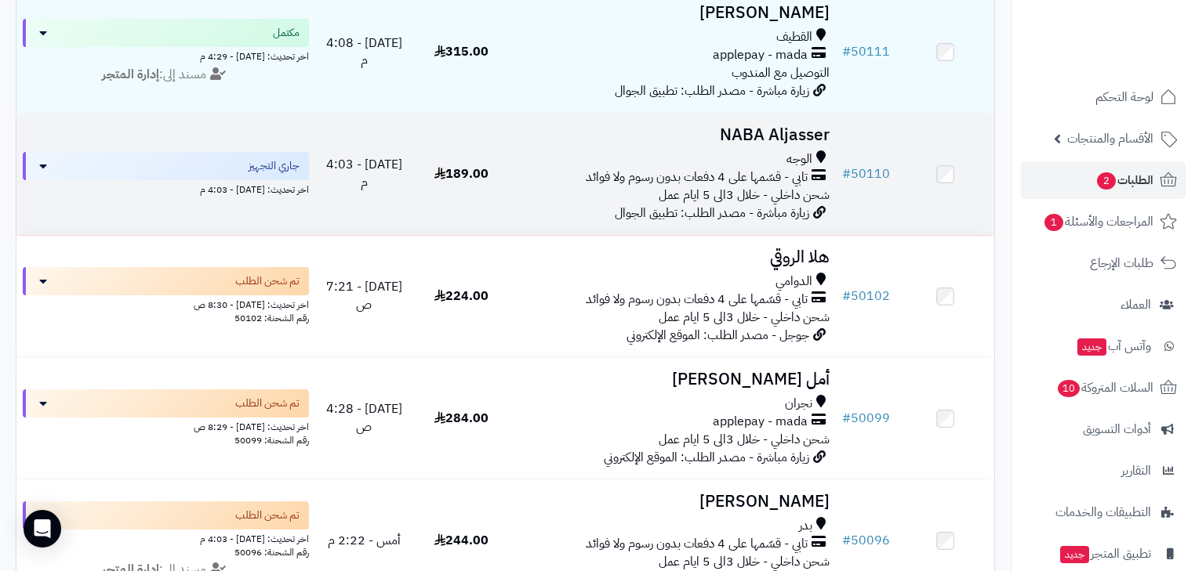
click at [777, 223] on span "زيارة مباشرة - مصدر الطلب: تطبيق الجوال" at bounding box center [712, 213] width 194 height 19
click at [686, 178] on span "تابي - قسّمها على 4 دفعات بدون رسوم ولا فوائد" at bounding box center [697, 178] width 222 height 18
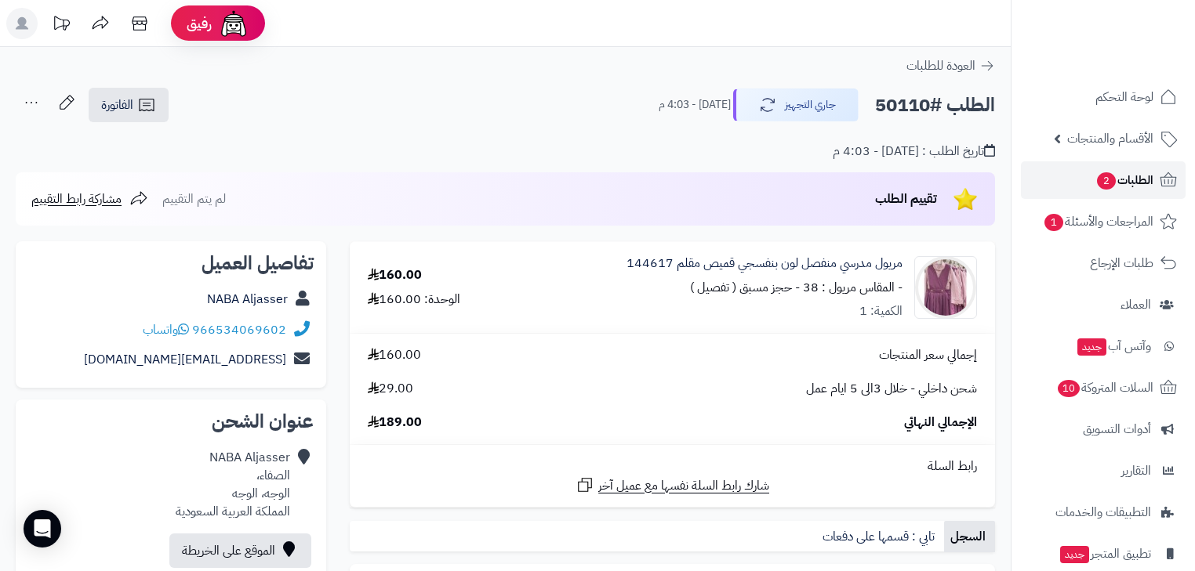
click at [1153, 181] on link "الطلبات 2" at bounding box center [1103, 180] width 165 height 38
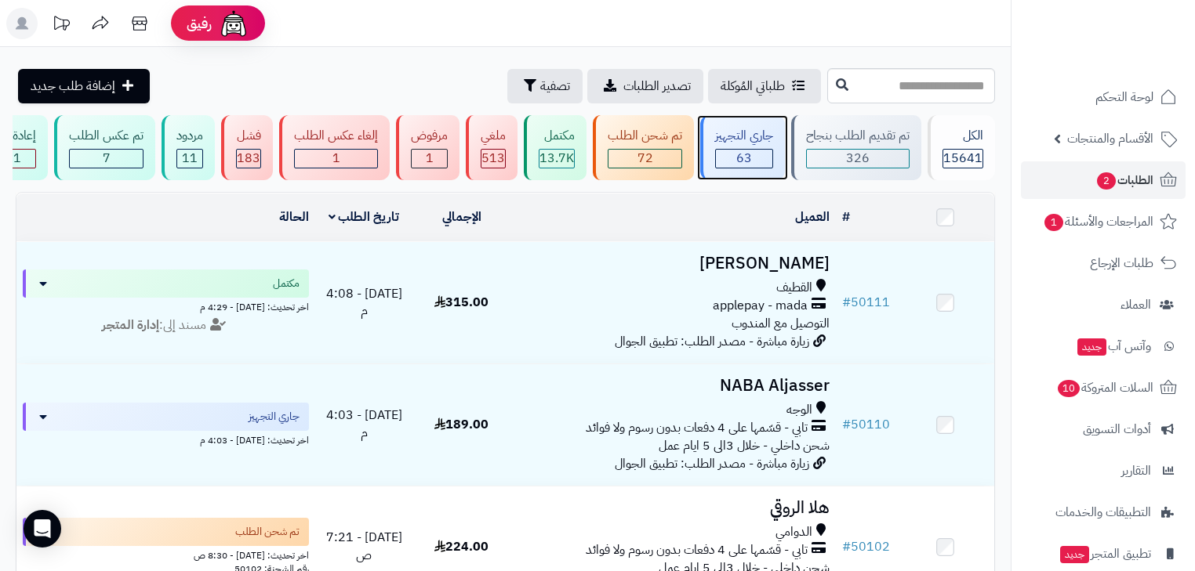
click at [740, 132] on div "جاري التجهيز" at bounding box center [744, 136] width 58 height 18
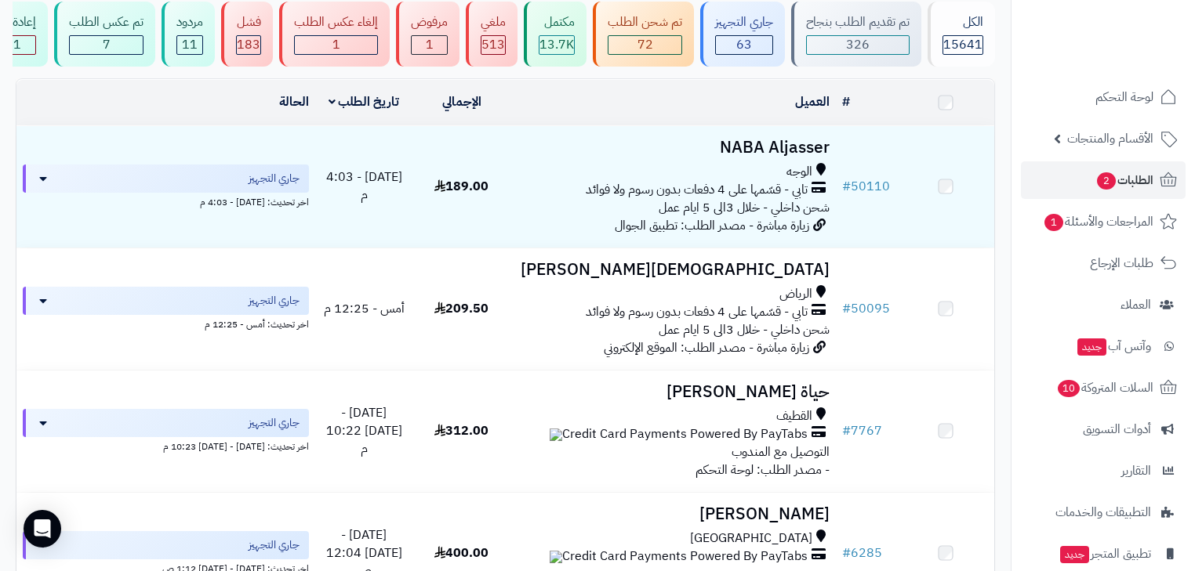
scroll to position [125, 0]
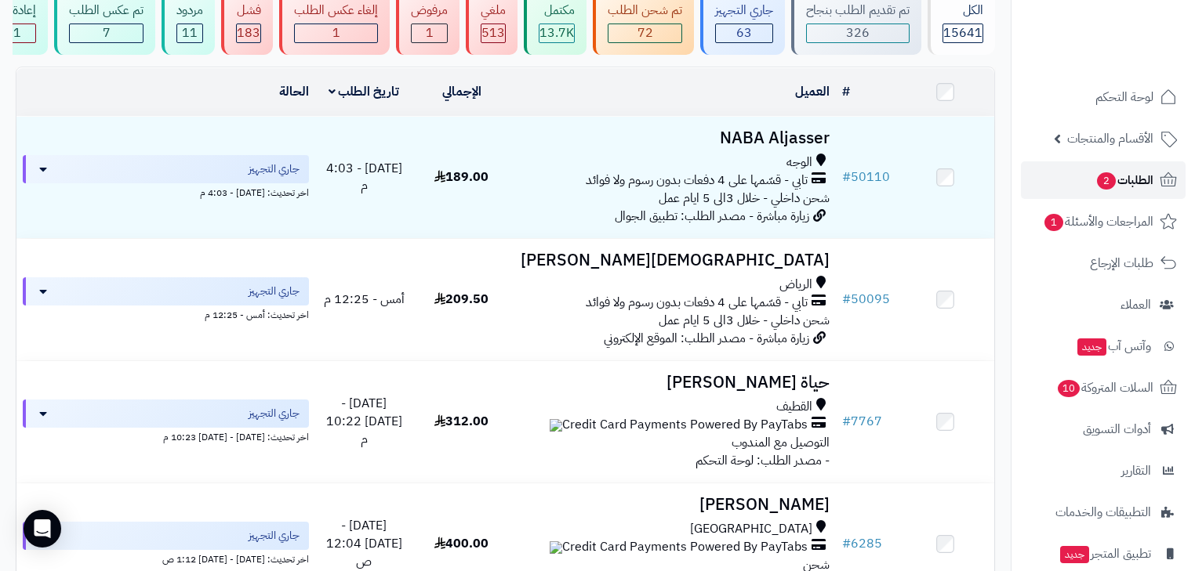
click at [1109, 171] on span "الطلبات 2" at bounding box center [1124, 180] width 58 height 22
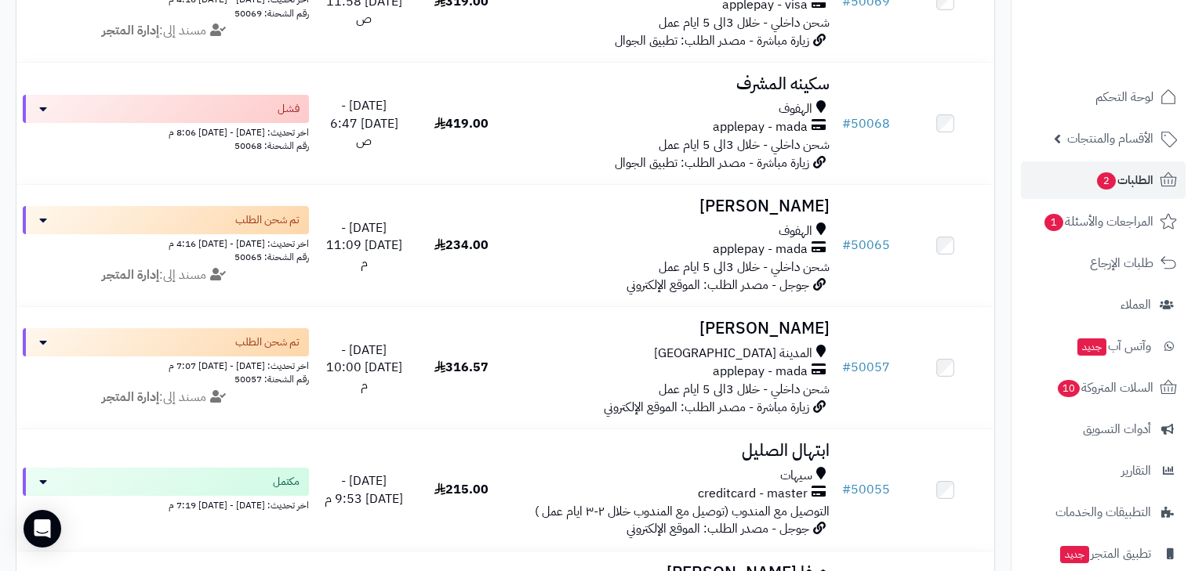
scroll to position [2195, 0]
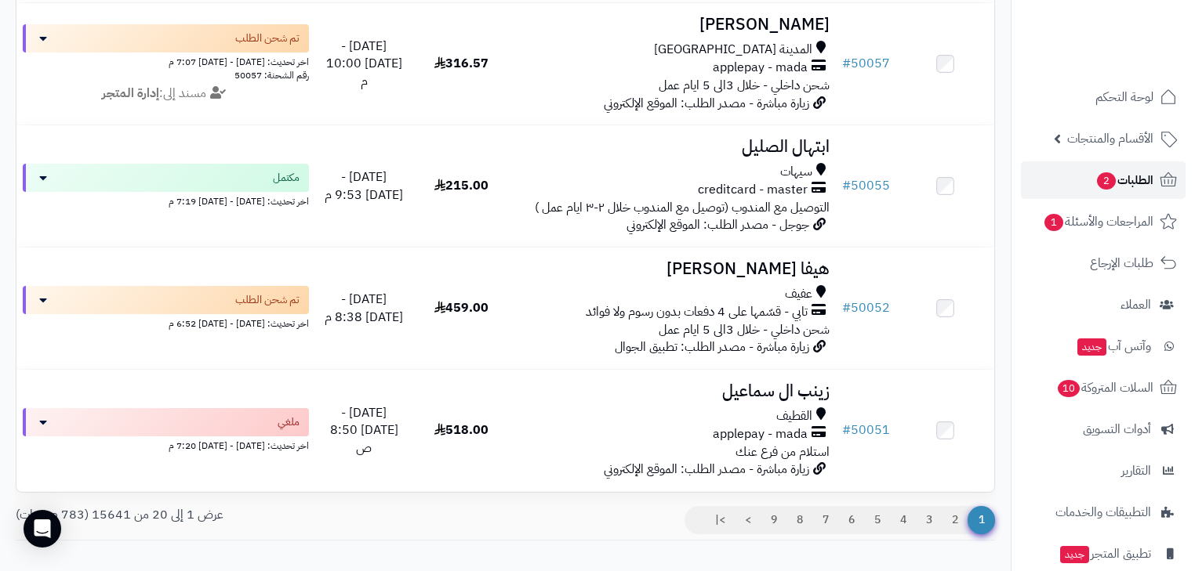
click at [1148, 176] on span "الطلبات 2" at bounding box center [1124, 180] width 58 height 22
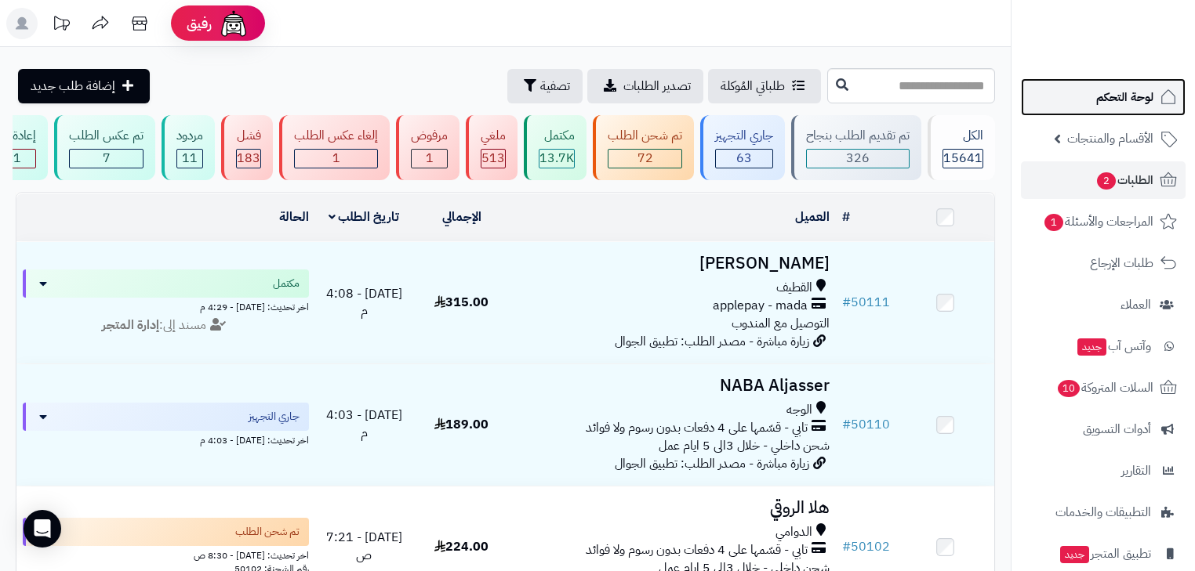
click at [1142, 86] on span "لوحة التحكم" at bounding box center [1124, 97] width 57 height 22
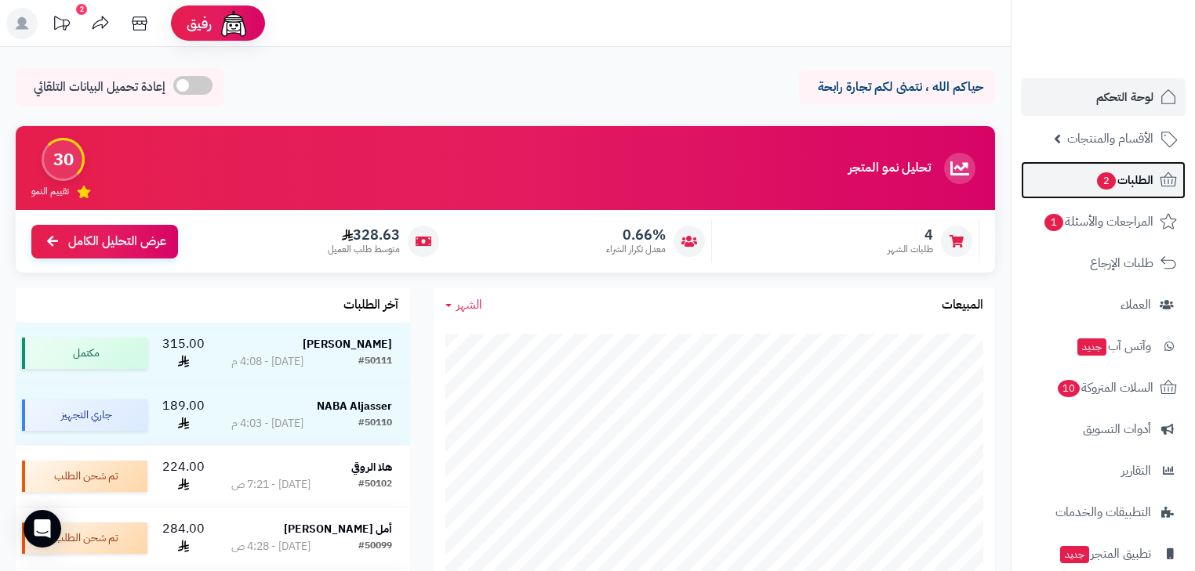
click at [1081, 182] on link "الطلبات 2" at bounding box center [1103, 180] width 165 height 38
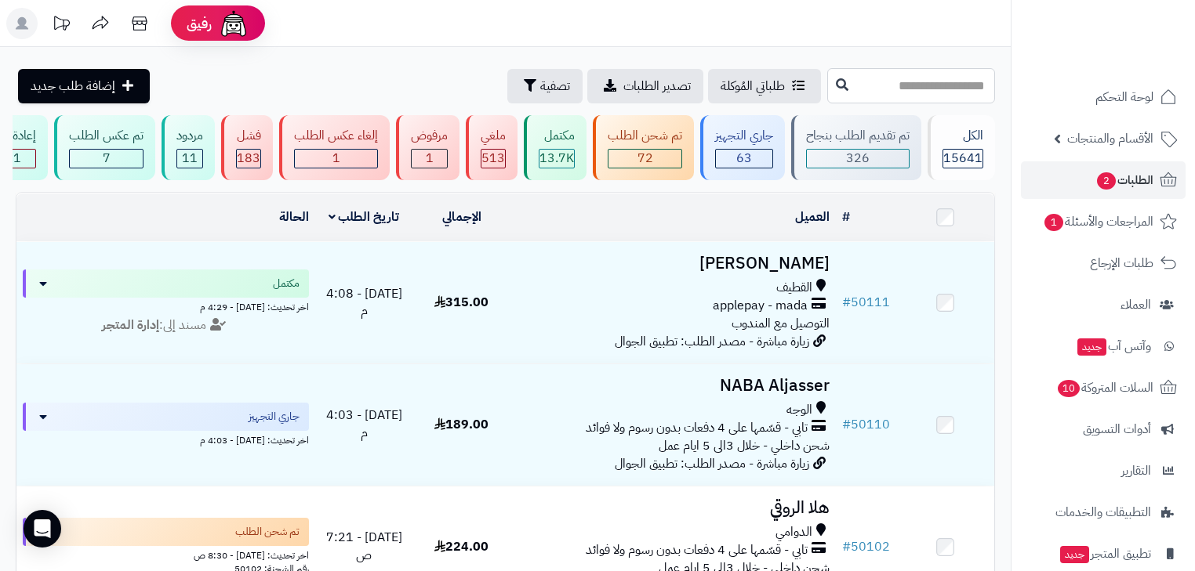
click at [899, 93] on input "text" at bounding box center [911, 85] width 168 height 35
paste input "*****"
type input "*****"
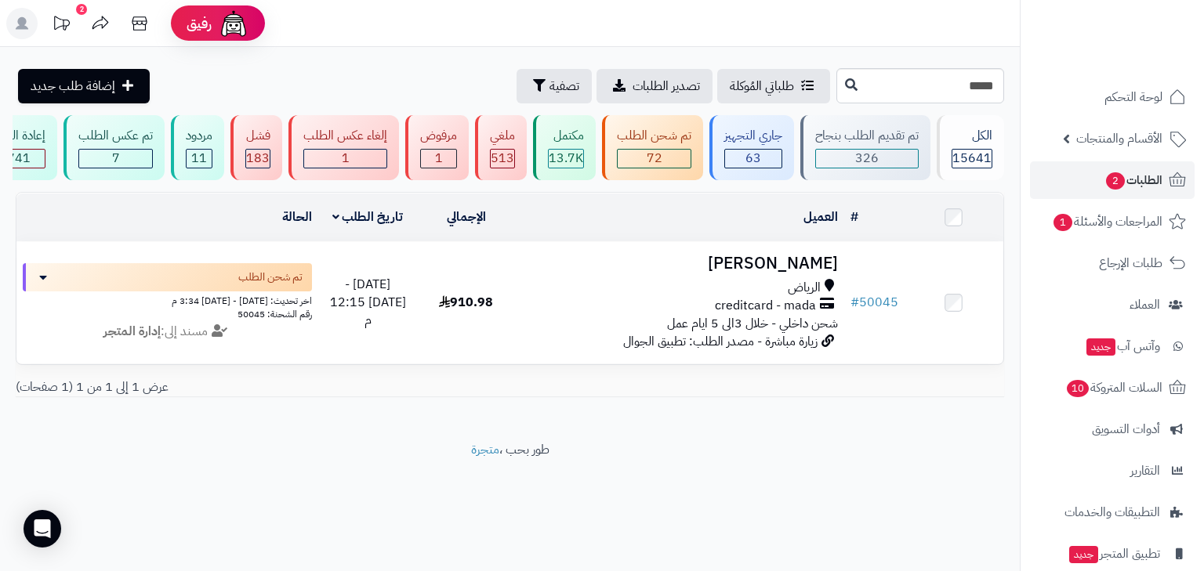
click at [800, 240] on td "العميل الاجراءات تحديث حالة الطلبات تحضير الطلبات إصدار بوليصة الشحنة للطلب طبا…" at bounding box center [680, 218] width 328 height 48
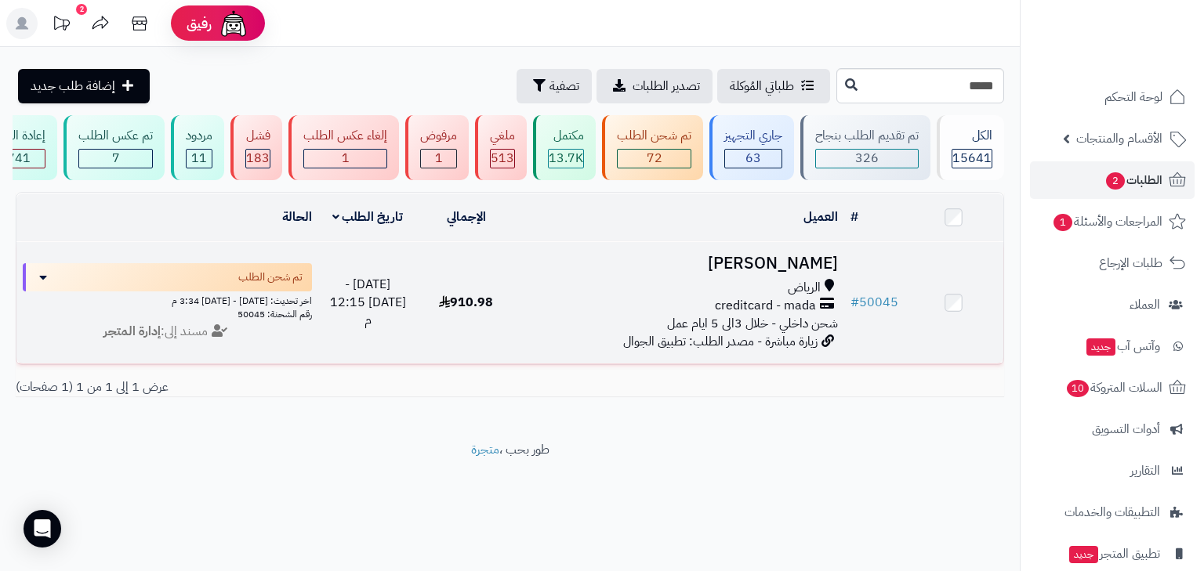
click at [796, 263] on h3 "[PERSON_NAME]" at bounding box center [680, 264] width 316 height 18
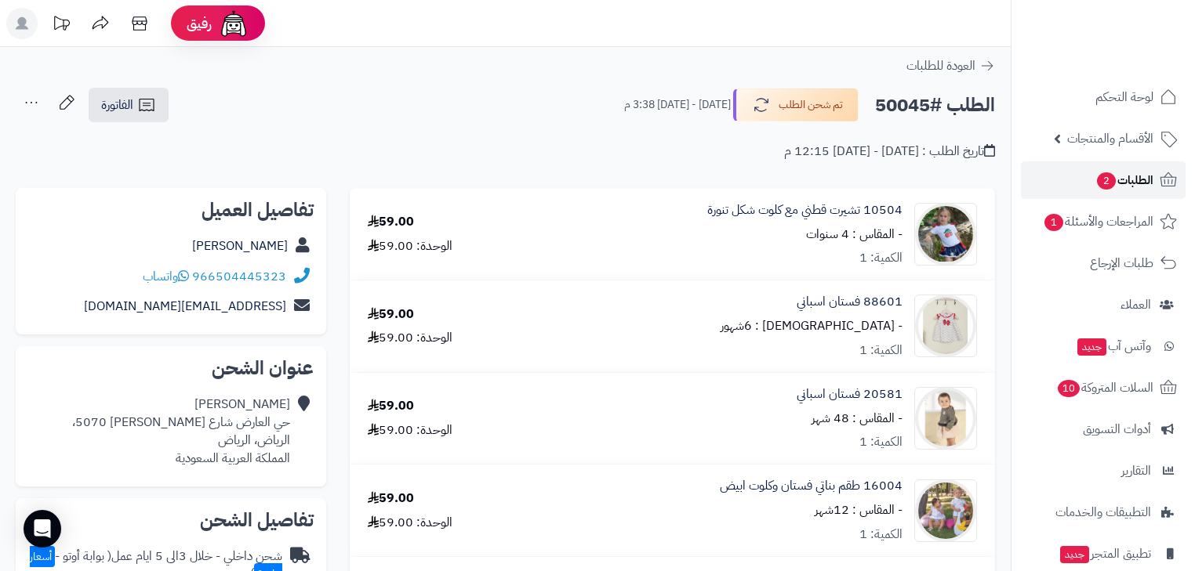
click at [1126, 176] on span "الطلبات 2" at bounding box center [1124, 180] width 58 height 22
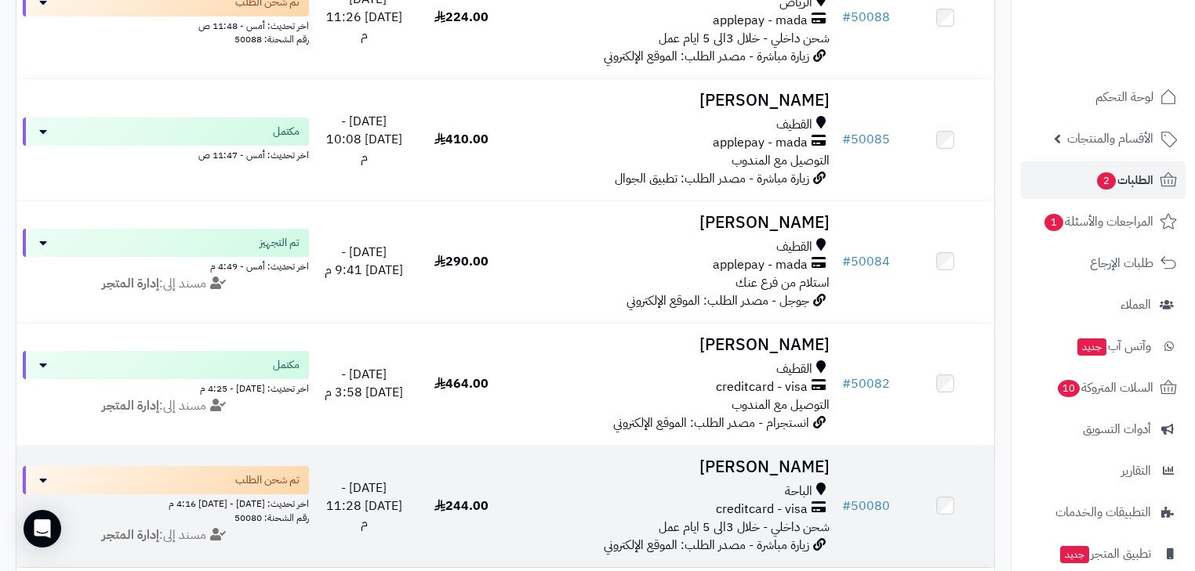
scroll to position [1191, 0]
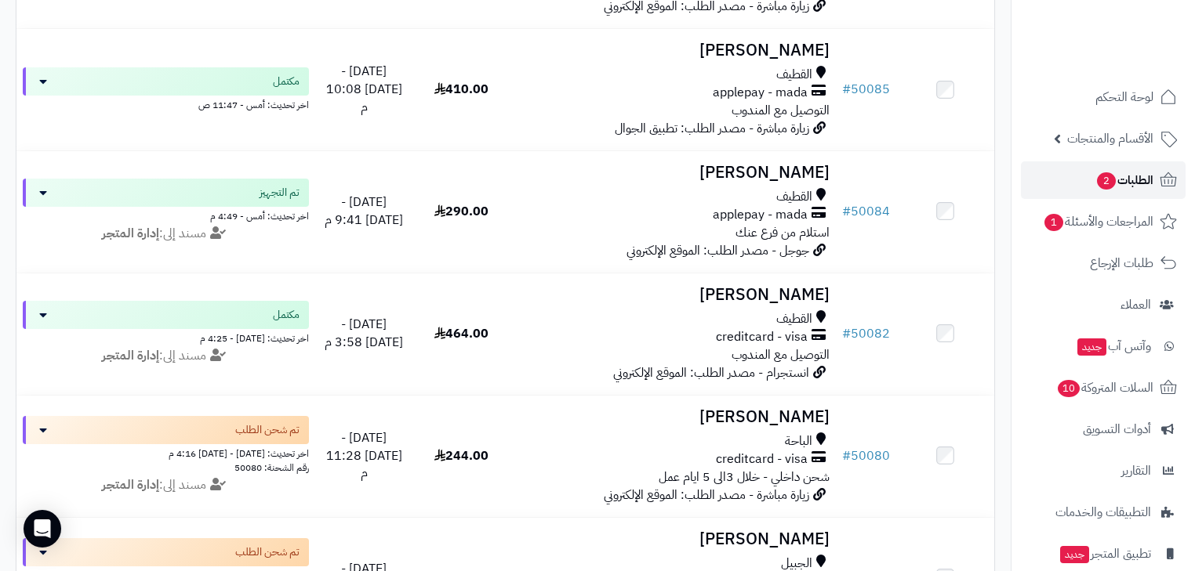
click at [1119, 178] on span "الطلبات 2" at bounding box center [1124, 180] width 58 height 22
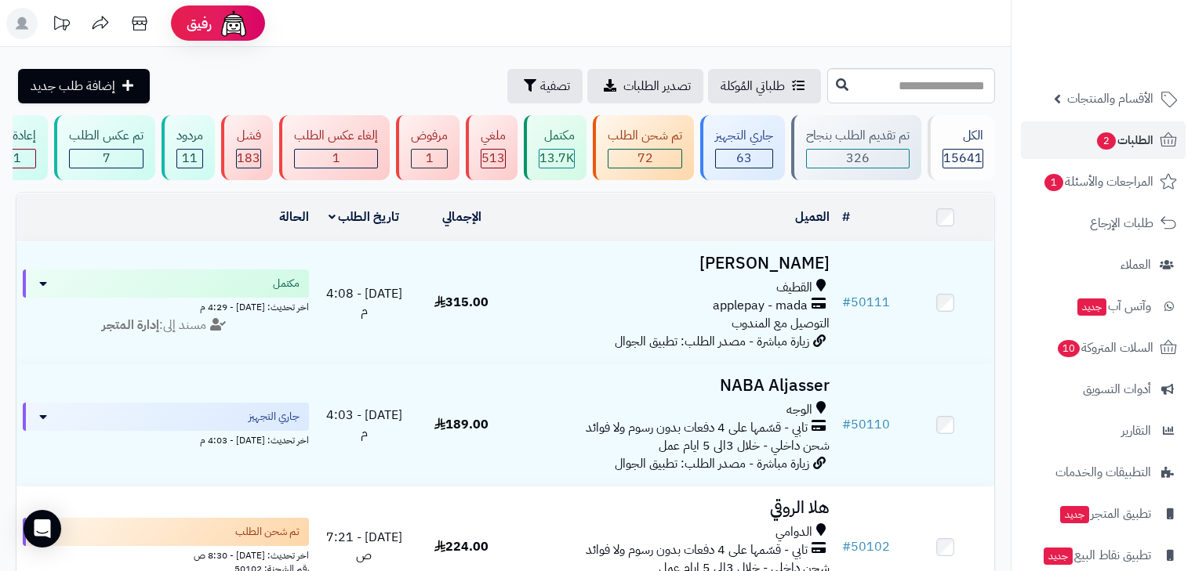
scroll to position [63, 0]
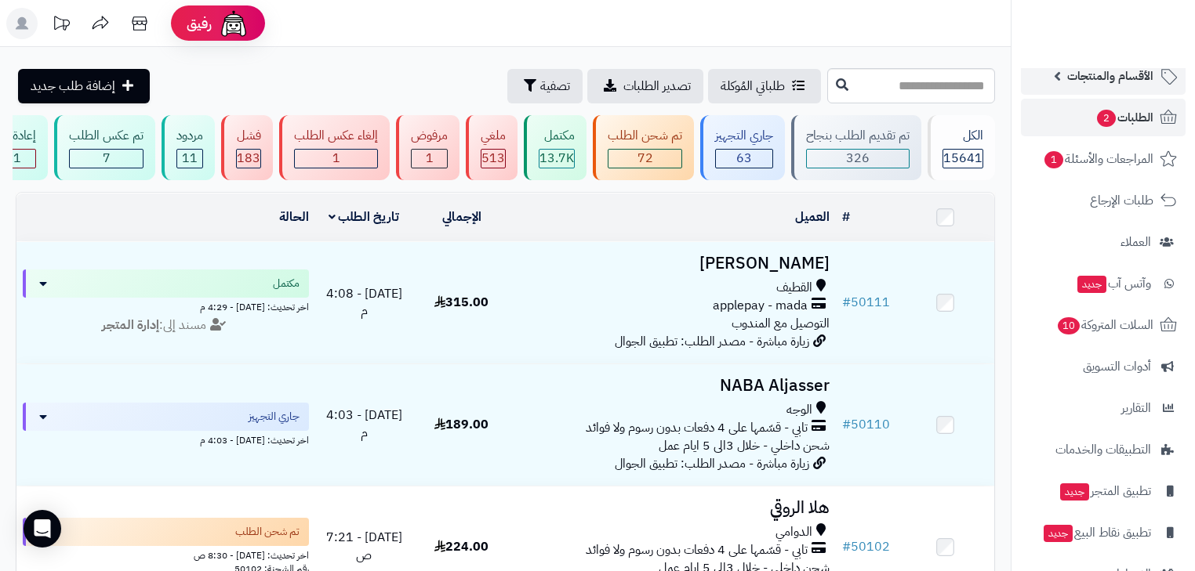
click at [1148, 86] on span "الأقسام والمنتجات" at bounding box center [1110, 76] width 86 height 22
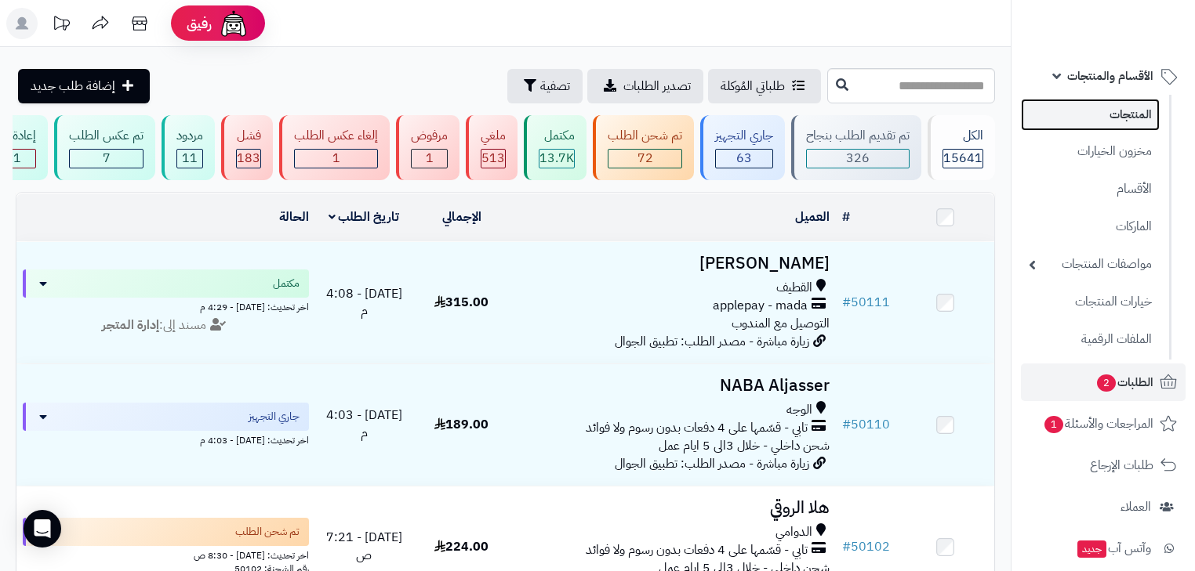
click at [1144, 129] on link "المنتجات" at bounding box center [1090, 115] width 139 height 32
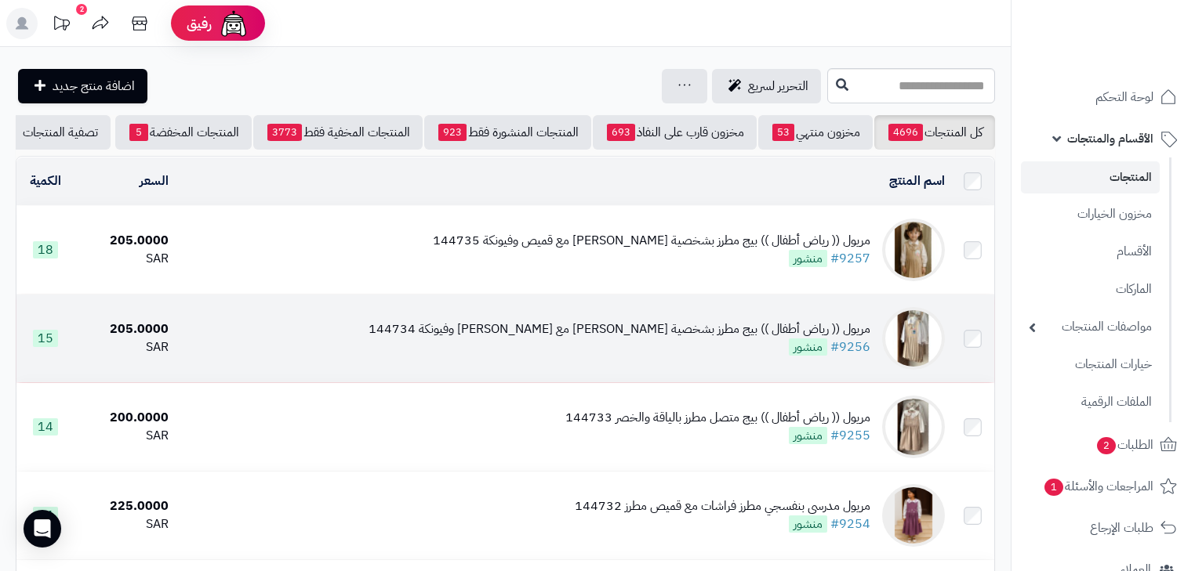
click at [721, 335] on div "مريول (( رياض أطفال )) بيج مطرز بشخصية [PERSON_NAME] مع [PERSON_NAME] وفيونكة 1…" at bounding box center [619, 330] width 502 height 18
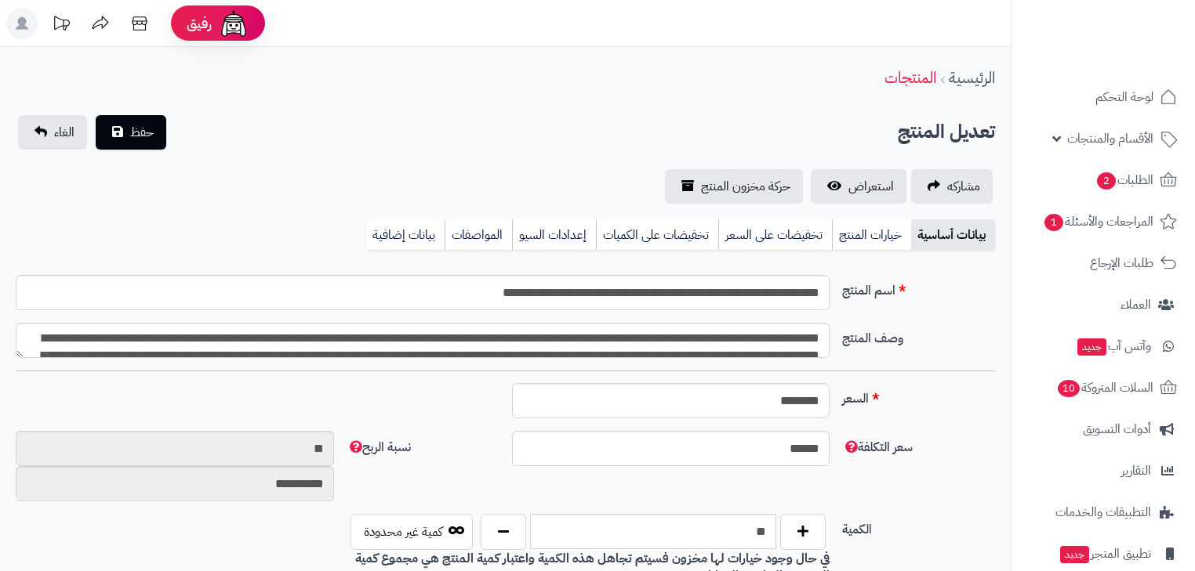
type input "******"
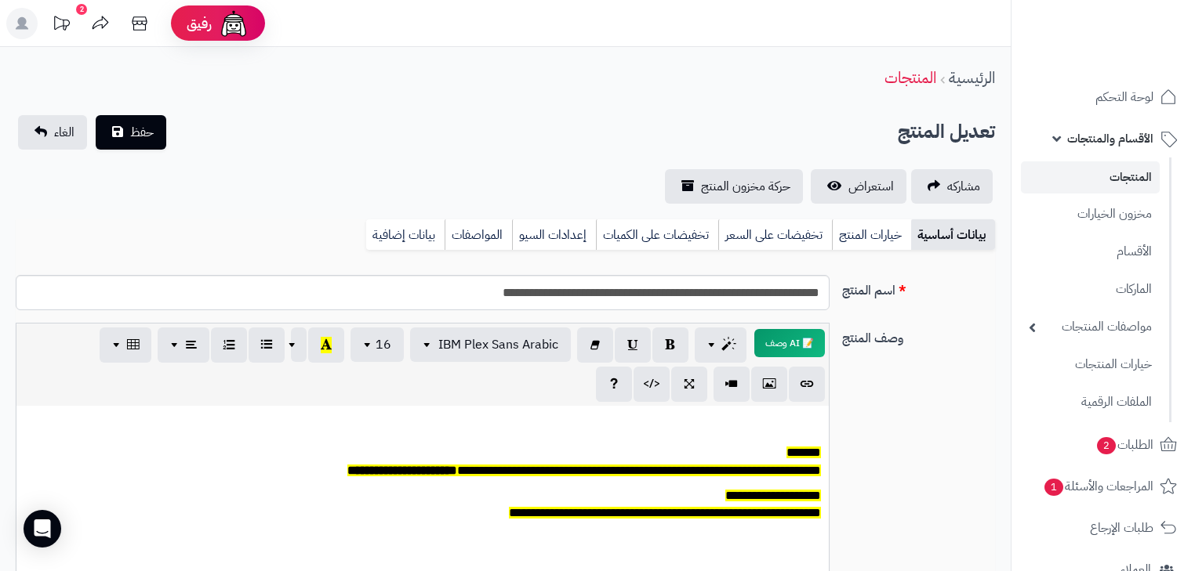
scroll to position [129, 0]
click at [870, 230] on link "خيارات المنتج" at bounding box center [871, 234] width 79 height 31
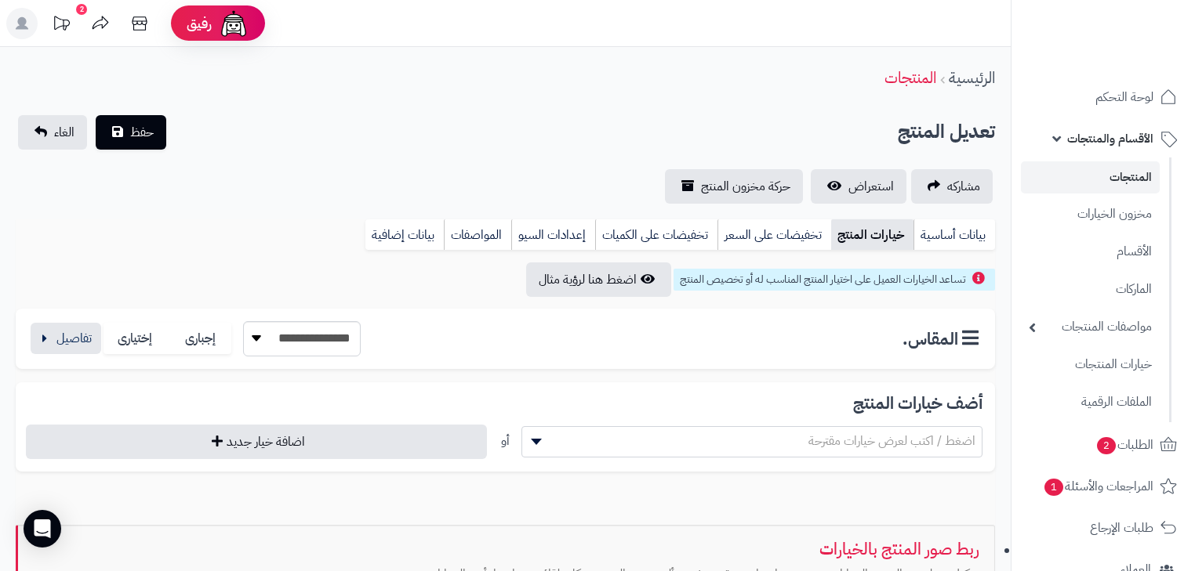
click at [858, 236] on link "خيارات المنتج" at bounding box center [872, 234] width 82 height 31
click at [72, 342] on button "button" at bounding box center [66, 337] width 71 height 31
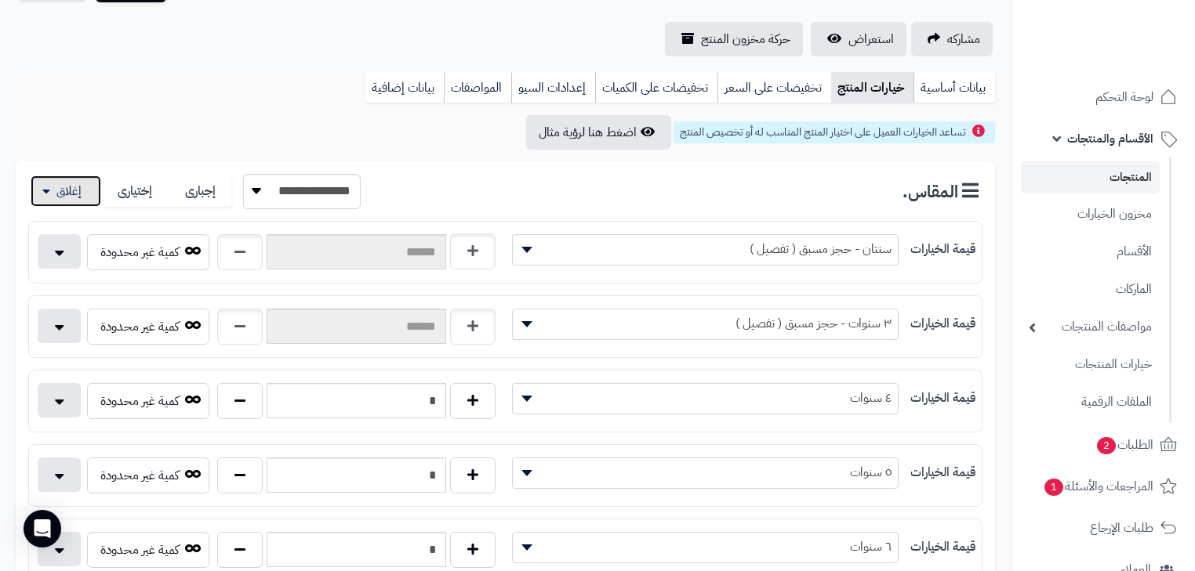
scroll to position [125, 0]
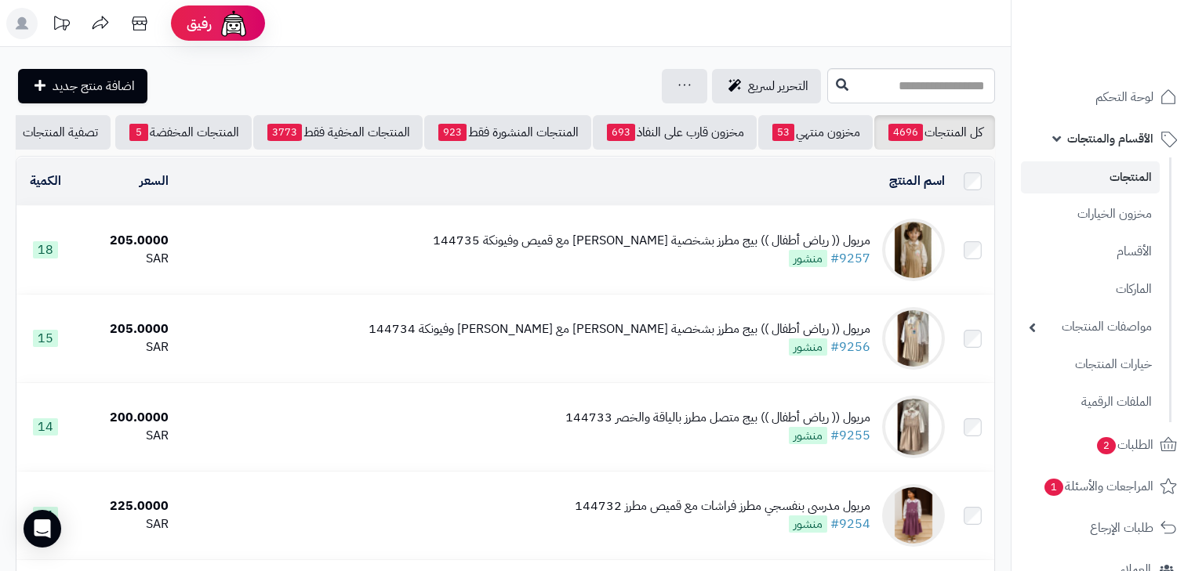
click at [684, 268] on div "مريول (( رياض أطفال )) بيج مطرز بشخصية سينامورول مع قميص وفيونكة 144735 #9257 م…" at bounding box center [651, 250] width 437 height 36
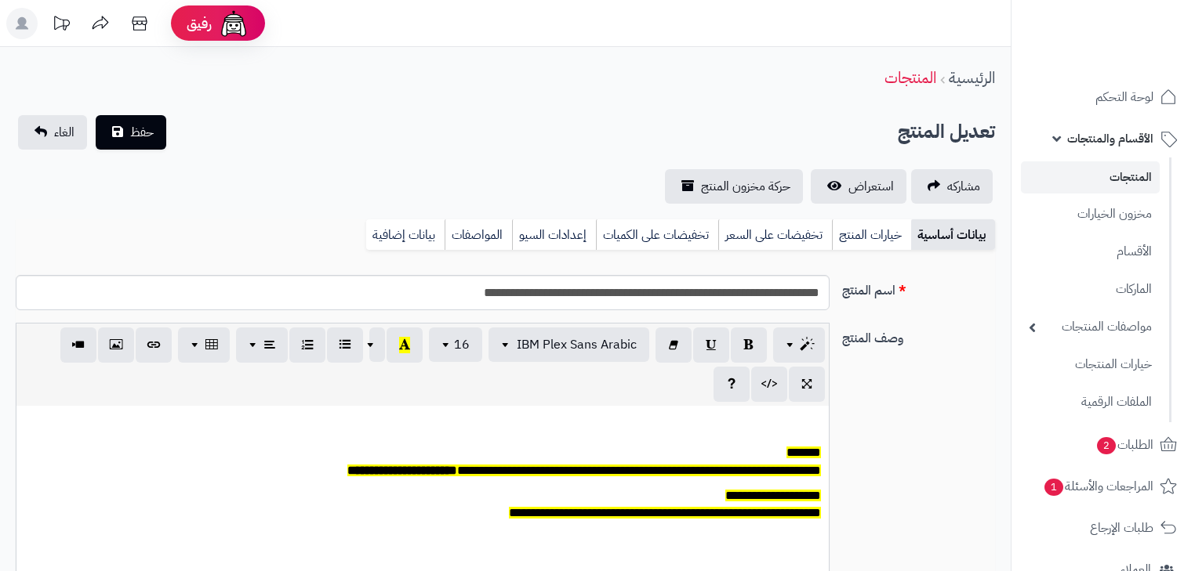
scroll to position [129, 0]
click at [861, 241] on link "خيارات المنتج" at bounding box center [871, 234] width 79 height 31
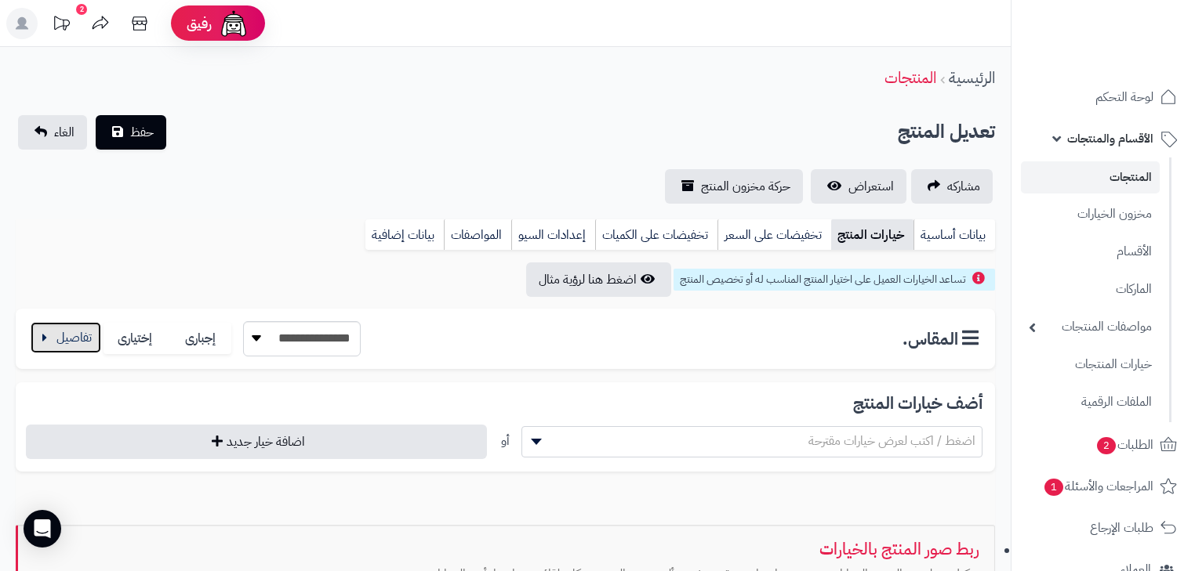
click at [60, 326] on button "button" at bounding box center [66, 337] width 71 height 31
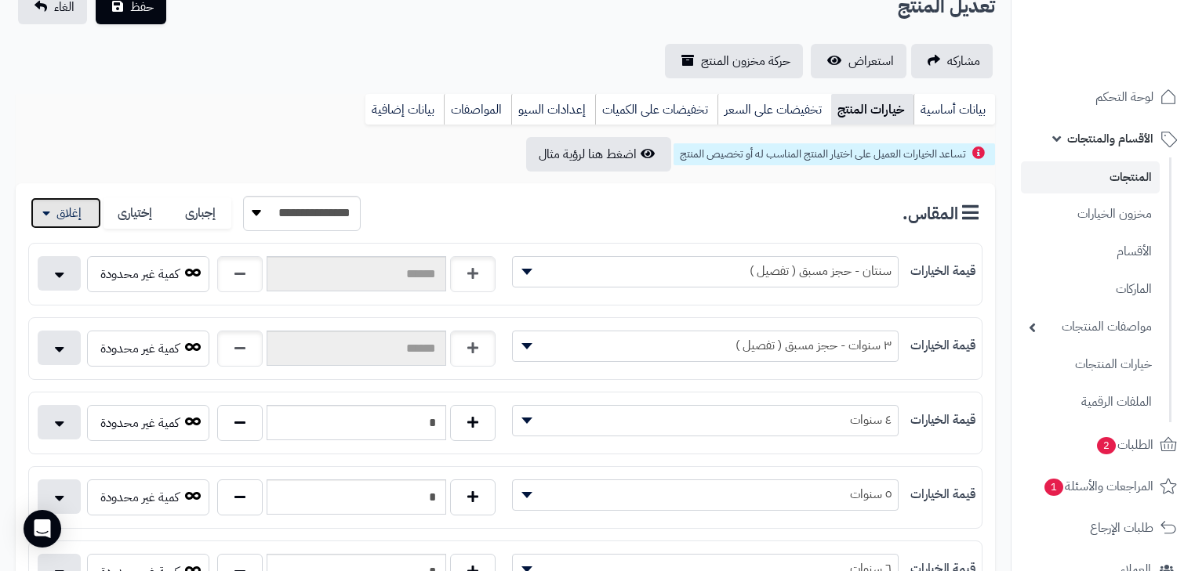
scroll to position [125, 0]
click at [1123, 172] on link "المنتجات" at bounding box center [1090, 177] width 139 height 32
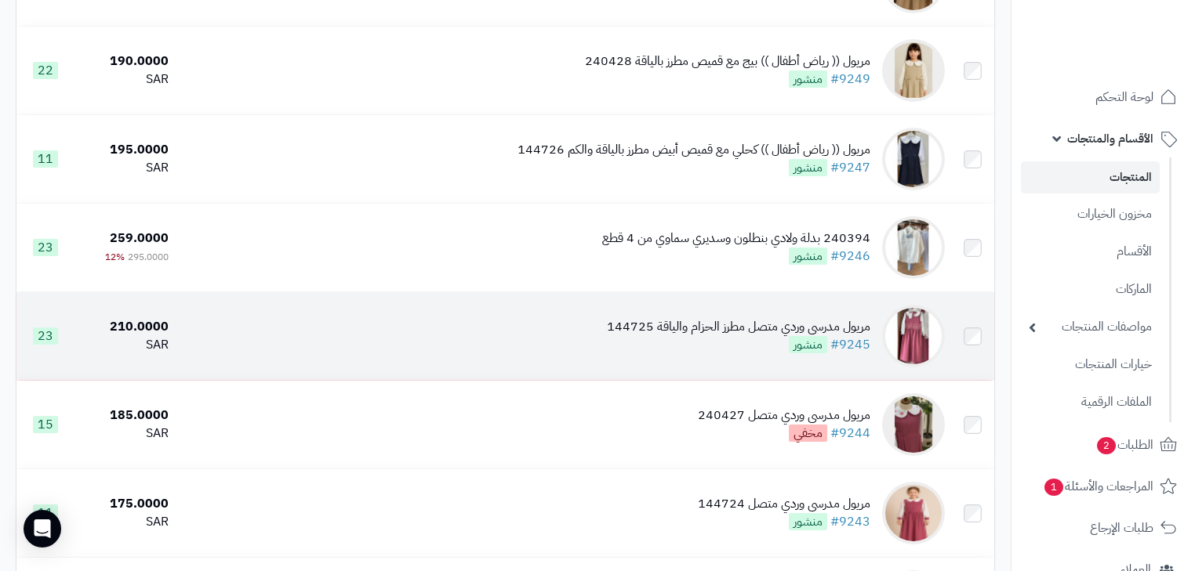
scroll to position [815, 0]
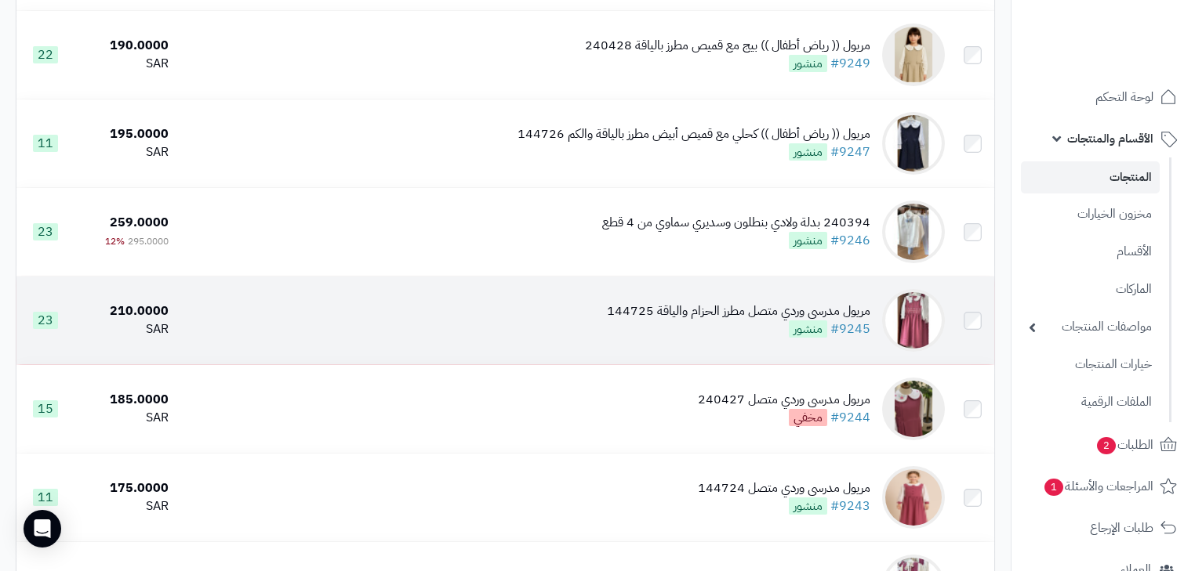
click at [781, 360] on td "مريول مدرسي وردي متصل مطرز الحزام والياقة 144725 #9245 منشور" at bounding box center [563, 321] width 776 height 88
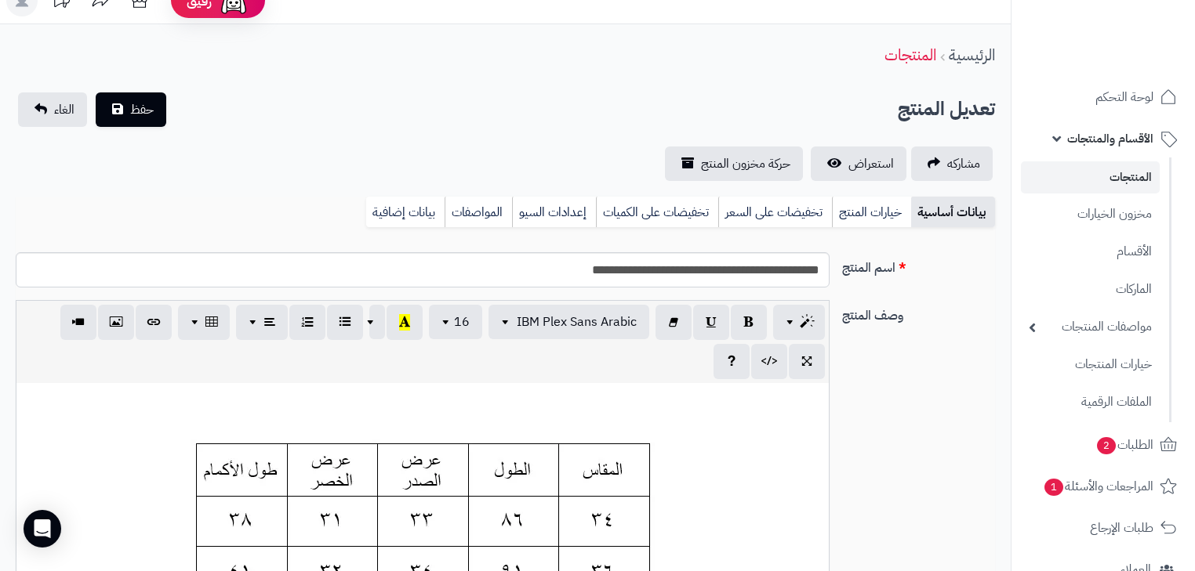
scroll to position [125, 0]
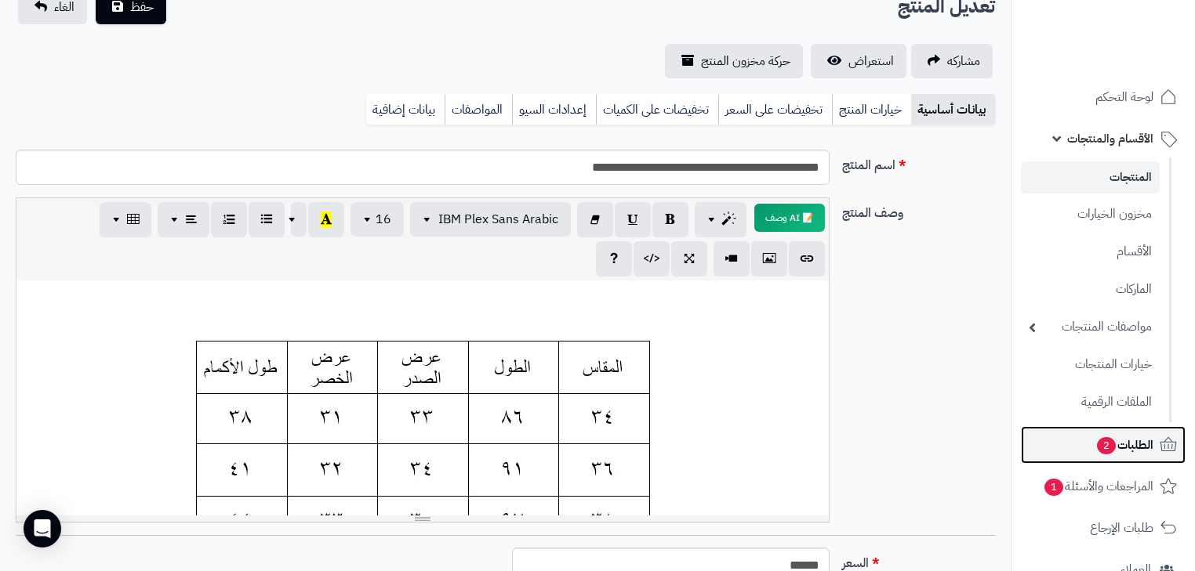
click at [1140, 455] on span "الطلبات 2" at bounding box center [1124, 445] width 58 height 22
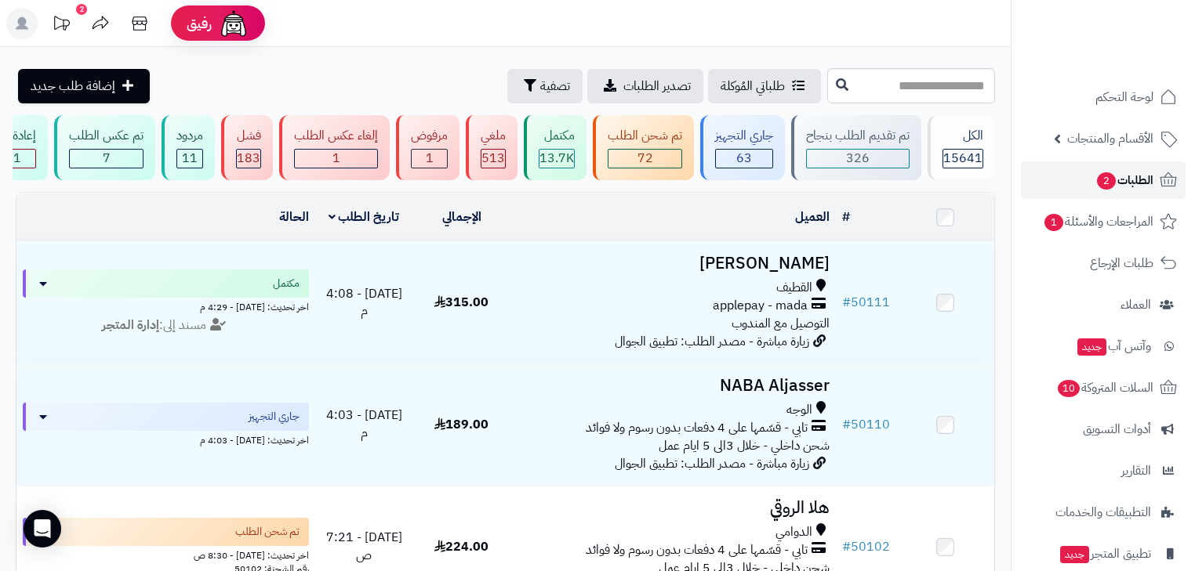
click at [1152, 185] on span "الطلبات 2" at bounding box center [1124, 180] width 58 height 22
click at [773, 129] on div "جاري التجهيز" at bounding box center [744, 136] width 58 height 18
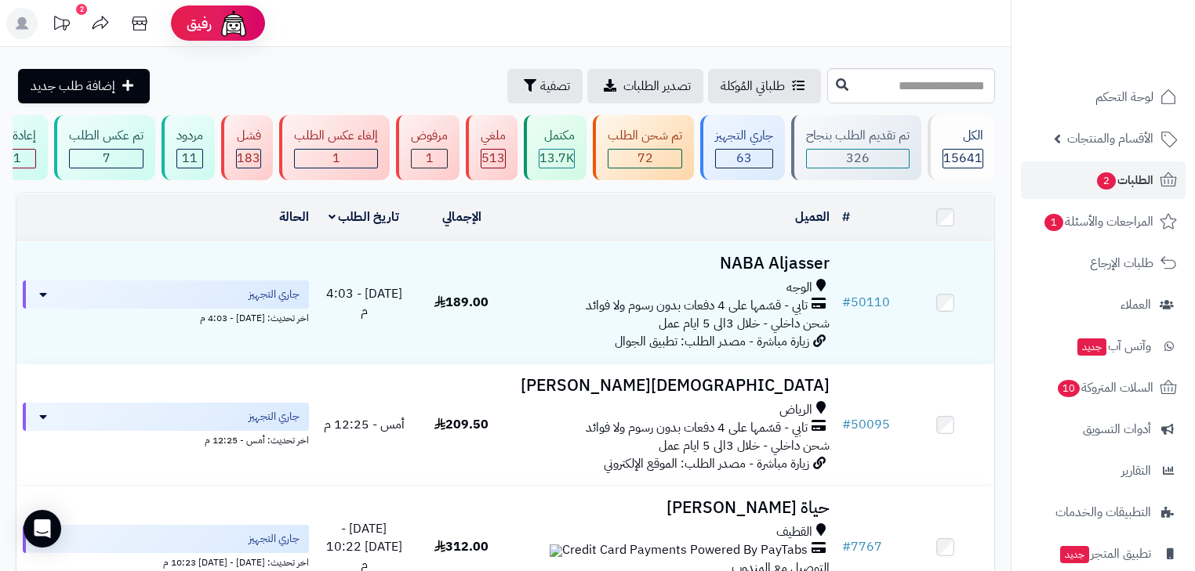
scroll to position [0, -303]
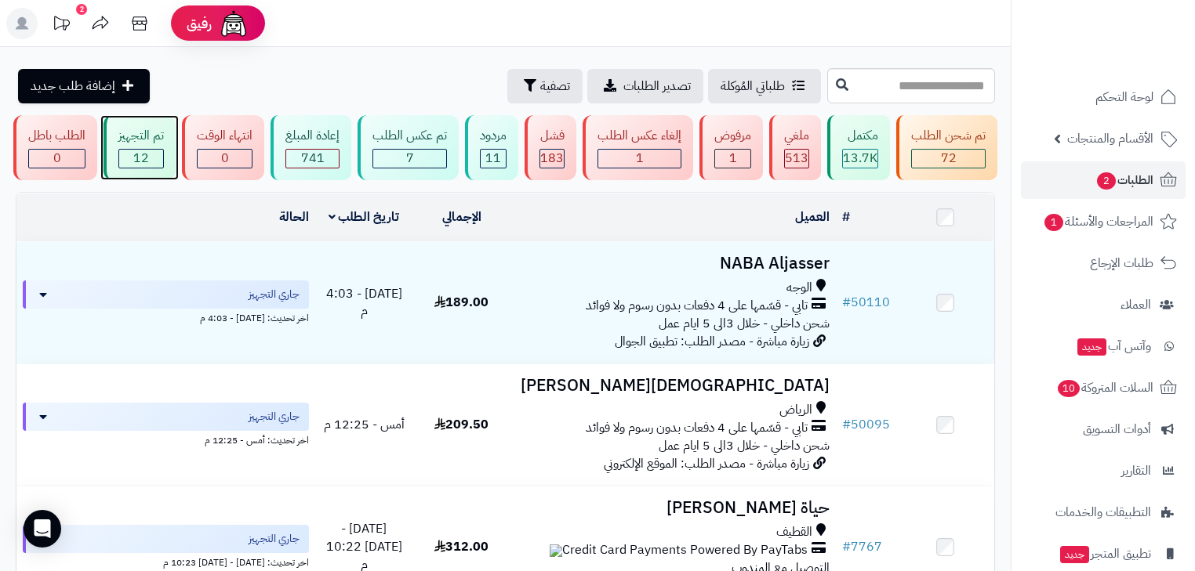
click at [151, 157] on div "12" at bounding box center [141, 159] width 44 height 18
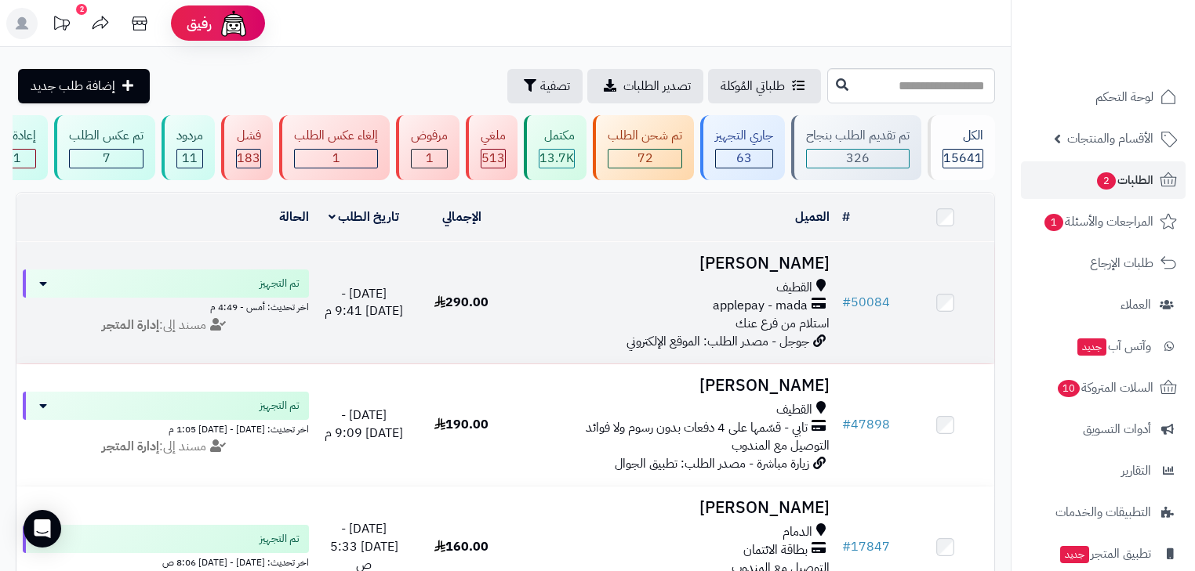
click at [679, 306] on div "applepay - mada" at bounding box center [673, 306] width 313 height 18
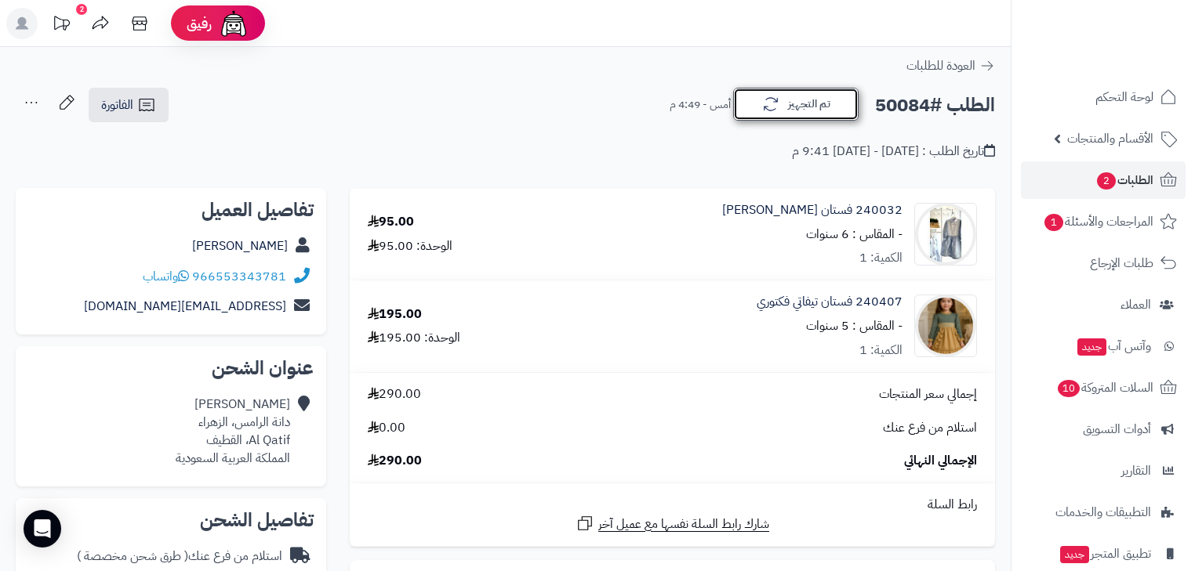
click at [796, 110] on button "تم التجهيز" at bounding box center [795, 104] width 125 height 33
